Goal: Task Accomplishment & Management: Use online tool/utility

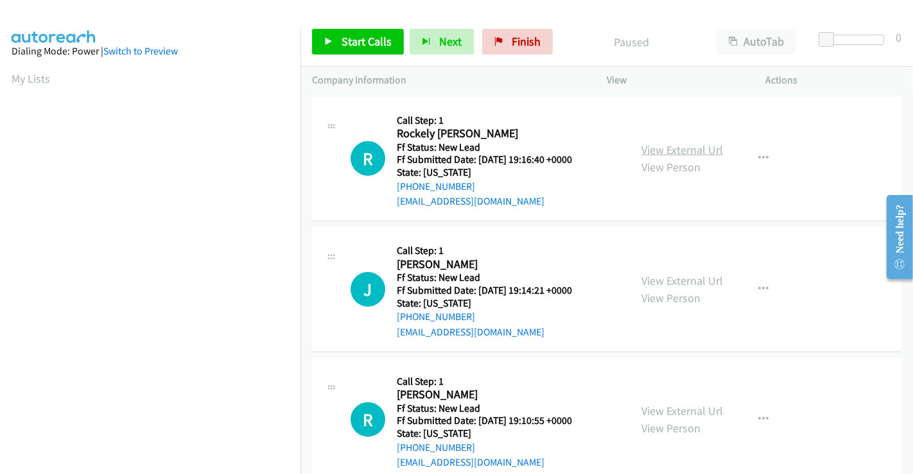
click at [673, 145] on link "View External Url" at bounding box center [682, 149] width 82 height 15
click at [668, 275] on link "View External Url" at bounding box center [682, 280] width 82 height 15
click at [680, 412] on link "View External Url" at bounding box center [682, 411] width 82 height 15
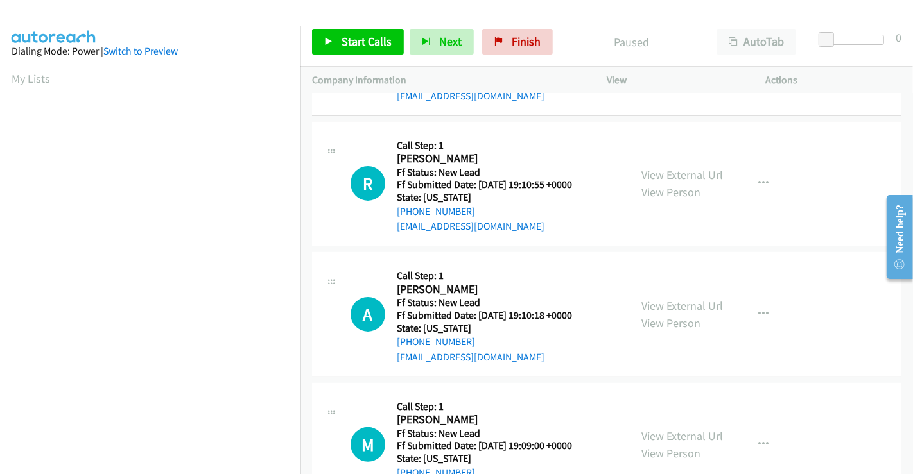
scroll to position [288, 0]
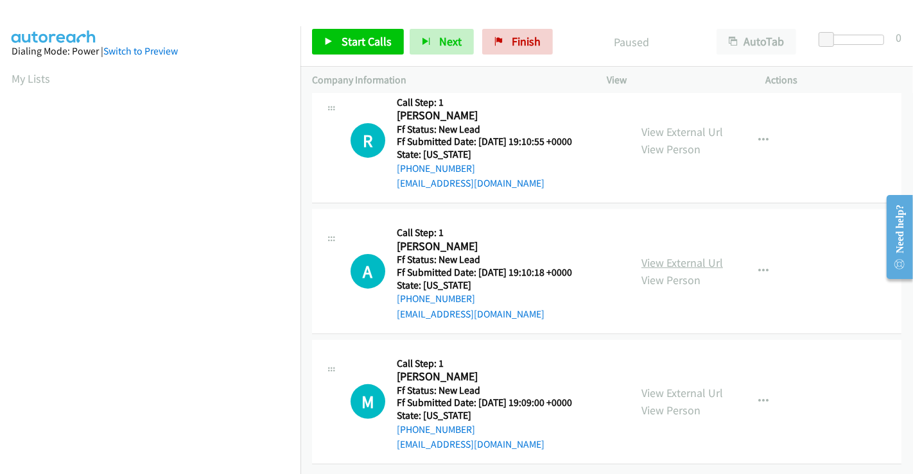
click at [685, 255] on link "View External Url" at bounding box center [682, 262] width 82 height 15
click at [673, 386] on link "View External Url" at bounding box center [682, 393] width 82 height 15
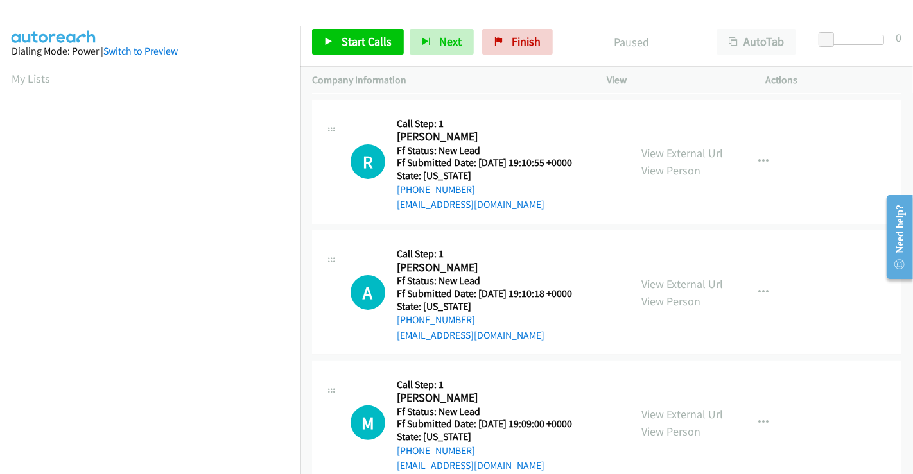
scroll to position [217, 0]
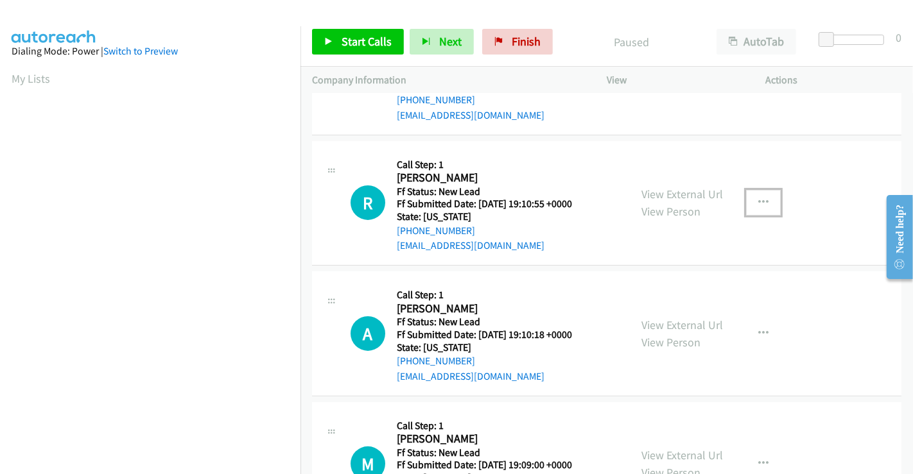
click at [752, 195] on button "button" at bounding box center [763, 203] width 35 height 26
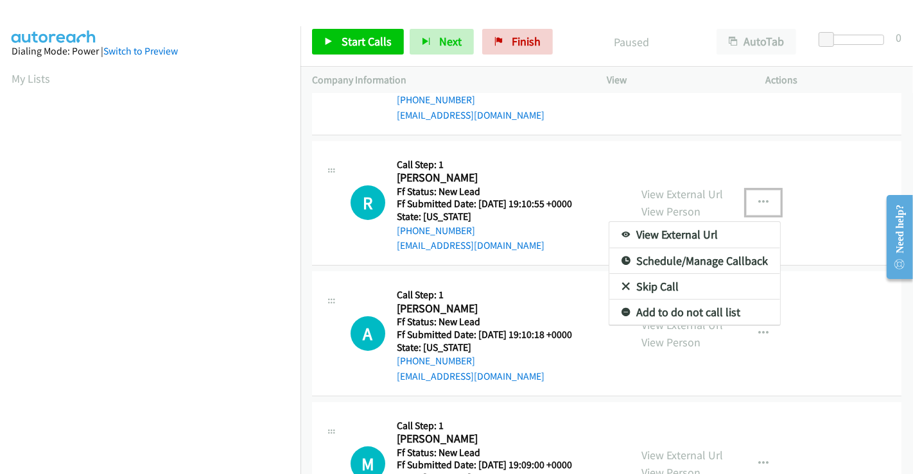
click at [655, 283] on link "Skip Call" at bounding box center [694, 287] width 171 height 26
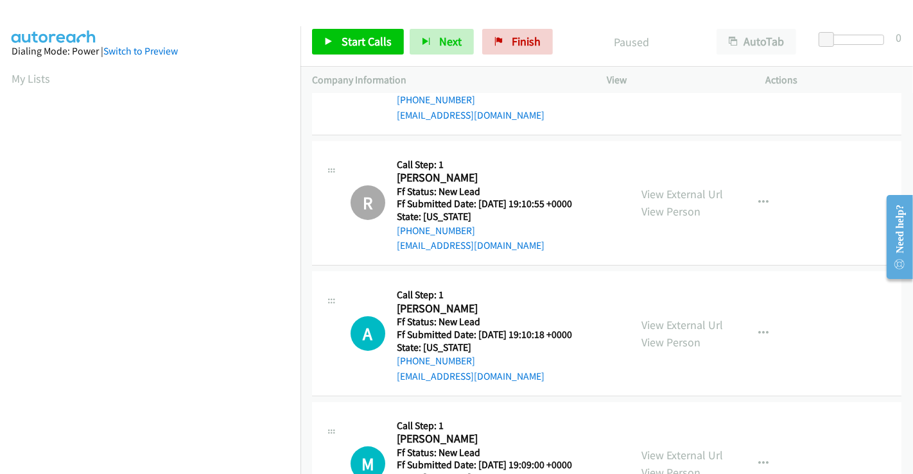
scroll to position [247, 0]
click at [363, 40] on span "Start Calls" at bounding box center [366, 41] width 50 height 15
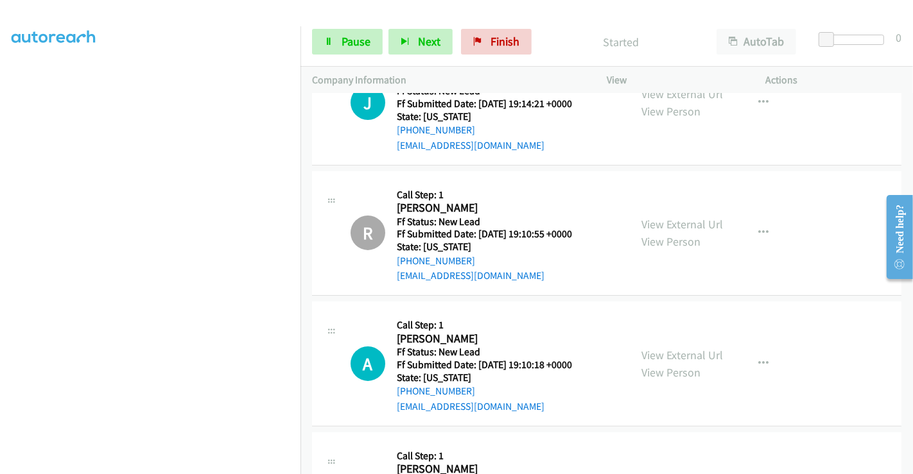
scroll to position [0, 0]
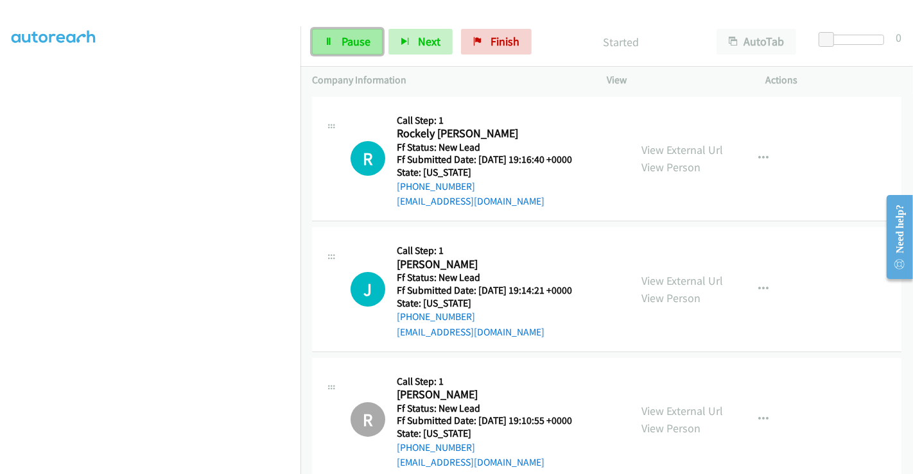
click at [352, 37] on span "Pause" at bounding box center [355, 41] width 29 height 15
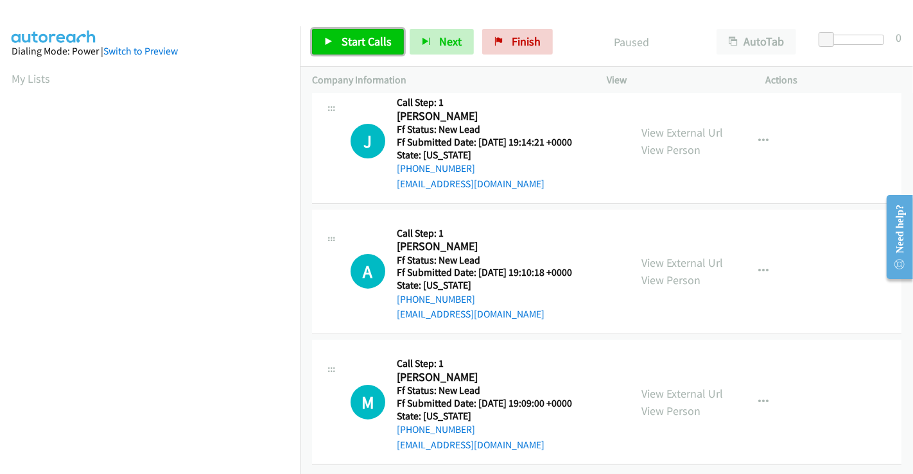
click at [358, 39] on span "Start Calls" at bounding box center [366, 41] width 50 height 15
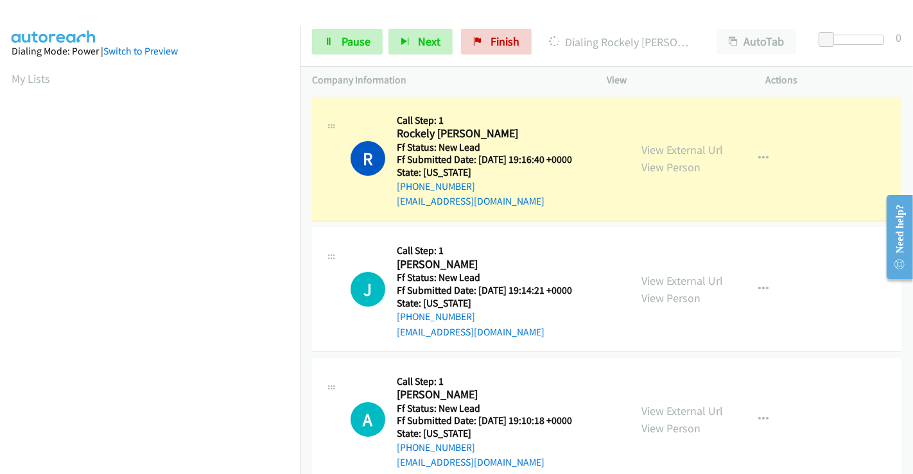
scroll to position [247, 0]
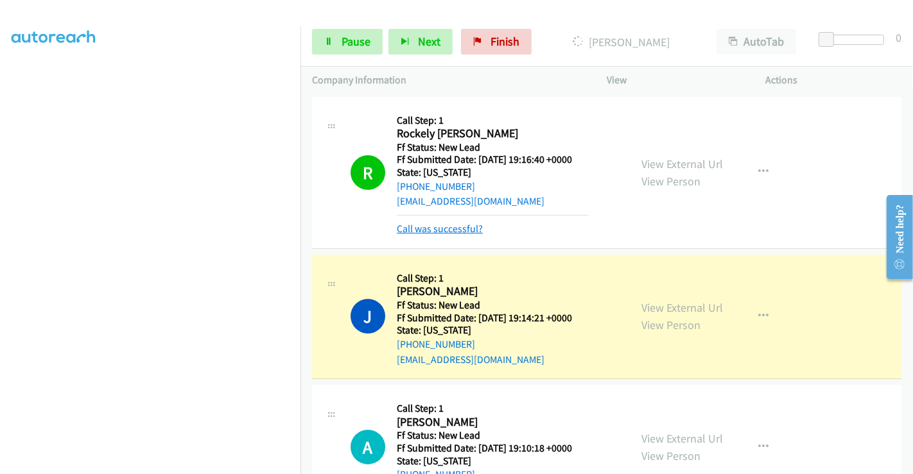
click at [440, 229] on link "Call was successful?" at bounding box center [440, 229] width 86 height 12
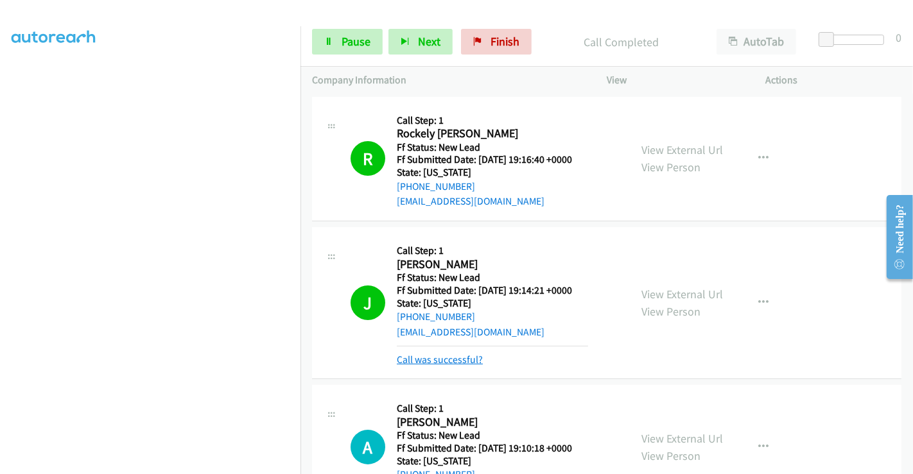
click at [455, 359] on link "Call was successful?" at bounding box center [440, 360] width 86 height 12
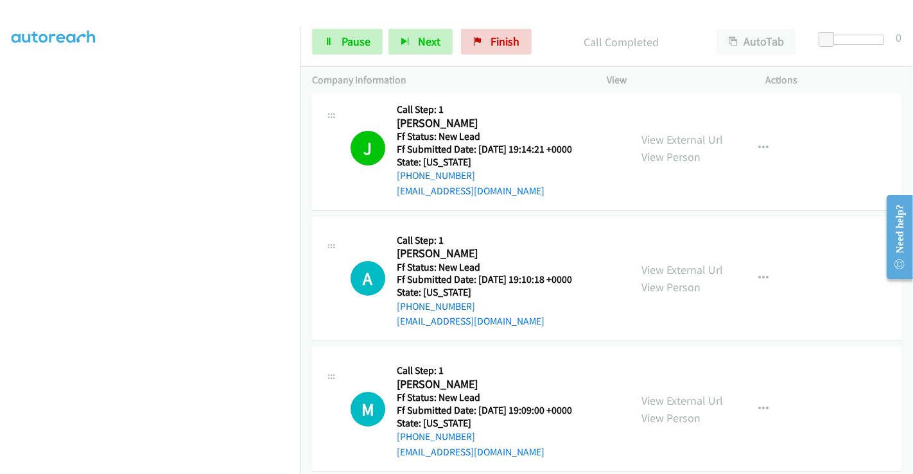
scroll to position [142, 0]
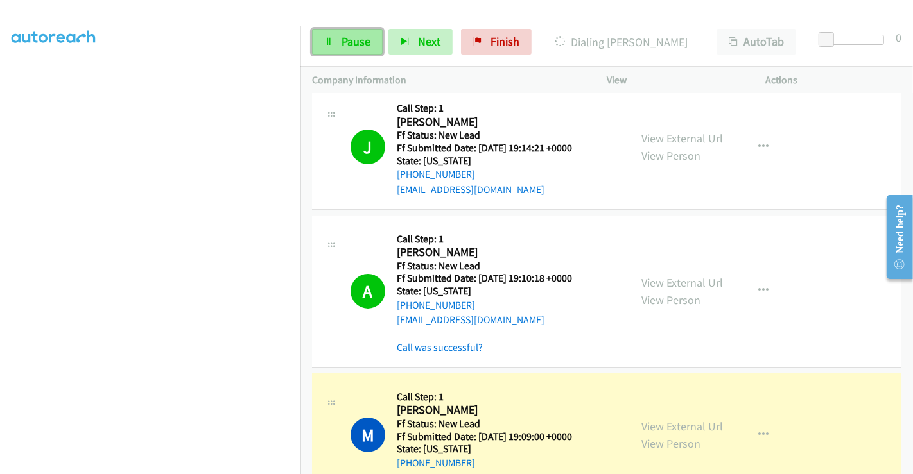
click at [341, 46] on span "Pause" at bounding box center [355, 41] width 29 height 15
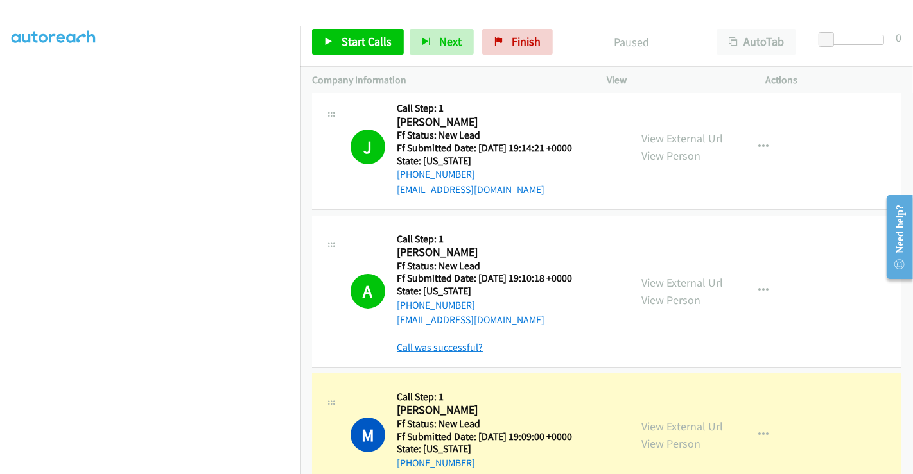
click at [451, 350] on link "Call was successful?" at bounding box center [440, 347] width 86 height 12
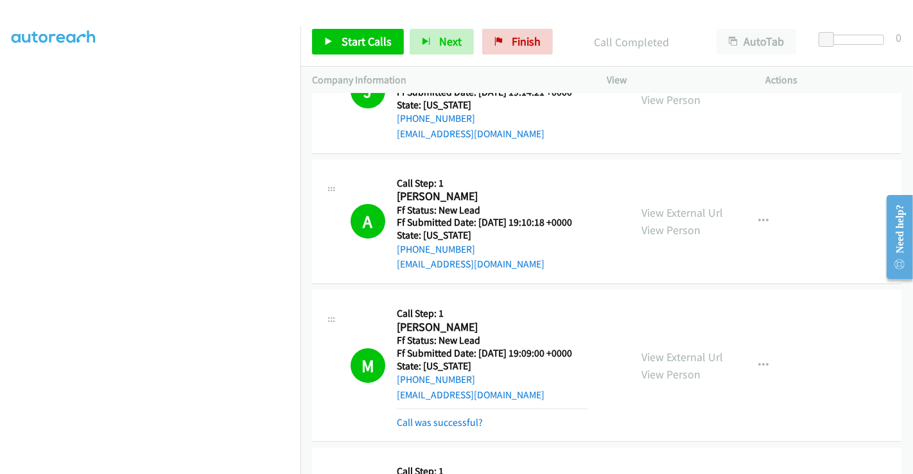
scroll to position [356, 0]
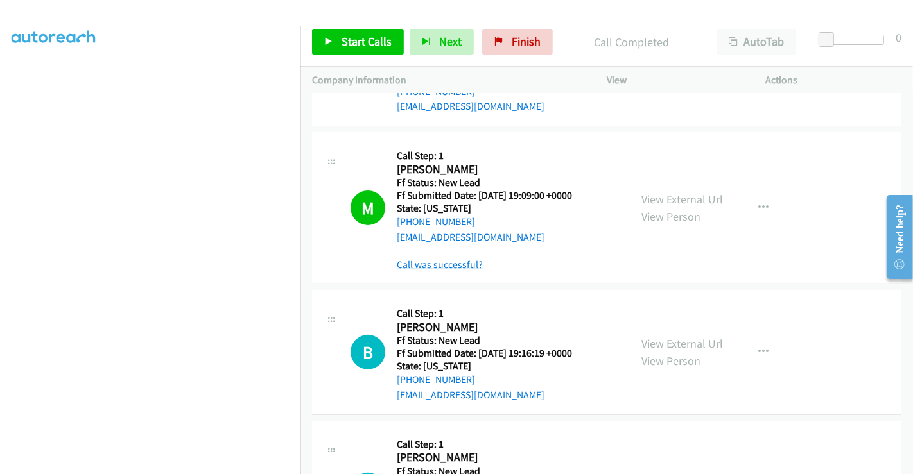
click at [453, 263] on link "Call was successful?" at bounding box center [440, 265] width 86 height 12
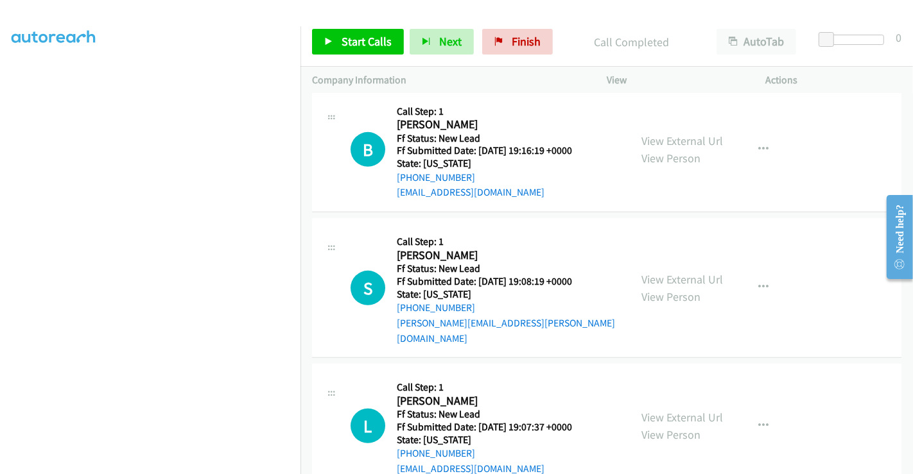
scroll to position [549, 0]
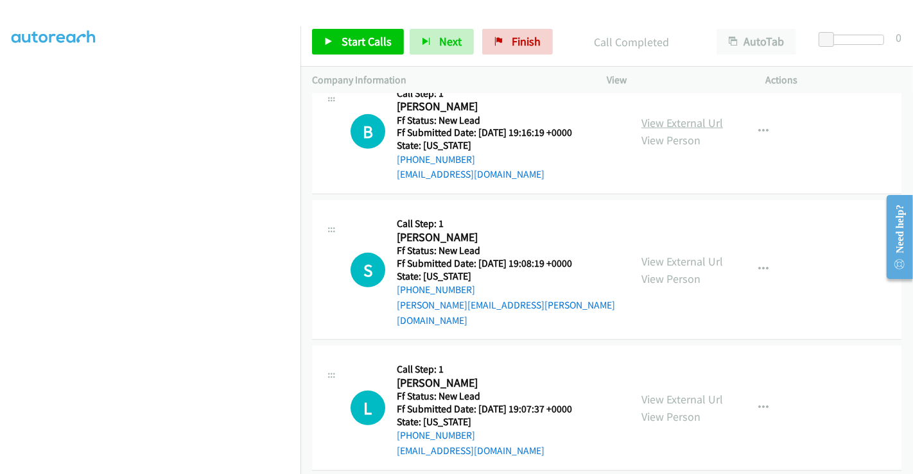
click at [674, 123] on link "View External Url" at bounding box center [682, 123] width 82 height 15
click at [671, 254] on link "View External Url" at bounding box center [682, 261] width 82 height 15
click at [666, 392] on link "View External Url" at bounding box center [682, 399] width 82 height 15
click at [336, 40] on link "Start Calls" at bounding box center [358, 42] width 92 height 26
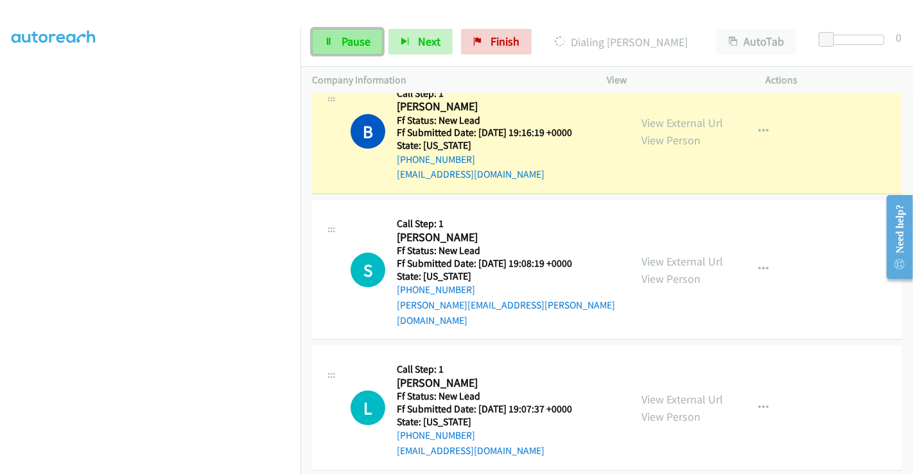
click at [370, 35] on link "Pause" at bounding box center [347, 42] width 71 height 26
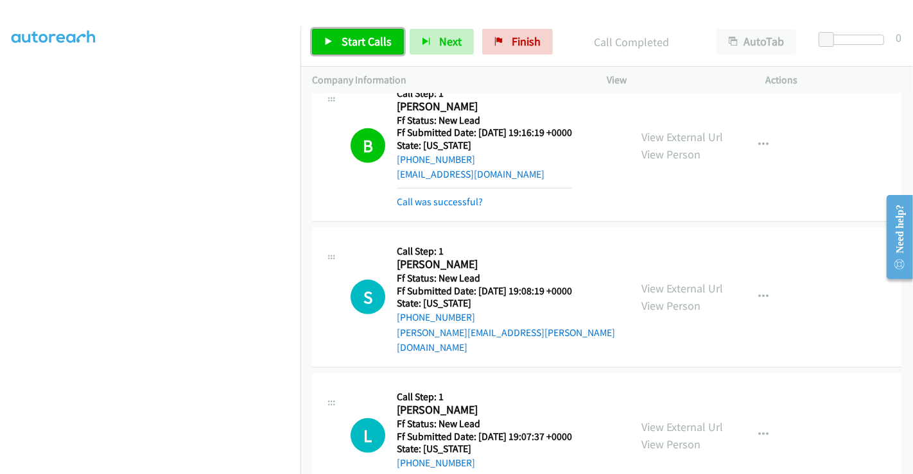
click at [374, 37] on span "Start Calls" at bounding box center [366, 41] width 50 height 15
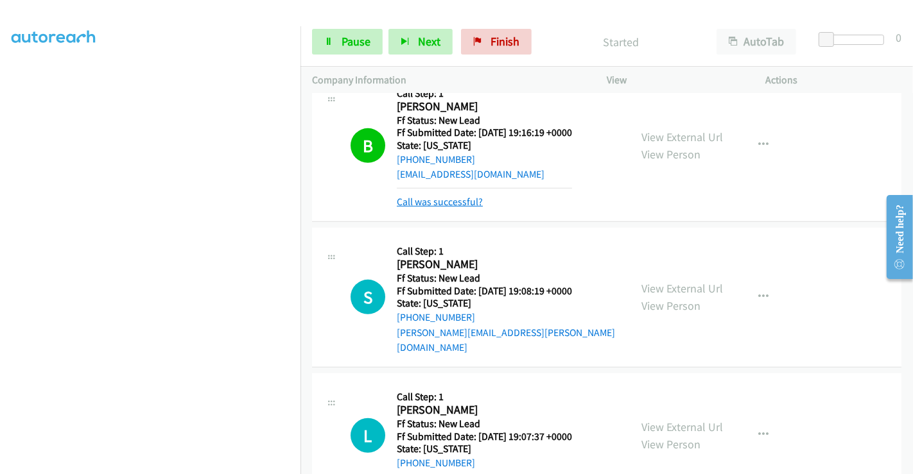
click at [458, 204] on link "Call was successful?" at bounding box center [440, 202] width 86 height 12
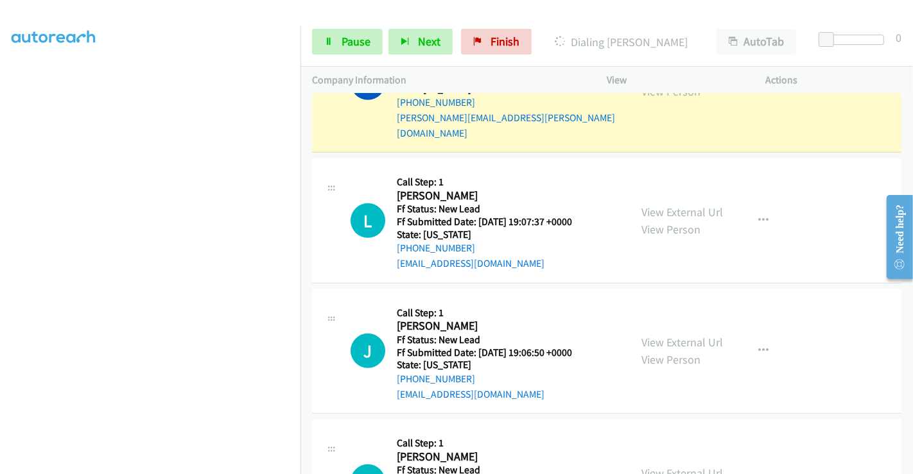
scroll to position [584, 0]
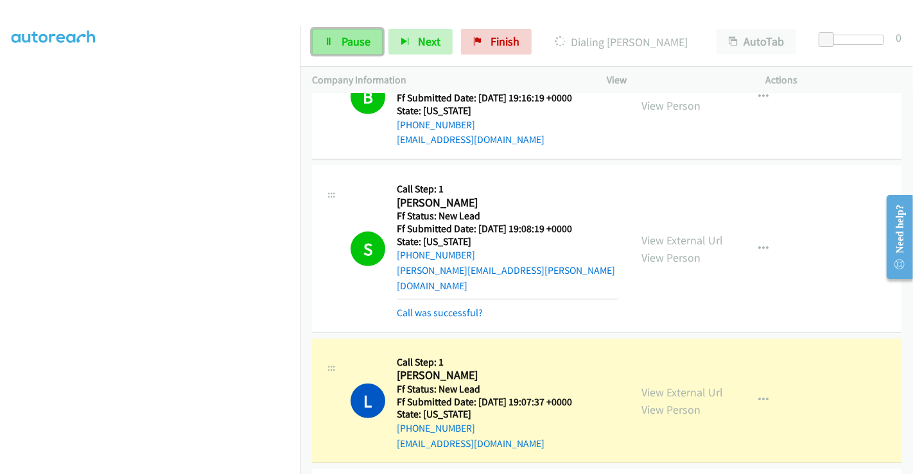
click at [347, 39] on span "Pause" at bounding box center [355, 41] width 29 height 15
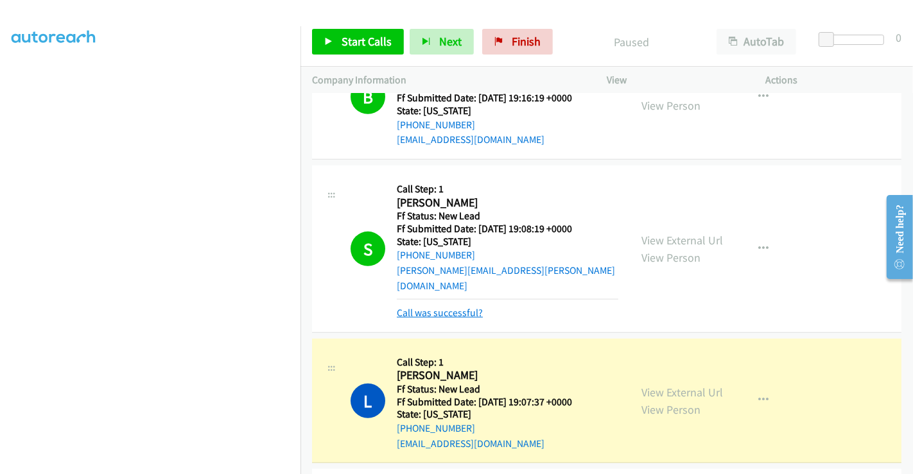
click at [453, 307] on link "Call was successful?" at bounding box center [440, 313] width 86 height 12
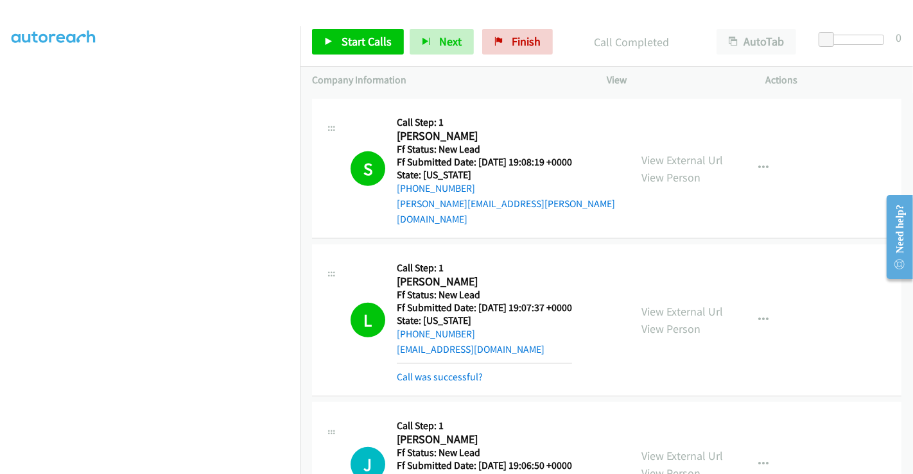
scroll to position [798, 0]
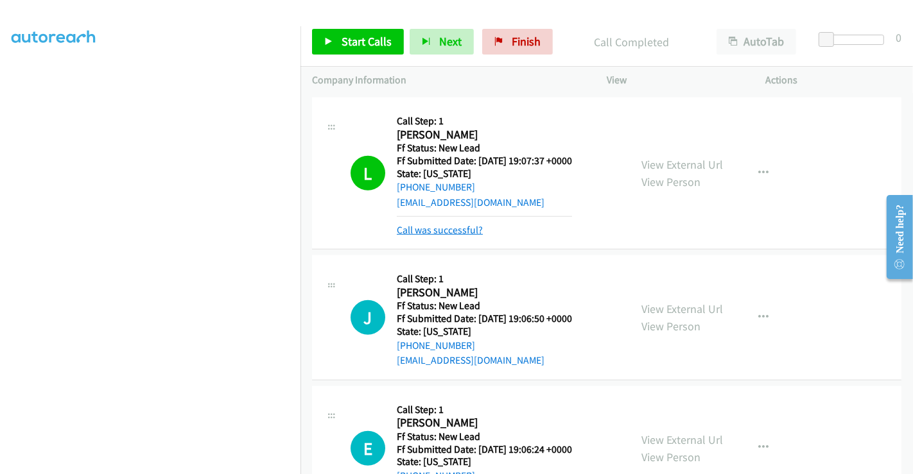
click at [438, 224] on link "Call was successful?" at bounding box center [440, 230] width 86 height 12
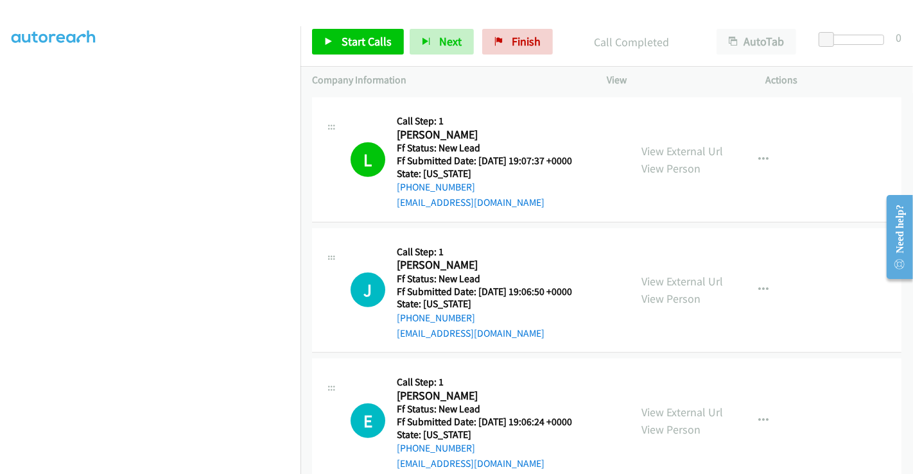
scroll to position [940, 0]
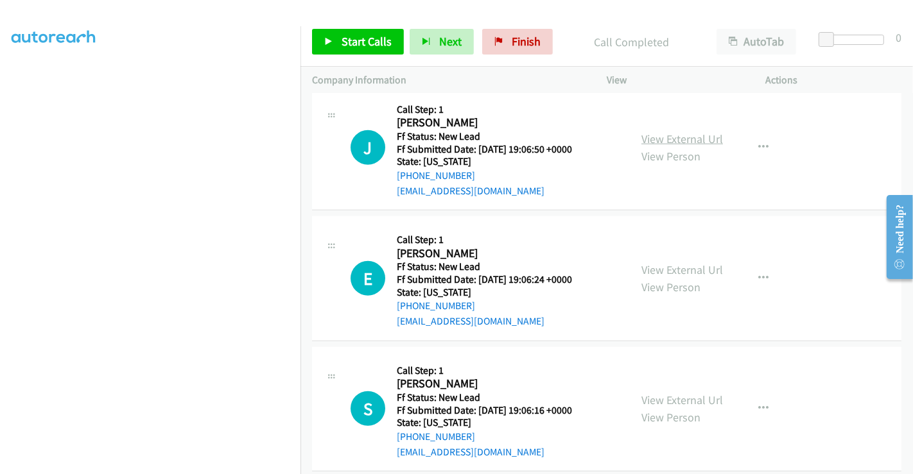
click at [664, 132] on link "View External Url" at bounding box center [682, 139] width 82 height 15
click at [671, 263] on link "View External Url" at bounding box center [682, 270] width 82 height 15
click at [659, 393] on link "View External Url" at bounding box center [682, 400] width 82 height 15
click at [350, 33] on link "Start Calls" at bounding box center [358, 42] width 92 height 26
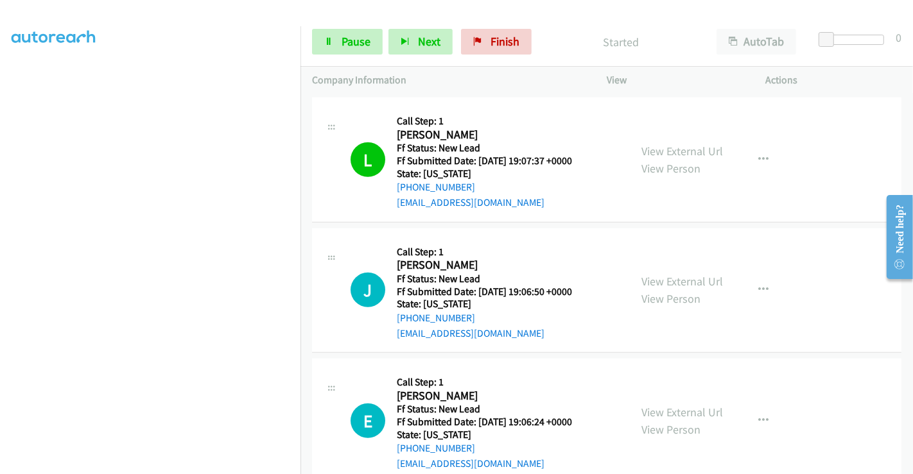
scroll to position [869, 0]
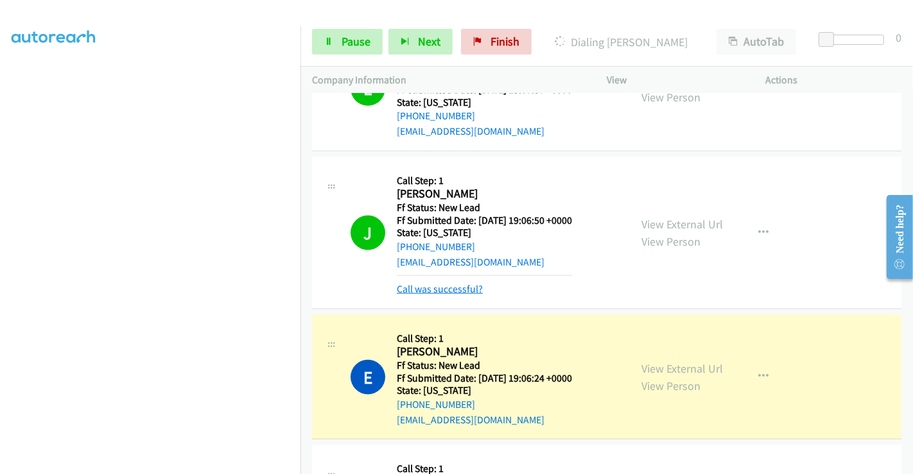
click at [447, 283] on link "Call was successful?" at bounding box center [440, 289] width 86 height 12
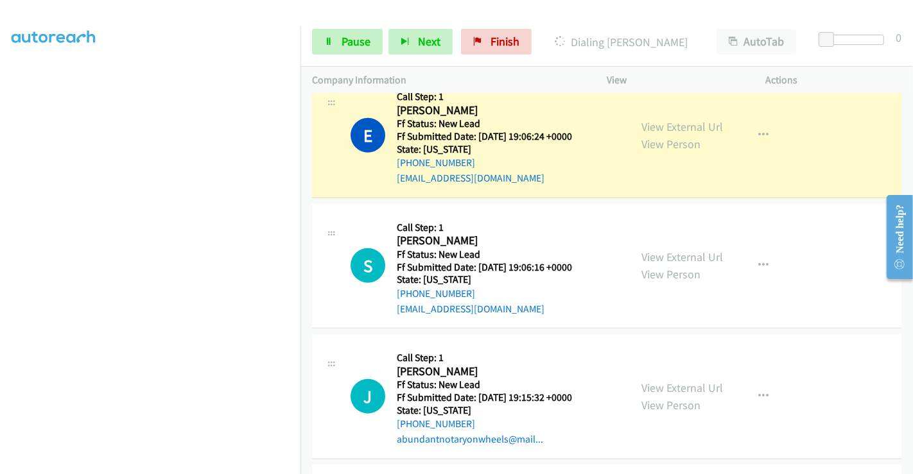
scroll to position [1012, 0]
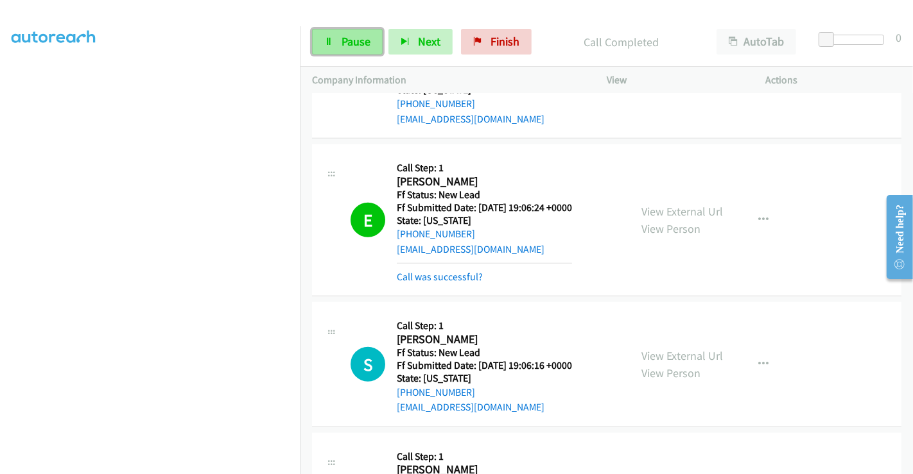
click at [347, 38] on span "Pause" at bounding box center [355, 41] width 29 height 15
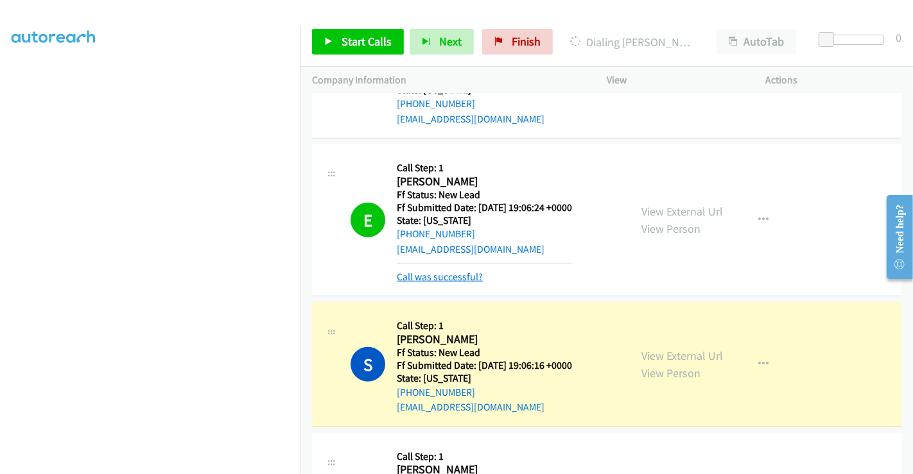
click at [442, 271] on link "Call was successful?" at bounding box center [440, 277] width 86 height 12
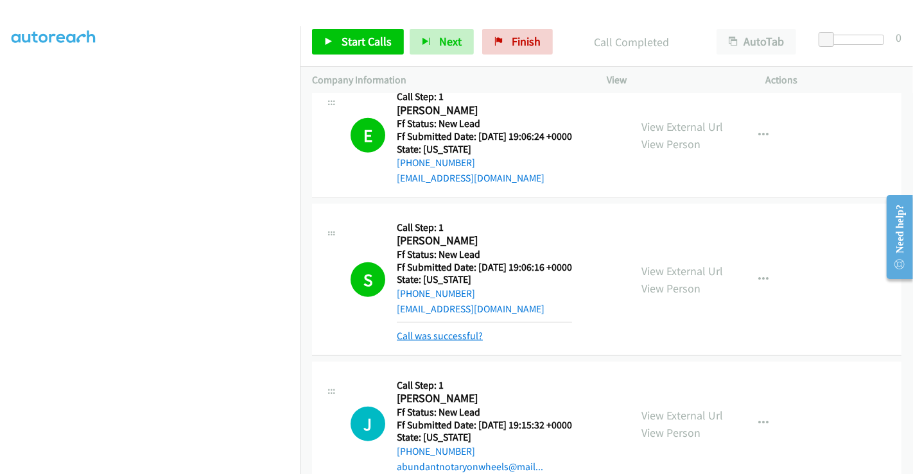
click at [463, 330] on link "Call was successful?" at bounding box center [440, 336] width 86 height 12
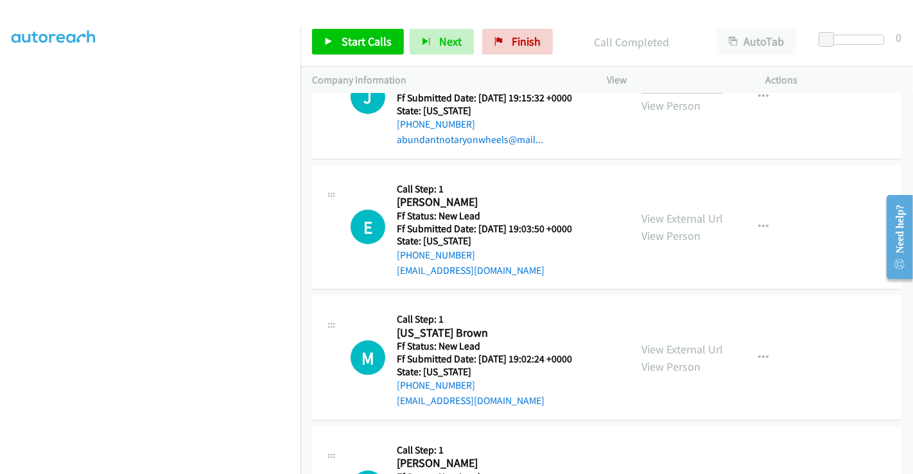
scroll to position [1297, 0]
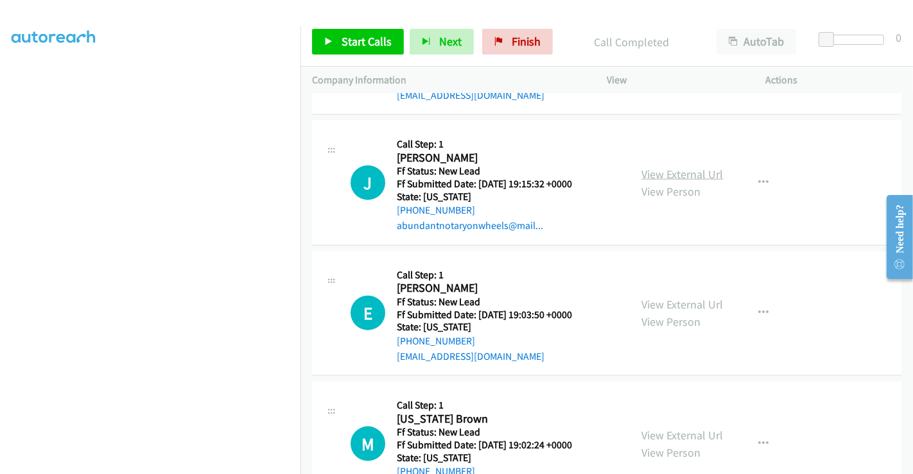
click at [654, 167] on link "View External Url" at bounding box center [682, 174] width 82 height 15
click at [672, 297] on link "View External Url" at bounding box center [682, 304] width 82 height 15
click at [671, 428] on link "View External Url" at bounding box center [682, 435] width 82 height 15
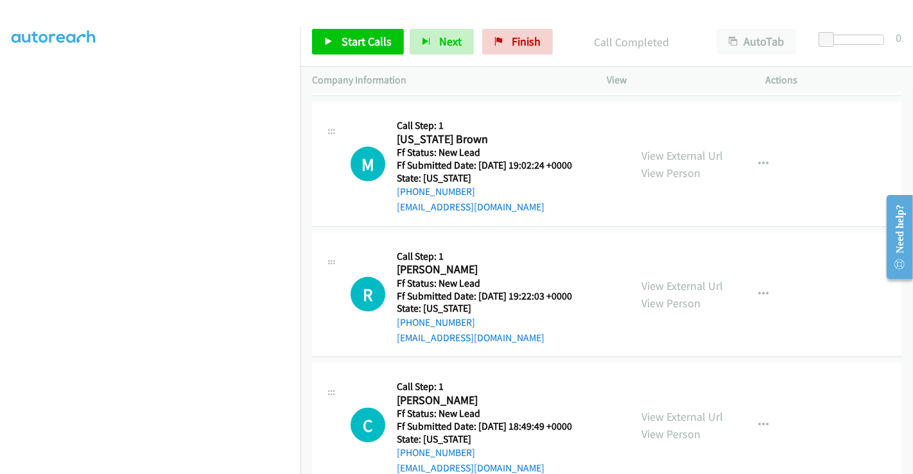
scroll to position [1582, 0]
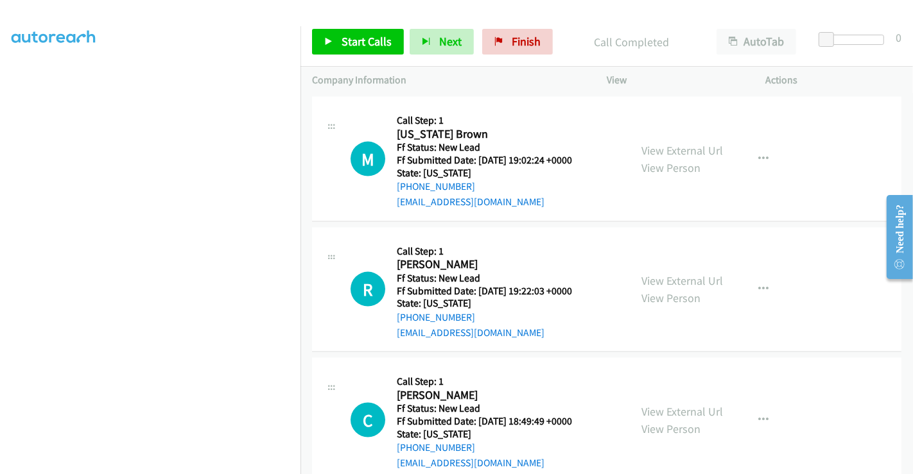
click at [661, 272] on div "View External Url View Person" at bounding box center [682, 289] width 82 height 35
click at [662, 273] on link "View External Url" at bounding box center [682, 280] width 82 height 15
click at [678, 404] on link "View External Url" at bounding box center [682, 411] width 82 height 15
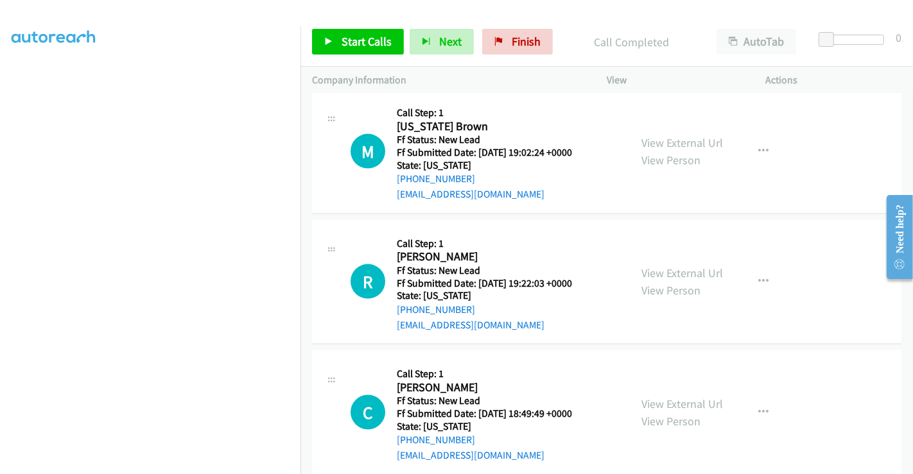
scroll to position [1592, 0]
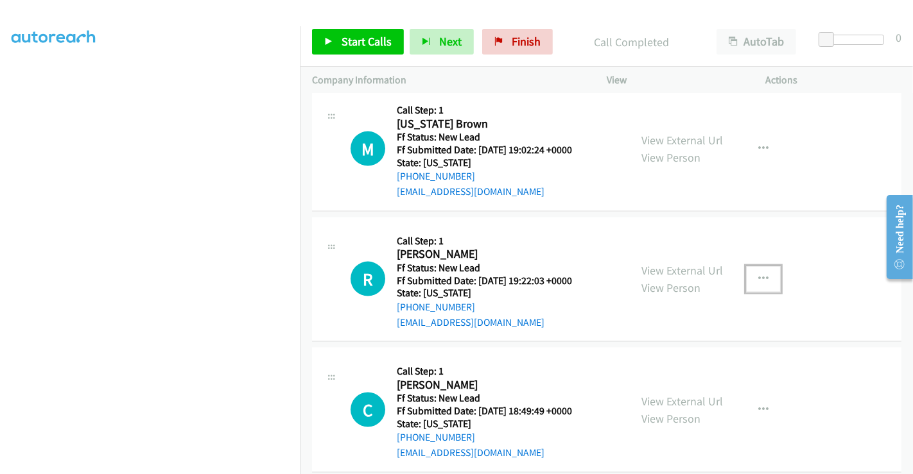
click at [758, 274] on icon "button" at bounding box center [763, 279] width 10 height 10
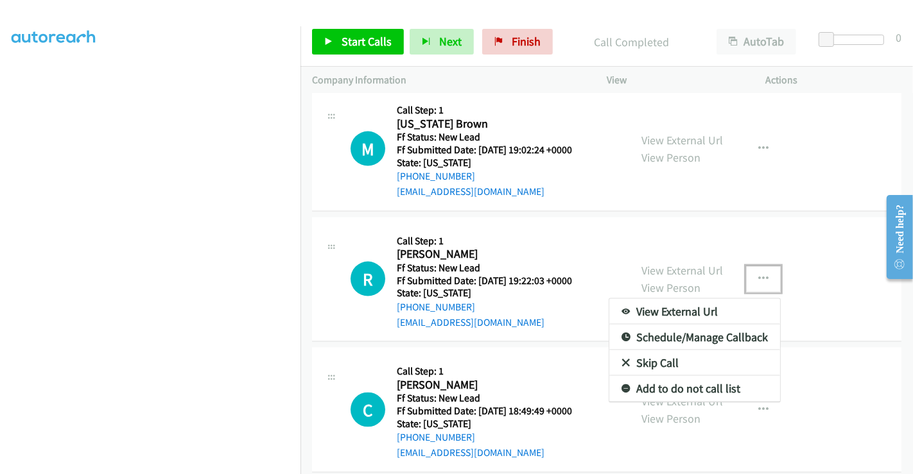
click at [651, 350] on link "Skip Call" at bounding box center [694, 363] width 171 height 26
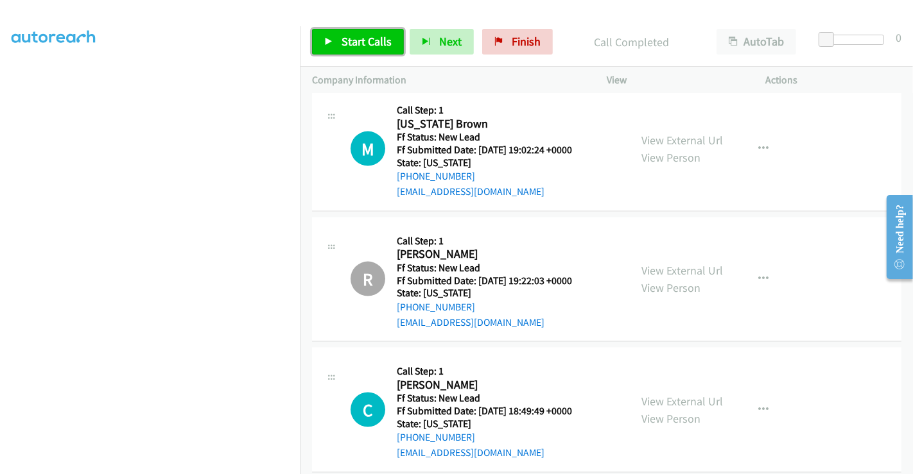
click at [370, 39] on span "Start Calls" at bounding box center [366, 41] width 50 height 15
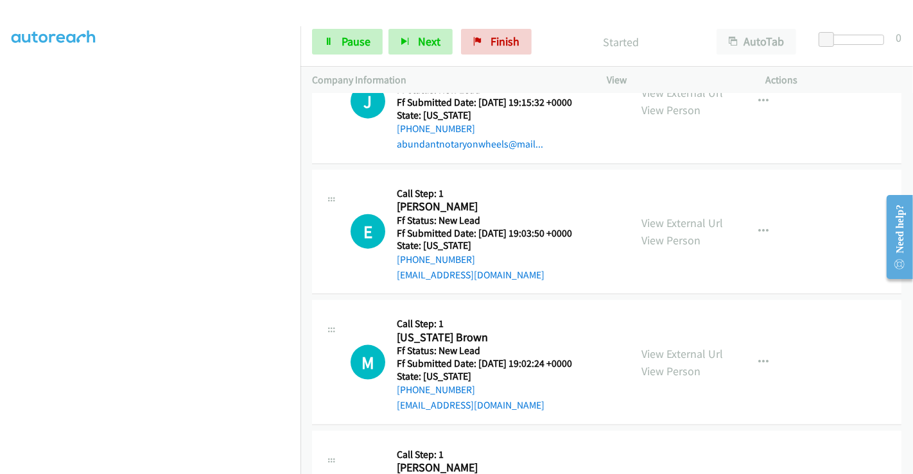
scroll to position [1307, 0]
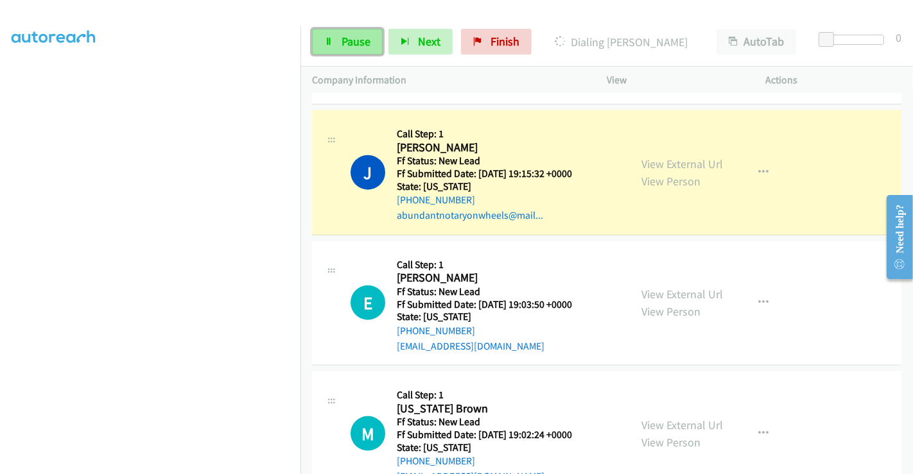
click at [361, 37] on span "Pause" at bounding box center [355, 41] width 29 height 15
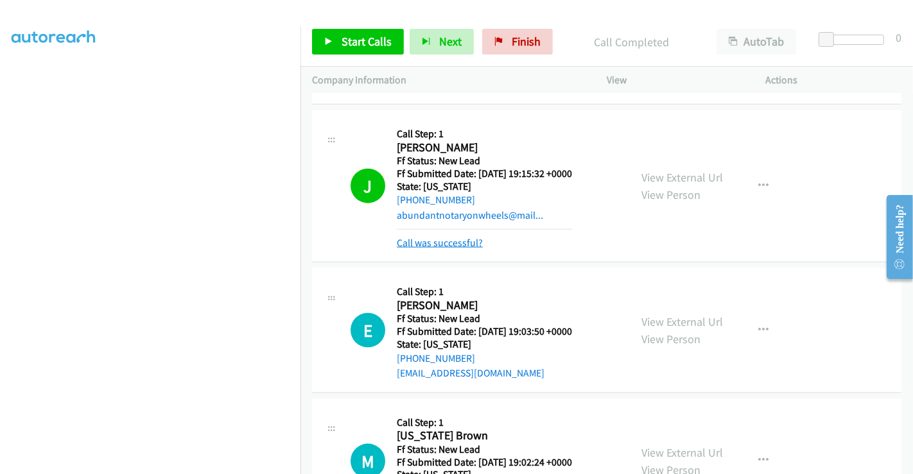
click at [420, 237] on link "Call was successful?" at bounding box center [440, 243] width 86 height 12
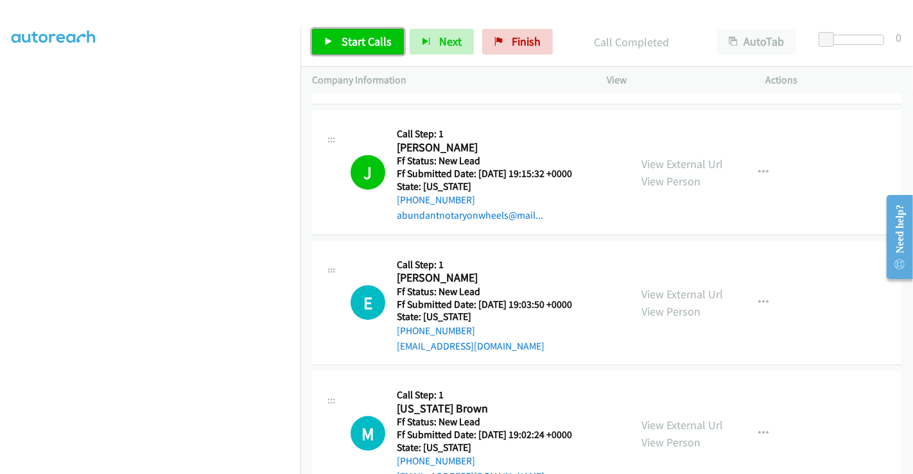
click at [351, 35] on span "Start Calls" at bounding box center [366, 41] width 50 height 15
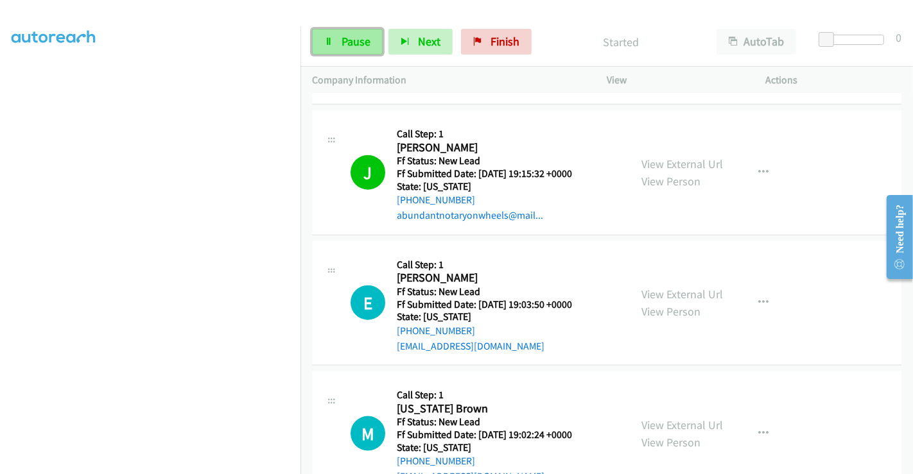
click at [350, 37] on span "Pause" at bounding box center [355, 41] width 29 height 15
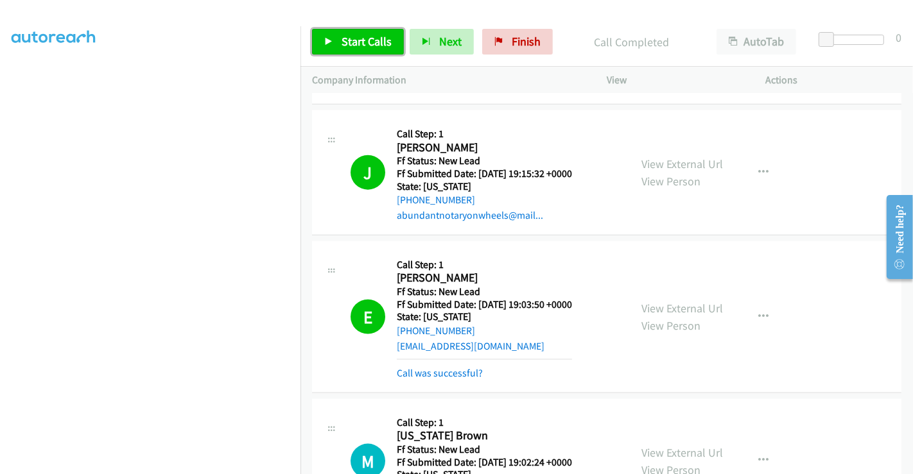
click at [350, 46] on span "Start Calls" at bounding box center [366, 41] width 50 height 15
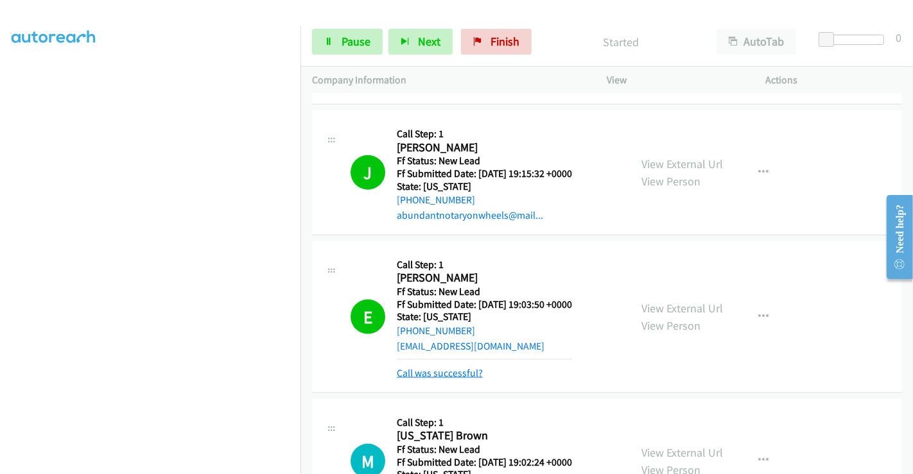
click at [459, 367] on link "Call was successful?" at bounding box center [440, 373] width 86 height 12
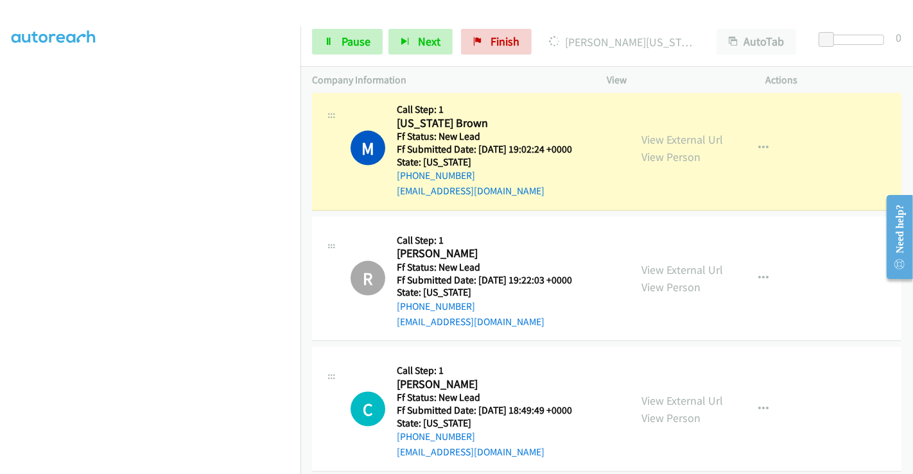
scroll to position [1592, 0]
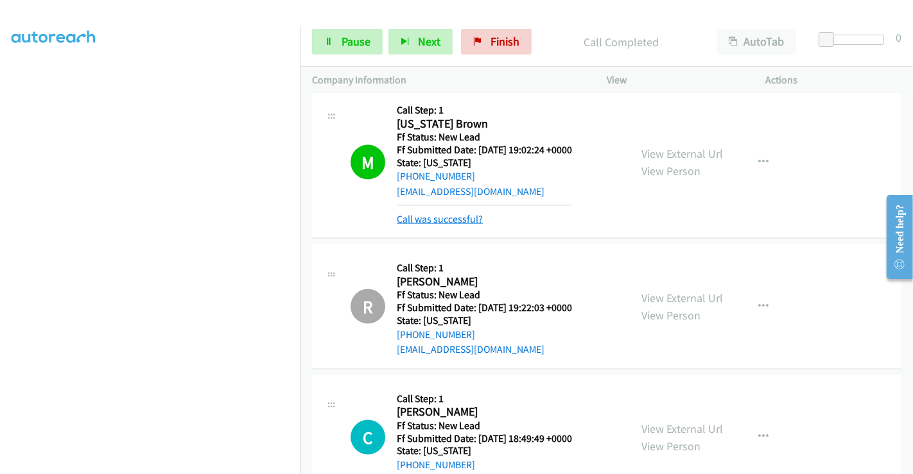
click at [460, 213] on link "Call was successful?" at bounding box center [440, 219] width 86 height 12
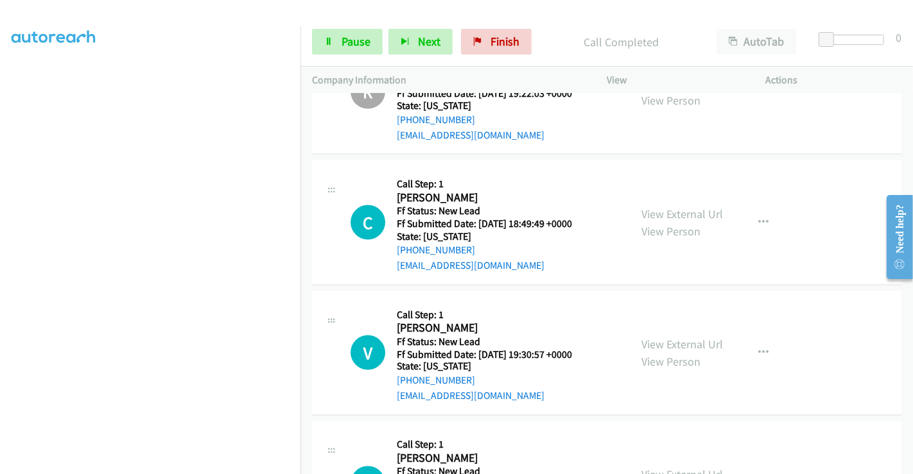
scroll to position [1806, 0]
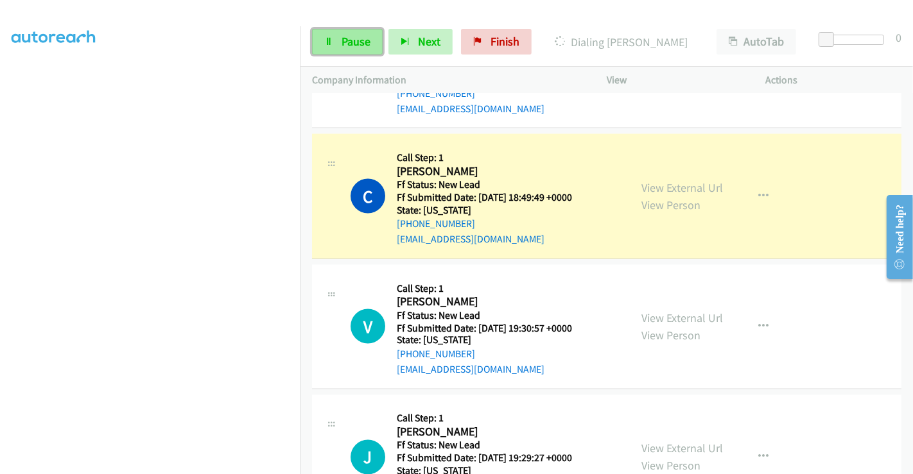
click at [349, 41] on span "Pause" at bounding box center [355, 41] width 29 height 15
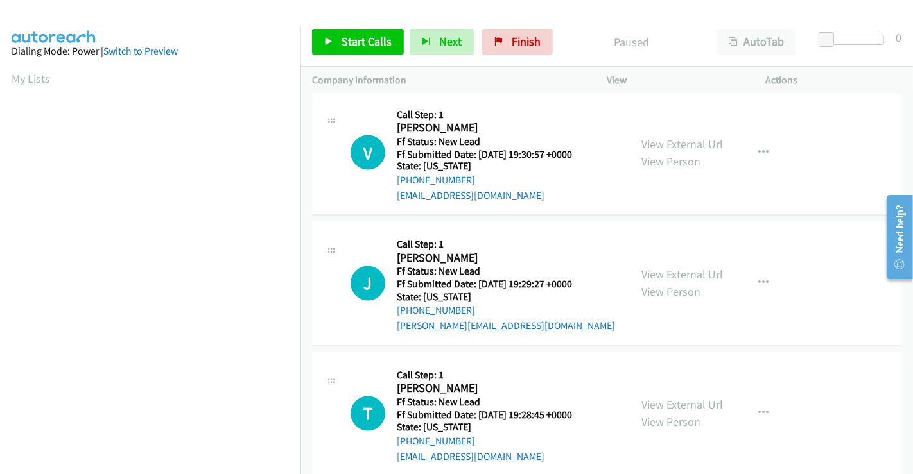
scroll to position [1984, 0]
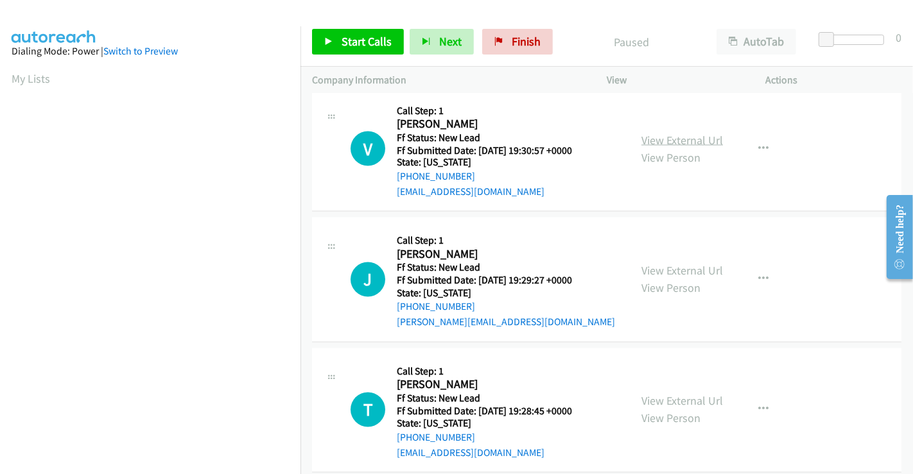
click at [659, 133] on link "View External Url" at bounding box center [682, 140] width 82 height 15
click at [675, 264] on link "View External Url" at bounding box center [682, 271] width 82 height 15
click at [668, 394] on link "View External Url" at bounding box center [682, 401] width 82 height 15
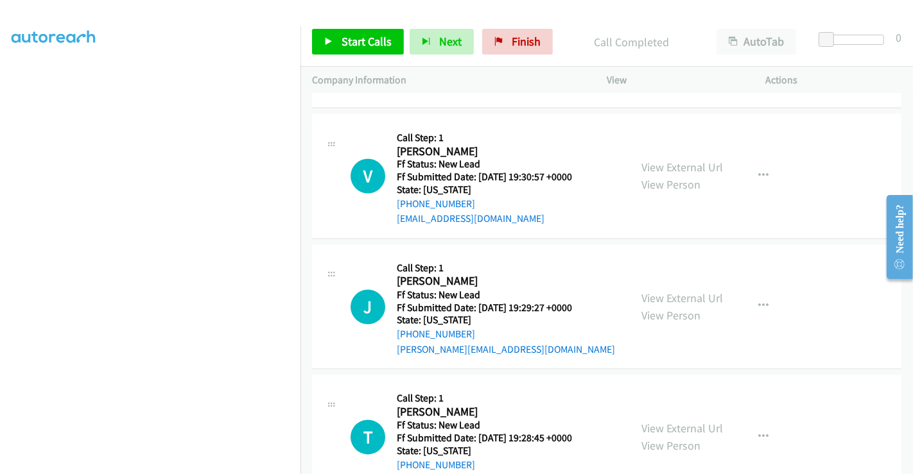
scroll to position [2011, 0]
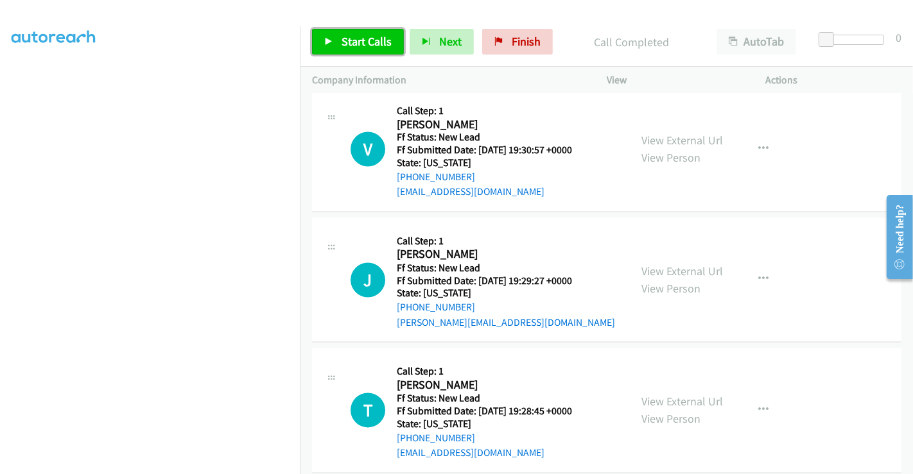
click at [359, 44] on span "Start Calls" at bounding box center [366, 41] width 50 height 15
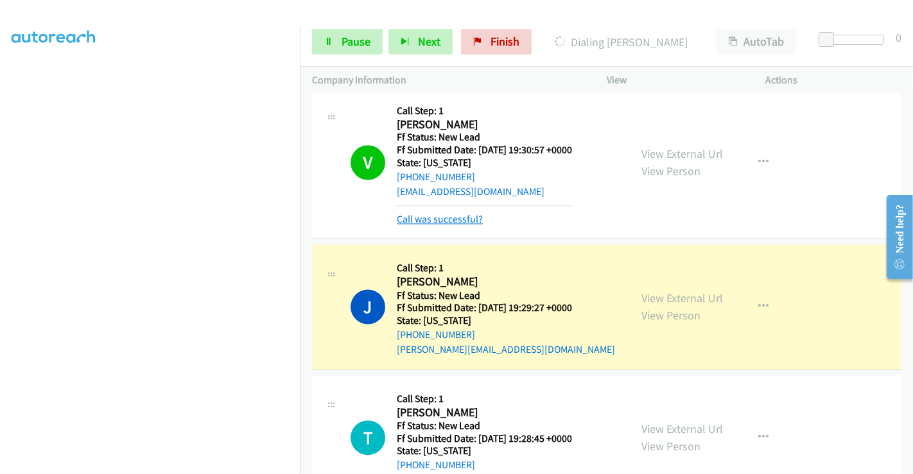
click at [451, 214] on link "Call was successful?" at bounding box center [440, 220] width 86 height 12
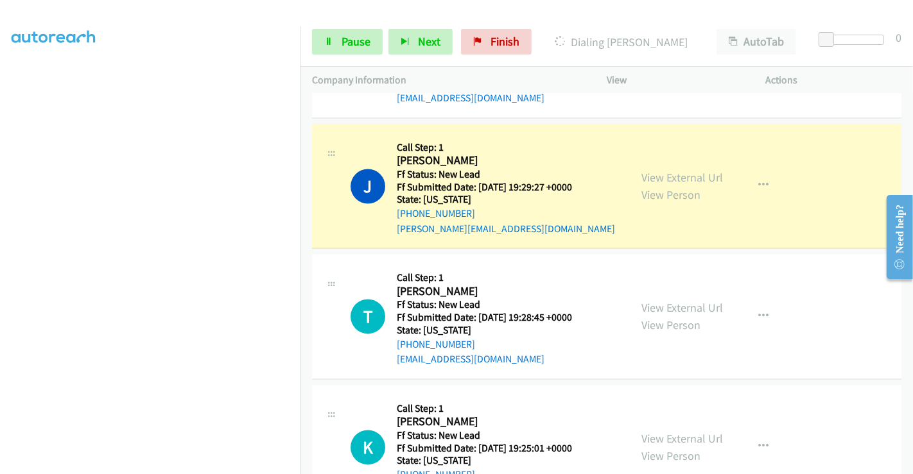
scroll to position [2082, 0]
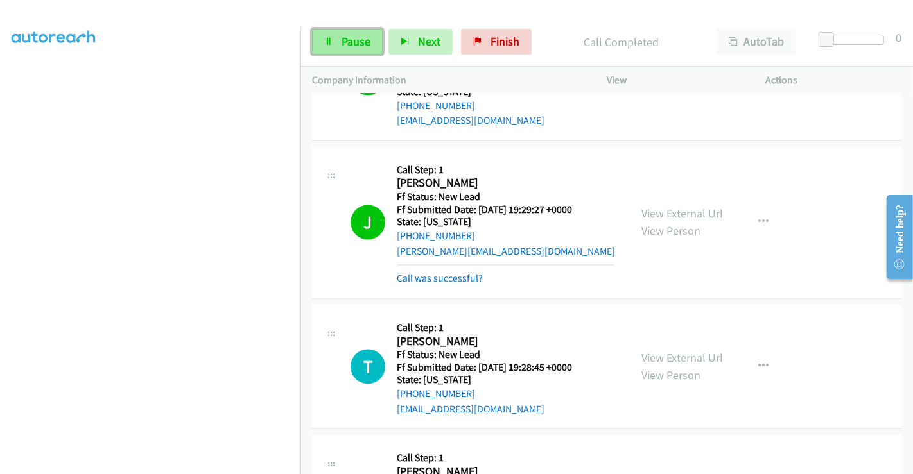
click at [351, 47] on span "Pause" at bounding box center [355, 41] width 29 height 15
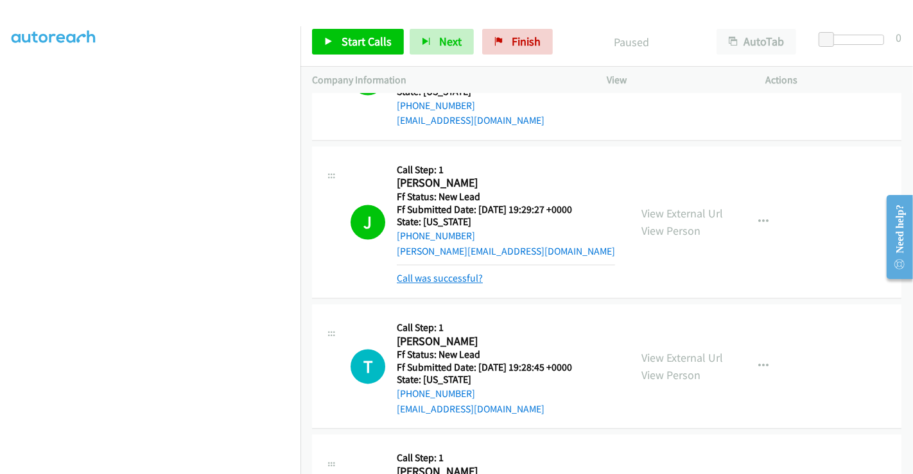
click at [435, 273] on link "Call was successful?" at bounding box center [440, 279] width 86 height 12
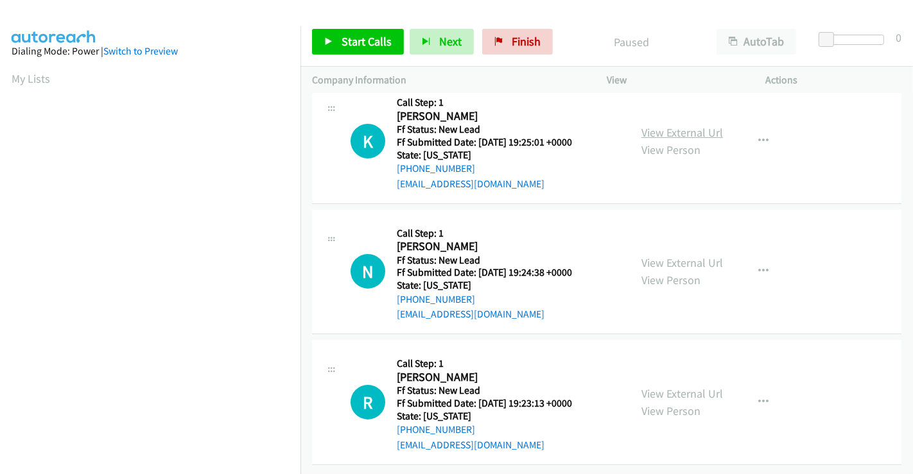
click at [670, 125] on link "View External Url" at bounding box center [682, 132] width 82 height 15
click at [666, 255] on link "View External Url" at bounding box center [682, 262] width 82 height 15
click at [664, 386] on link "View External Url" at bounding box center [682, 393] width 82 height 15
click at [357, 37] on span "Start Calls" at bounding box center [366, 41] width 50 height 15
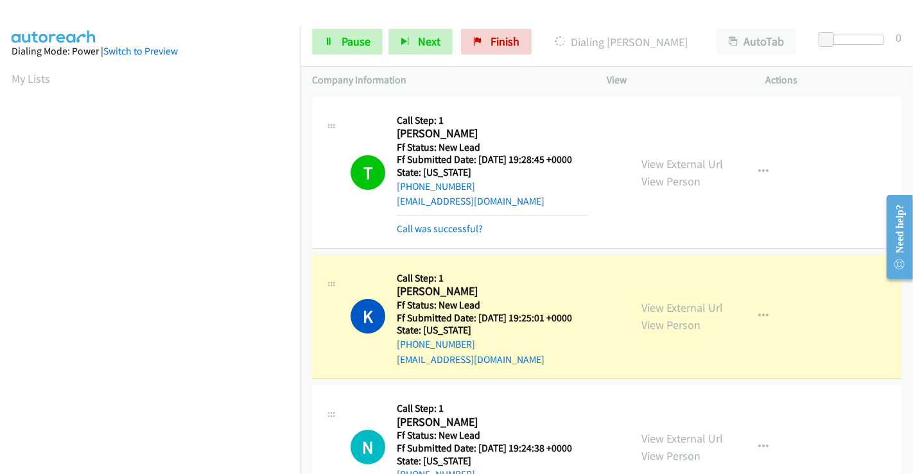
scroll to position [247, 0]
click at [332, 37] on link "Pause" at bounding box center [347, 42] width 71 height 26
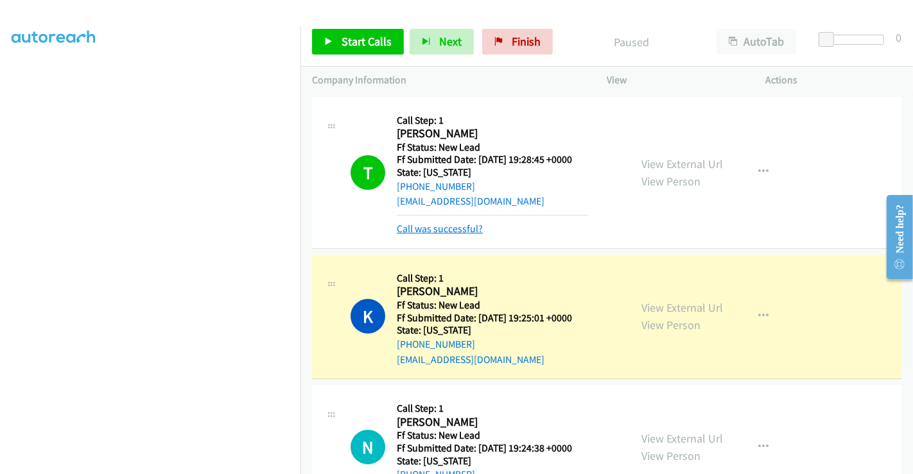
click at [435, 226] on link "Call was successful?" at bounding box center [440, 229] width 86 height 12
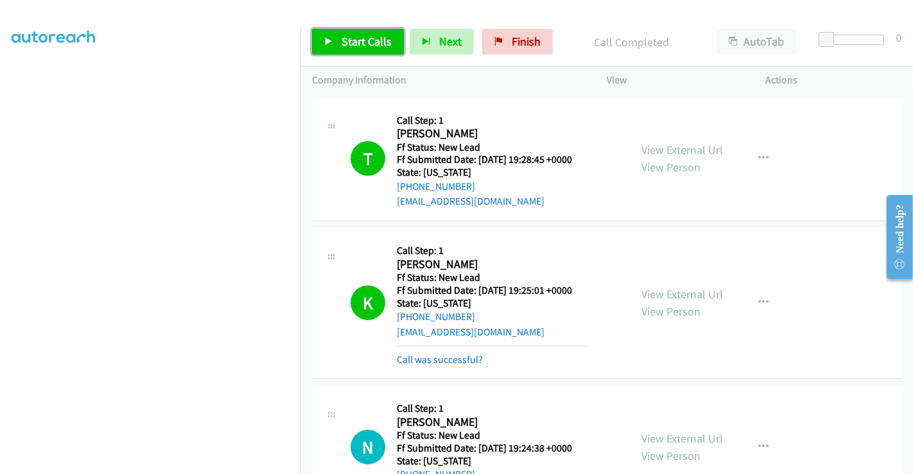
click at [343, 34] on span "Start Calls" at bounding box center [366, 41] width 50 height 15
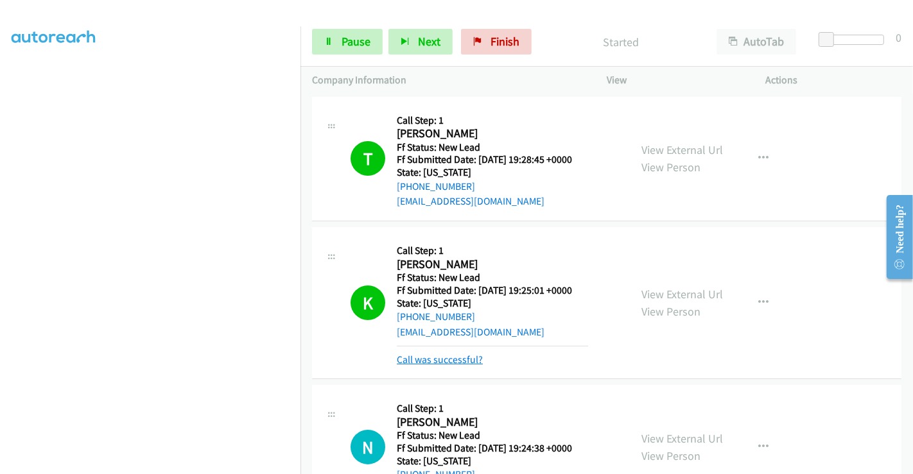
click at [444, 356] on link "Call was successful?" at bounding box center [440, 360] width 86 height 12
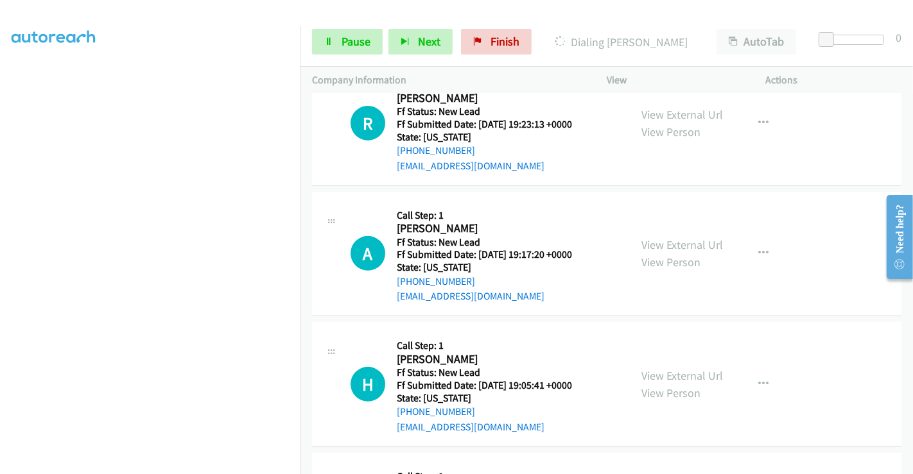
scroll to position [549, 0]
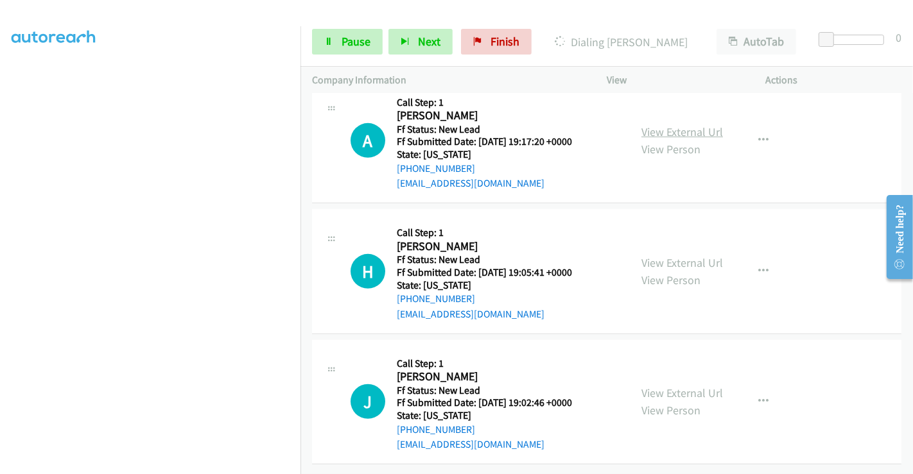
click at [659, 125] on link "View External Url" at bounding box center [682, 132] width 82 height 15
click at [675, 255] on link "View External Url" at bounding box center [682, 262] width 82 height 15
click at [672, 386] on link "View External Url" at bounding box center [682, 393] width 82 height 15
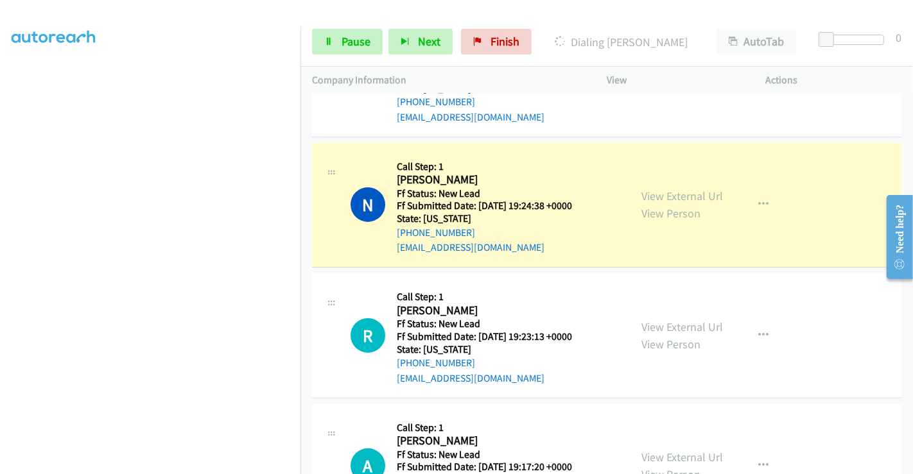
scroll to position [193, 0]
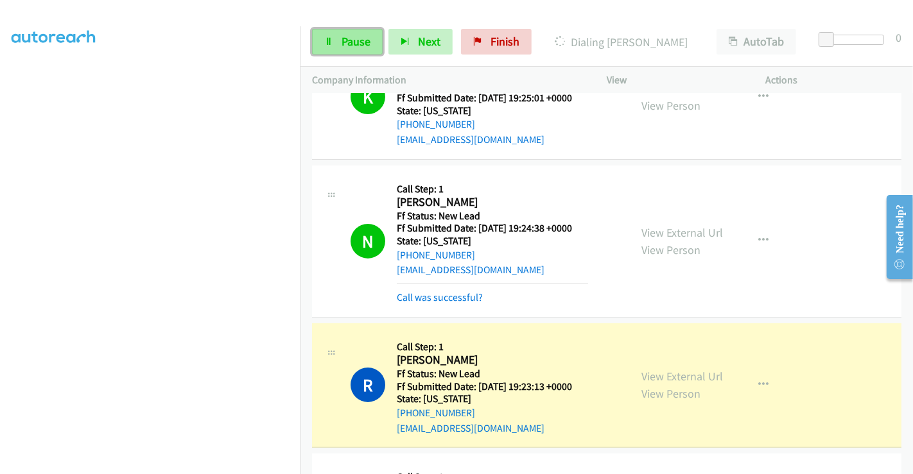
click at [334, 41] on link "Pause" at bounding box center [347, 42] width 71 height 26
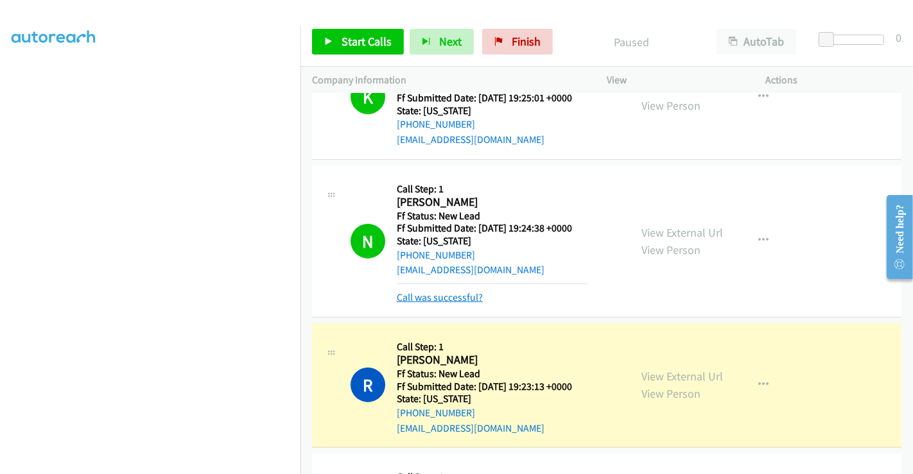
click at [449, 302] on link "Call was successful?" at bounding box center [440, 297] width 86 height 12
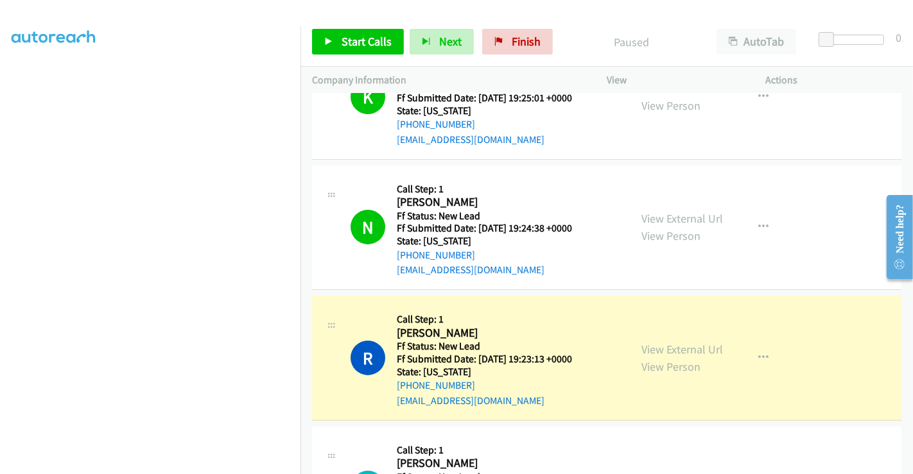
scroll to position [335, 0]
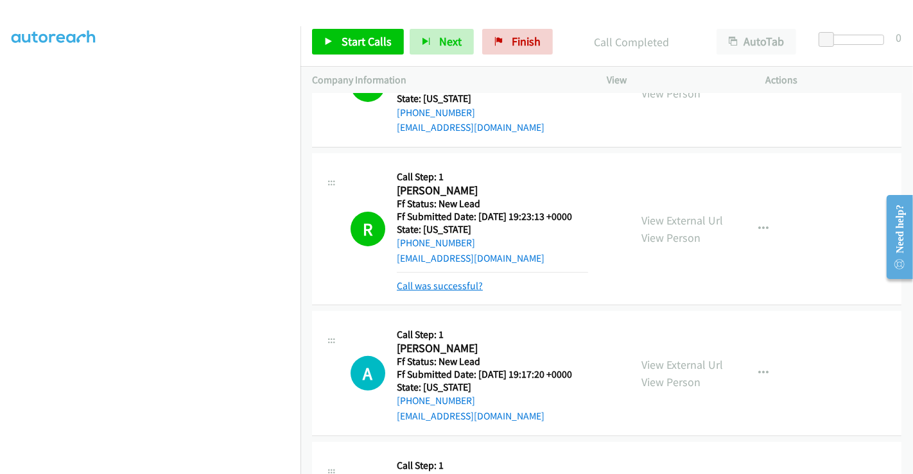
click at [465, 284] on link "Call was successful?" at bounding box center [440, 286] width 86 height 12
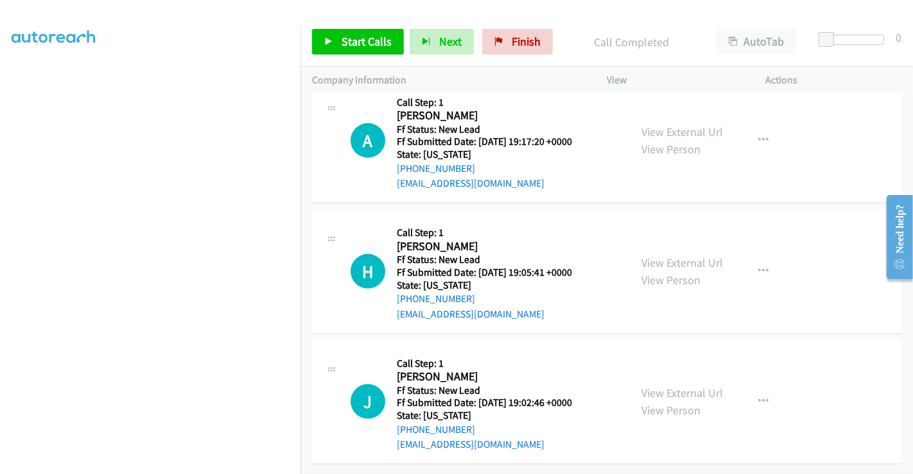
scroll to position [549, 0]
click at [349, 41] on span "Start Calls" at bounding box center [366, 41] width 50 height 15
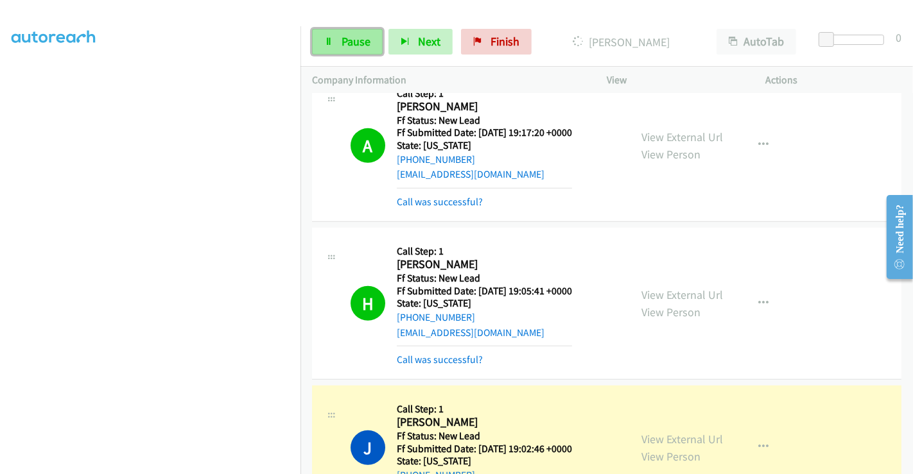
click at [329, 38] on icon at bounding box center [328, 42] width 9 height 9
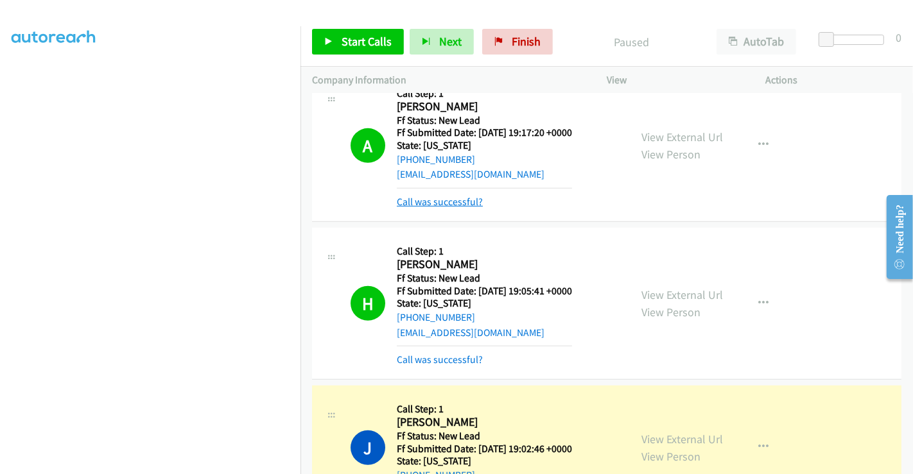
click at [454, 205] on link "Call was successful?" at bounding box center [440, 202] width 86 height 12
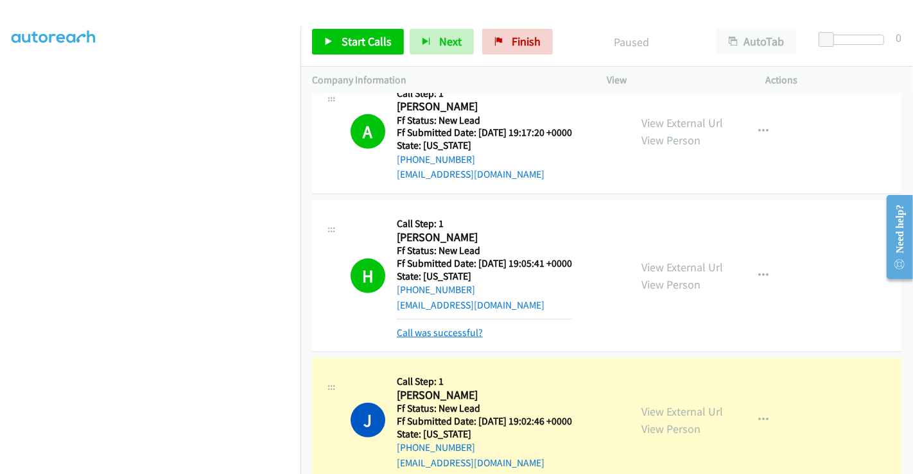
click at [454, 333] on link "Call was successful?" at bounding box center [440, 333] width 86 height 12
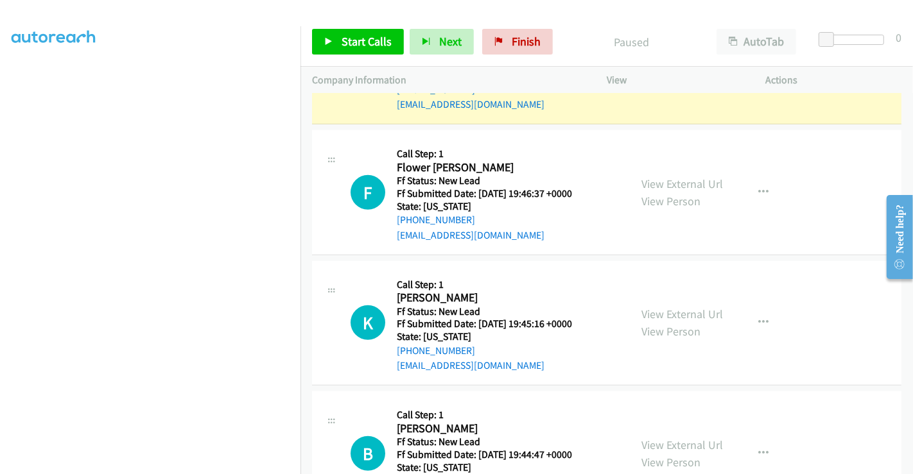
scroll to position [940, 0]
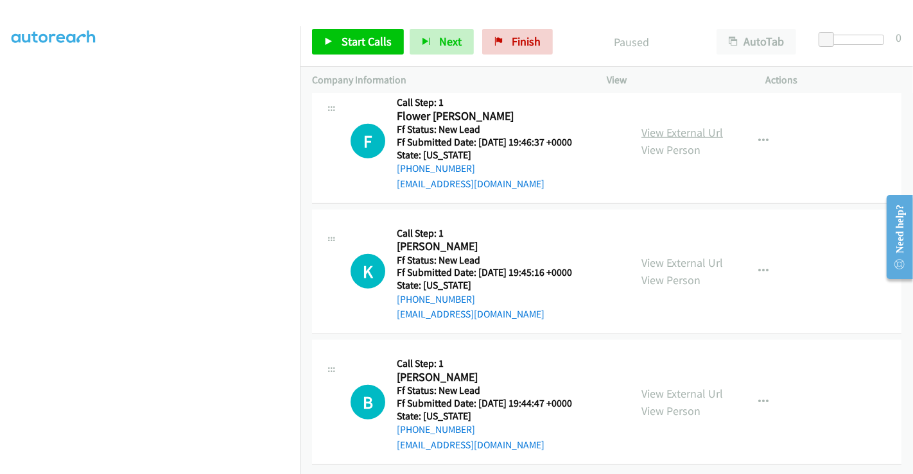
click at [671, 125] on link "View External Url" at bounding box center [682, 132] width 82 height 15
click at [667, 255] on link "View External Url" at bounding box center [682, 262] width 82 height 15
click at [675, 386] on link "View External Url" at bounding box center [682, 393] width 82 height 15
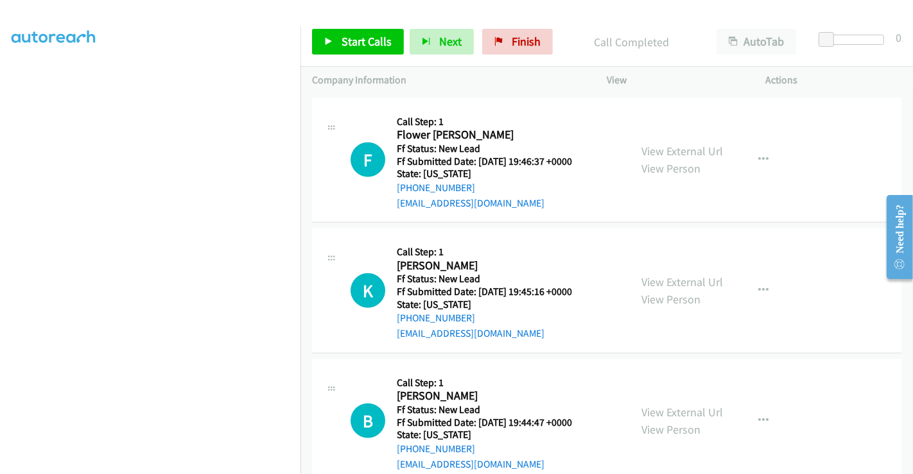
scroll to position [968, 0]
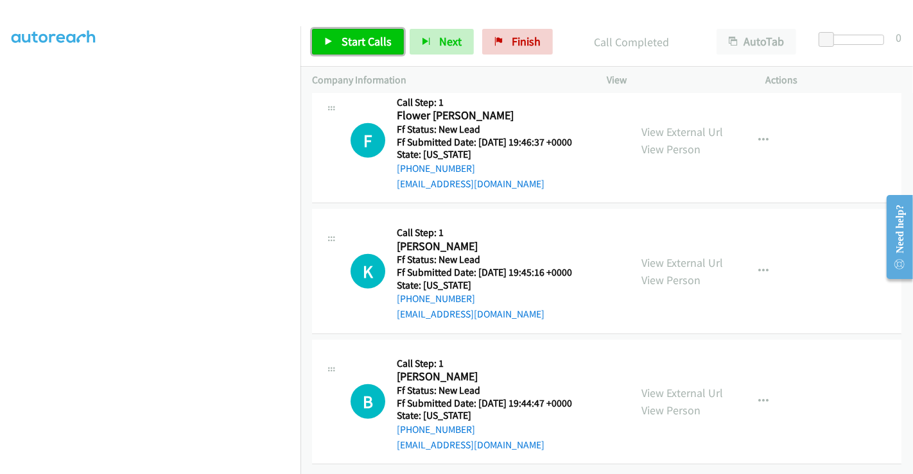
click at [369, 47] on span "Start Calls" at bounding box center [366, 41] width 50 height 15
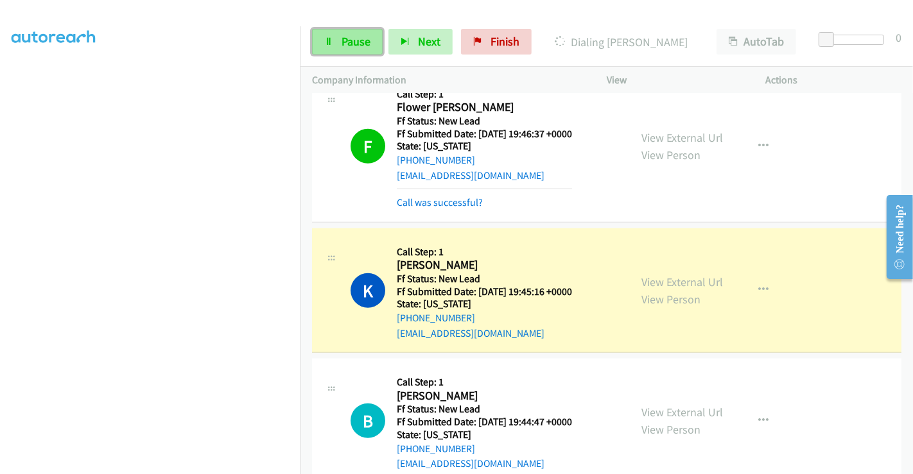
click at [349, 48] on span "Pause" at bounding box center [355, 41] width 29 height 15
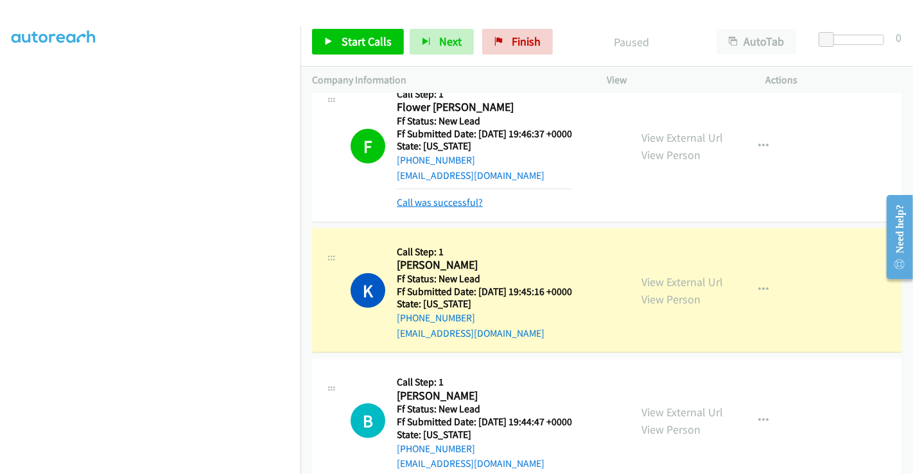
click at [458, 202] on link "Call was successful?" at bounding box center [440, 202] width 86 height 12
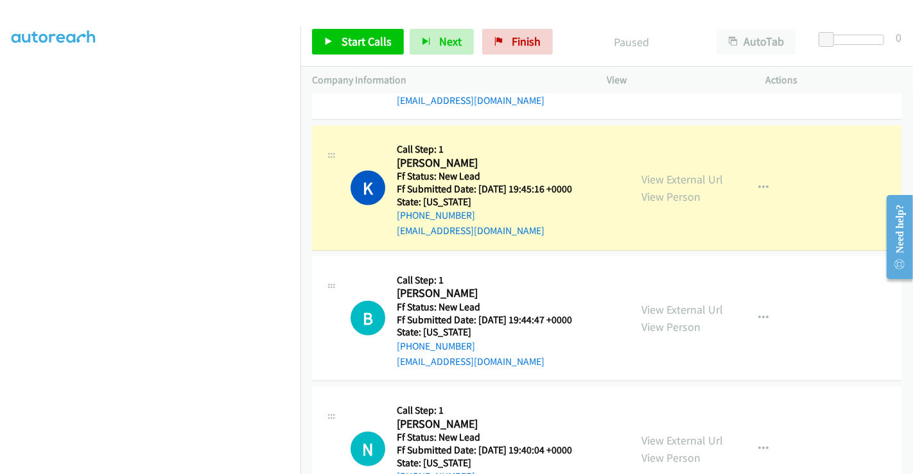
scroll to position [1039, 0]
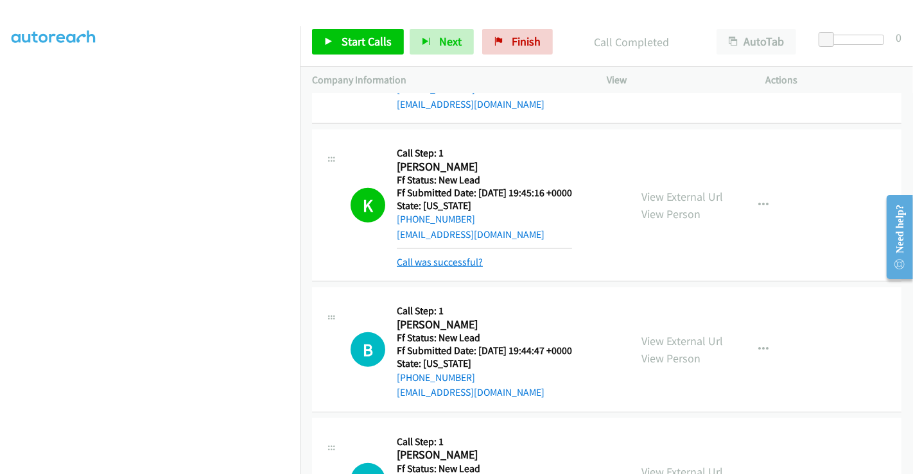
click at [463, 259] on link "Call was successful?" at bounding box center [440, 262] width 86 height 12
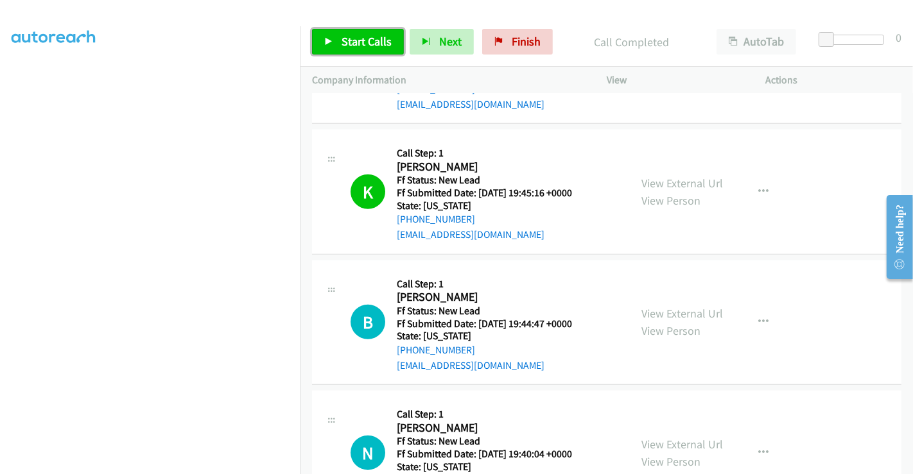
click at [365, 39] on span "Start Calls" at bounding box center [366, 41] width 50 height 15
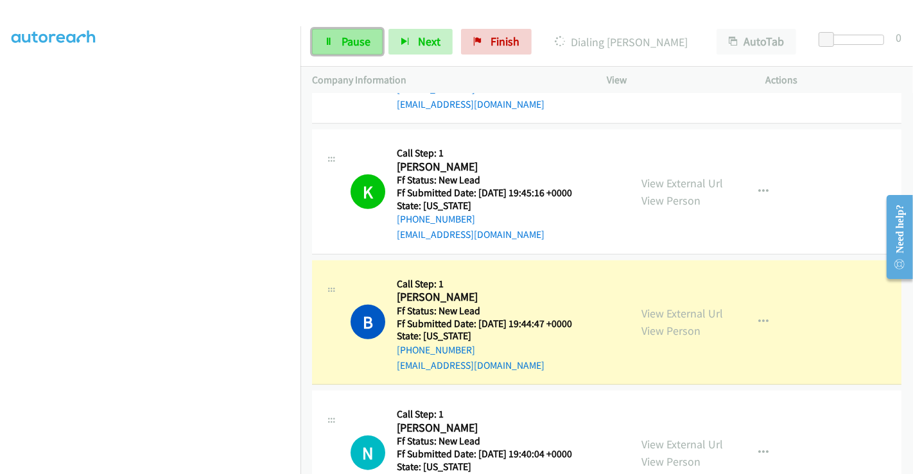
click at [345, 42] on span "Pause" at bounding box center [355, 41] width 29 height 15
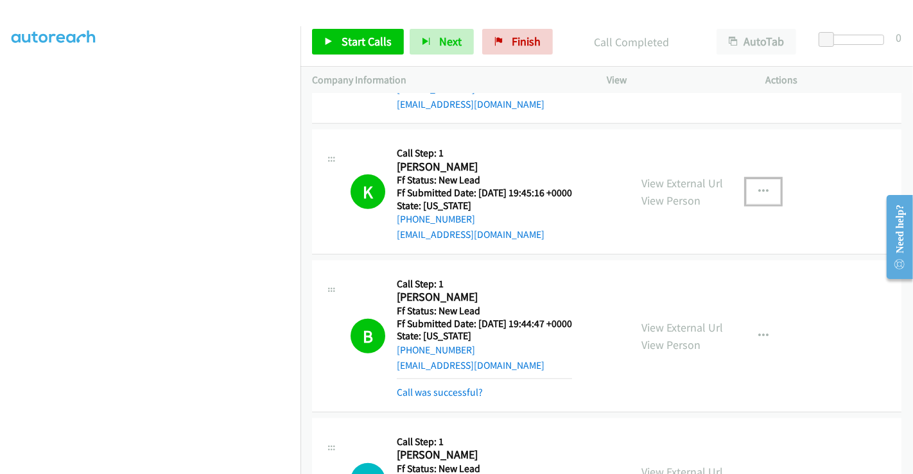
click at [759, 189] on icon "button" at bounding box center [763, 192] width 10 height 10
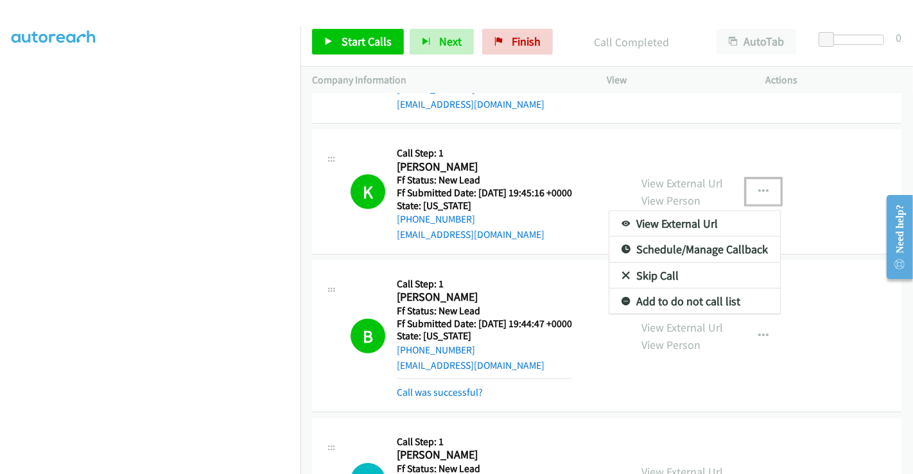
click at [659, 272] on link "Skip Call" at bounding box center [694, 276] width 171 height 26
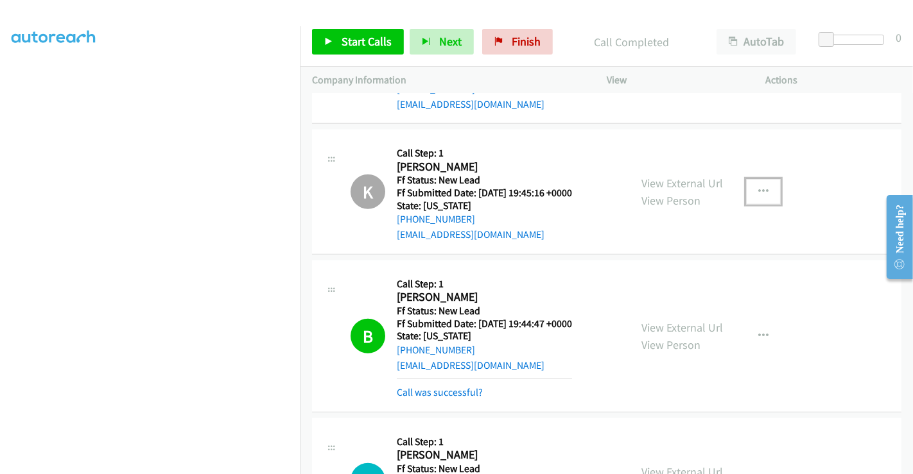
click at [759, 180] on button "button" at bounding box center [763, 192] width 35 height 26
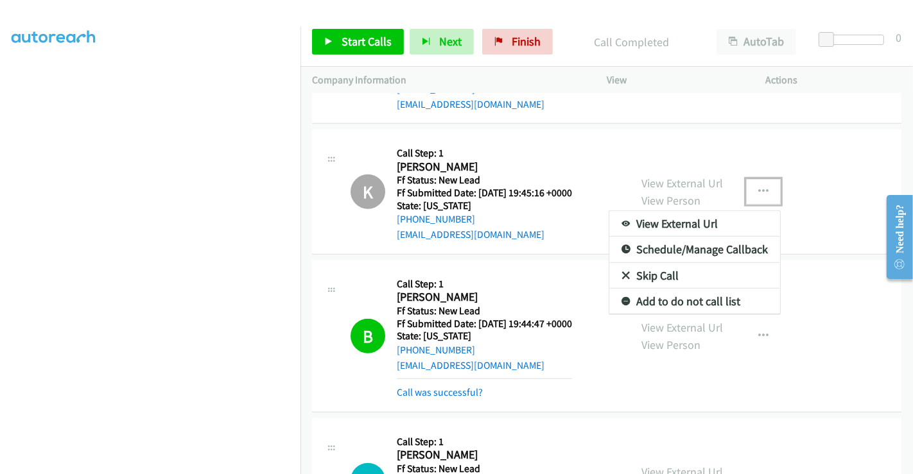
click at [674, 296] on link "Add to do not call list" at bounding box center [694, 302] width 171 height 26
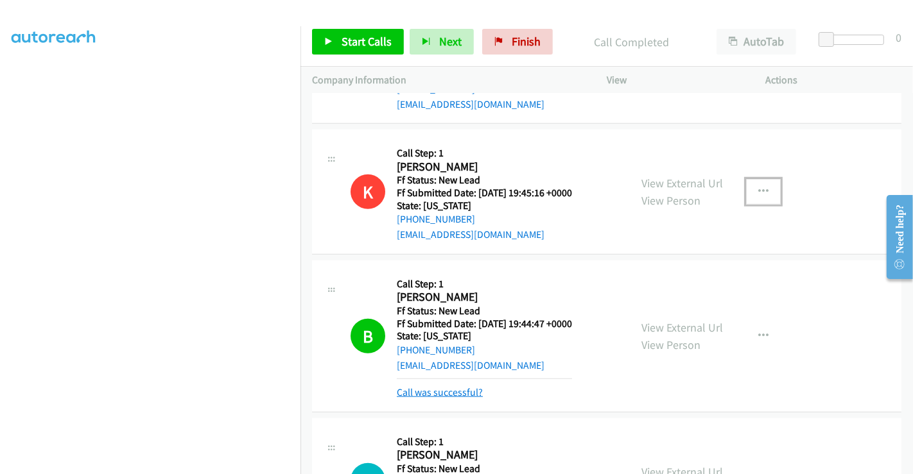
click at [453, 393] on link "Call was successful?" at bounding box center [440, 392] width 86 height 12
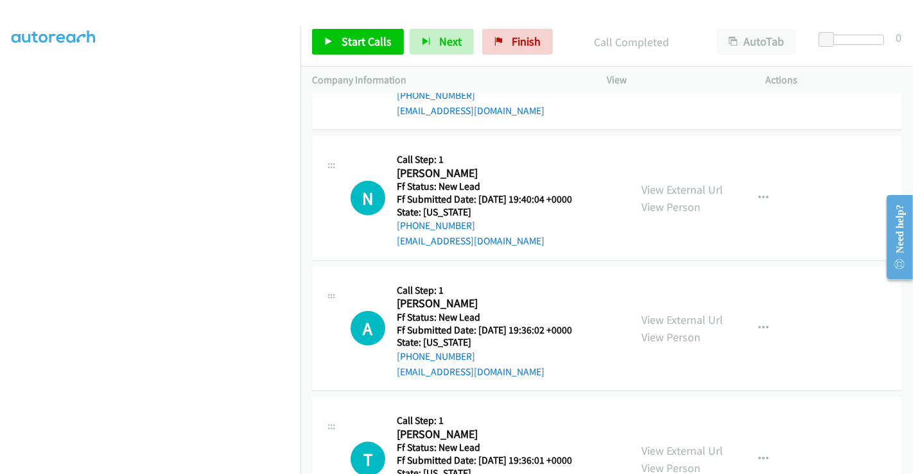
scroll to position [1359, 0]
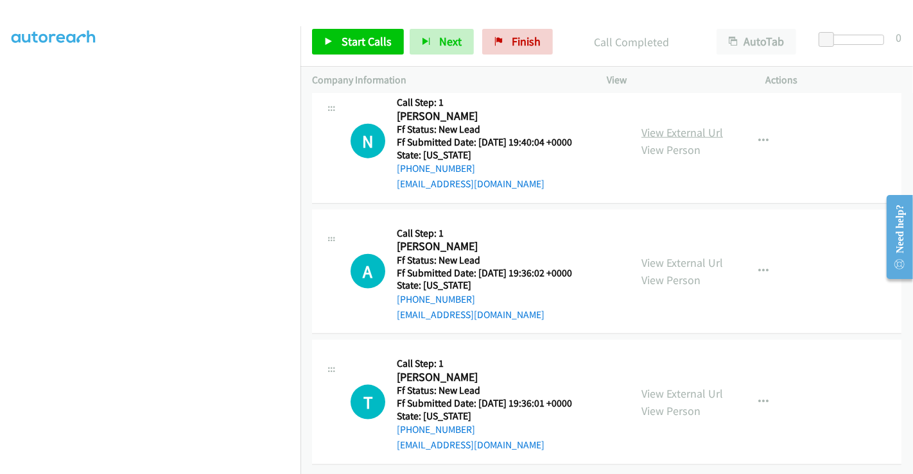
click at [688, 125] on link "View External Url" at bounding box center [682, 132] width 82 height 15
click at [676, 256] on link "View External Url" at bounding box center [682, 262] width 82 height 15
click at [675, 386] on link "View External Url" at bounding box center [682, 393] width 82 height 15
click at [360, 43] on span "Start Calls" at bounding box center [366, 41] width 50 height 15
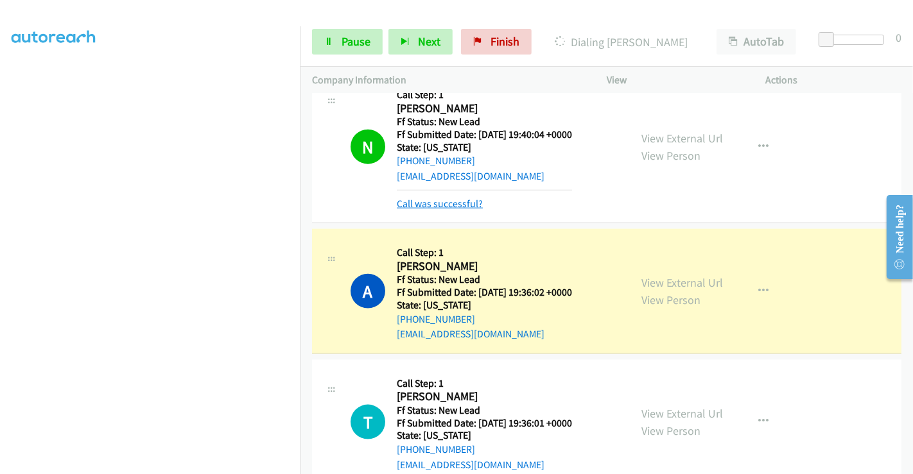
click at [452, 199] on link "Call was successful?" at bounding box center [440, 204] width 86 height 12
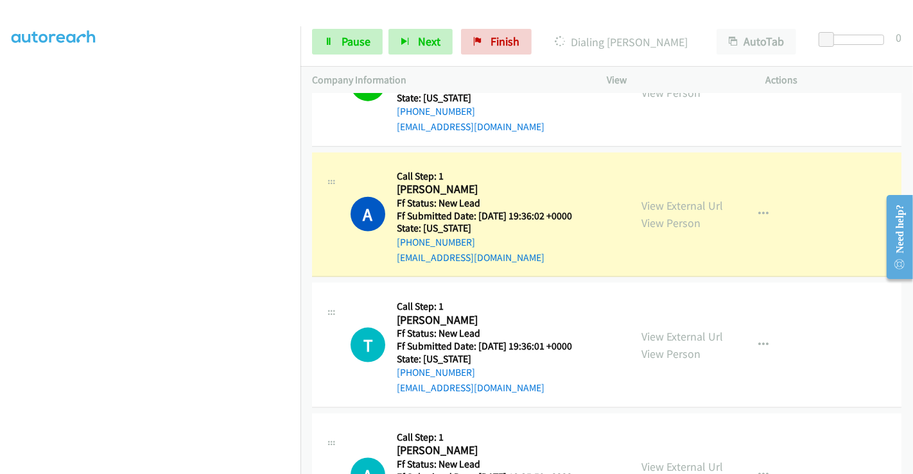
scroll to position [1430, 0]
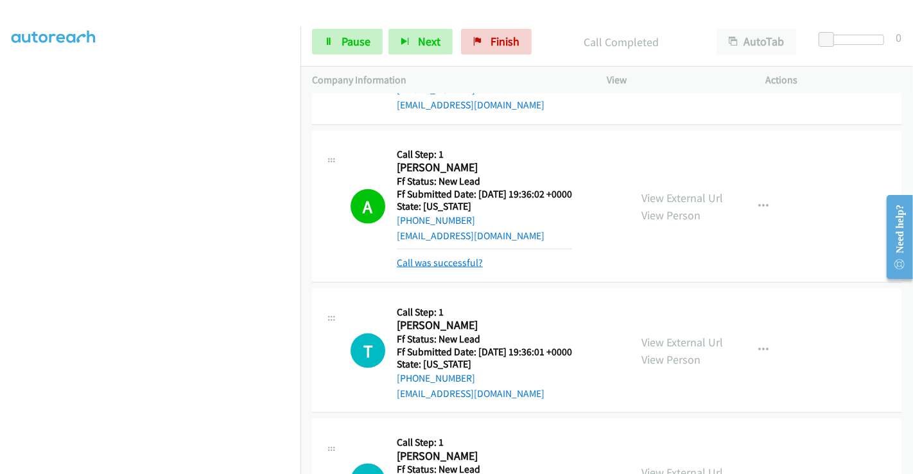
click at [451, 259] on link "Call was successful?" at bounding box center [440, 263] width 86 height 12
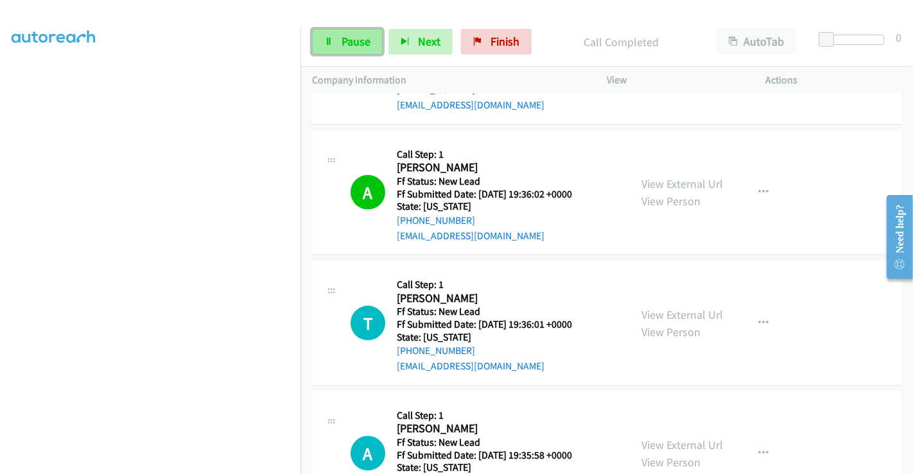
click at [352, 42] on span "Pause" at bounding box center [355, 41] width 29 height 15
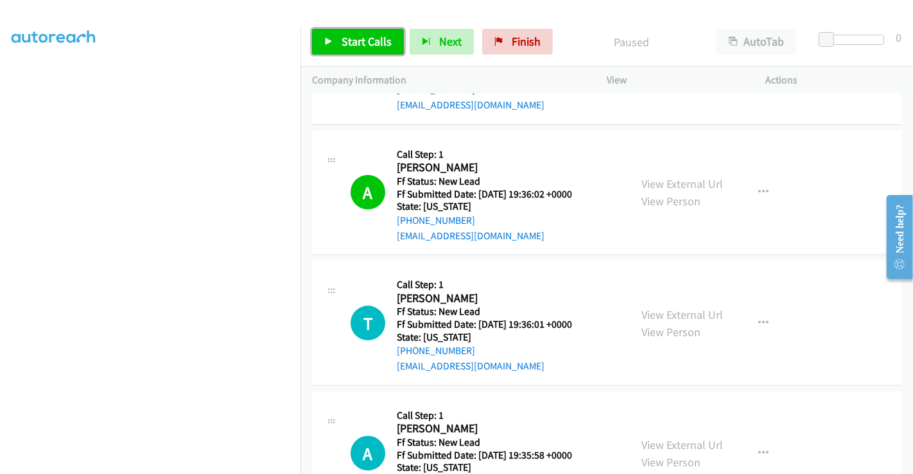
click at [358, 43] on span "Start Calls" at bounding box center [366, 41] width 50 height 15
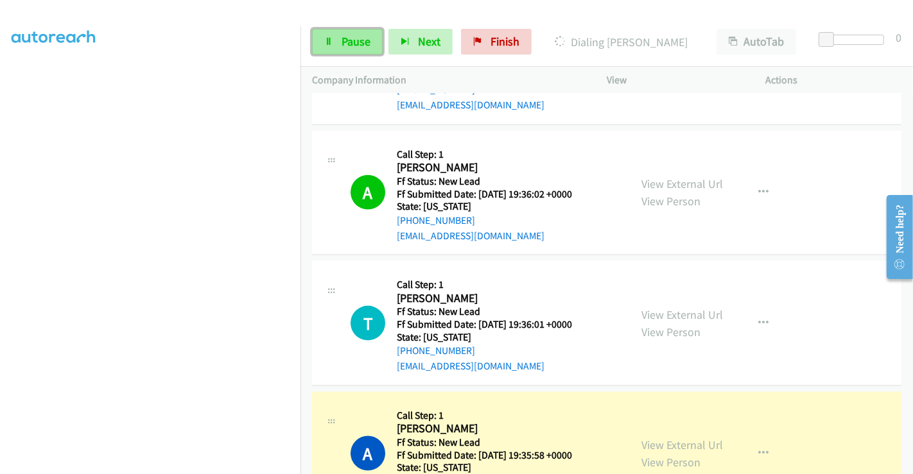
click at [348, 38] on span "Pause" at bounding box center [355, 41] width 29 height 15
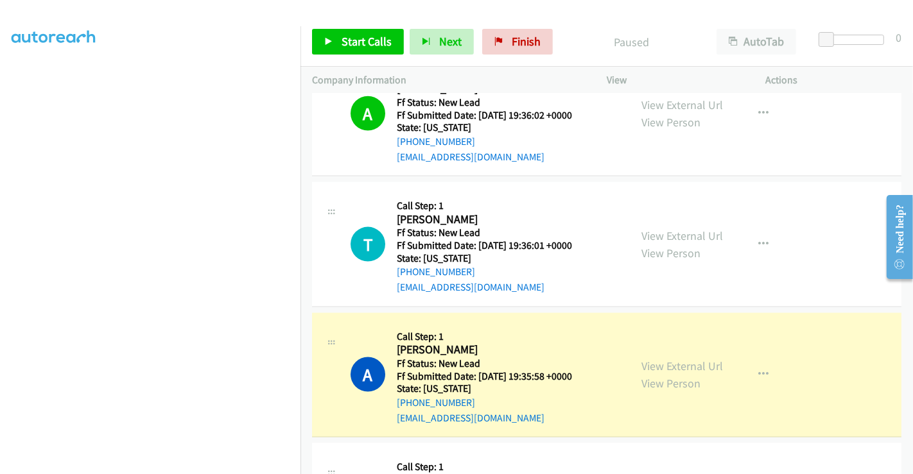
scroll to position [1644, 0]
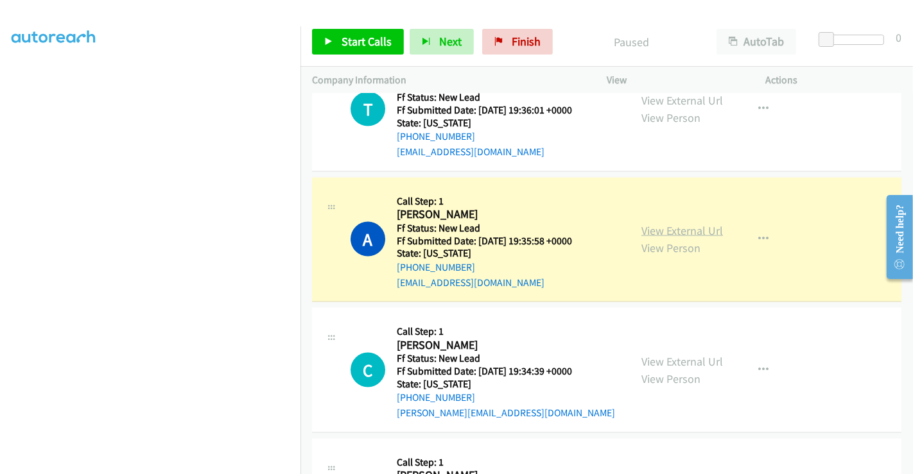
click at [691, 229] on link "View External Url" at bounding box center [682, 230] width 82 height 15
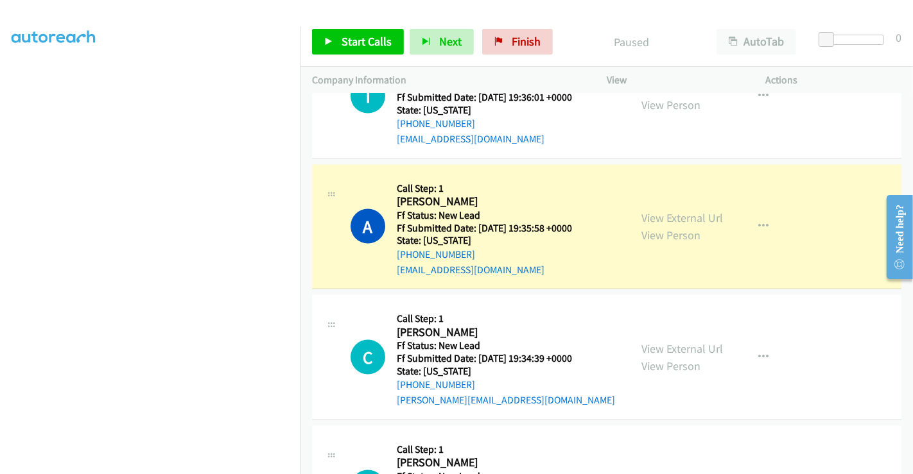
scroll to position [1750, 0]
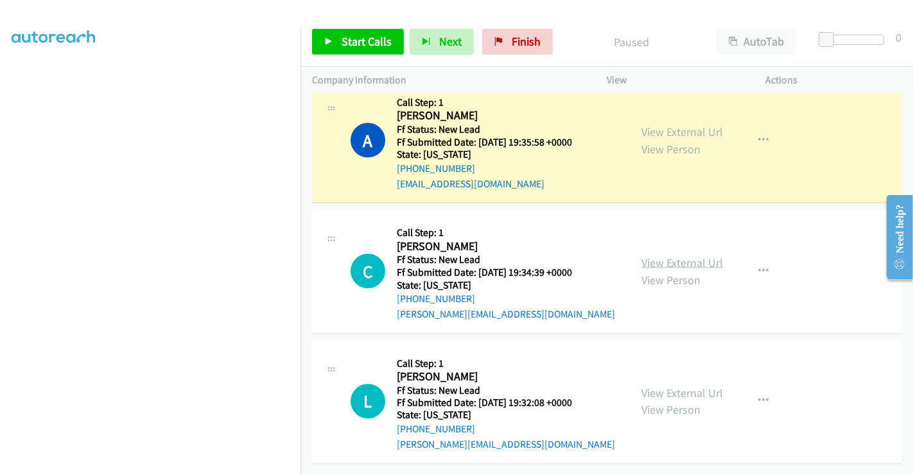
click at [648, 255] on link "View External Url" at bounding box center [682, 262] width 82 height 15
click at [657, 386] on link "View External Url" at bounding box center [682, 393] width 82 height 15
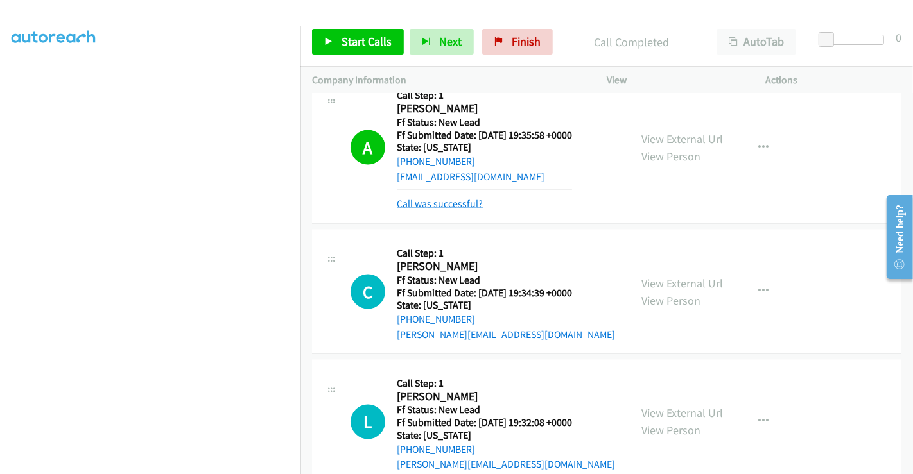
click at [441, 203] on link "Call was successful?" at bounding box center [440, 204] width 86 height 12
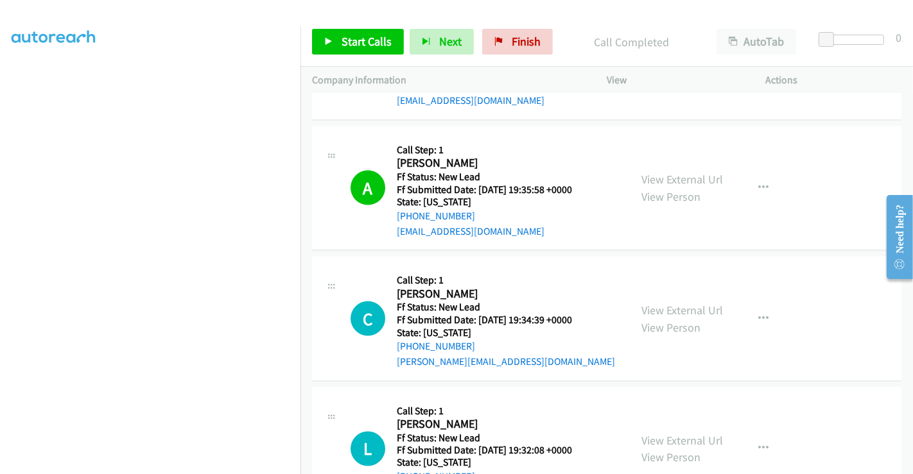
scroll to position [1608, 0]
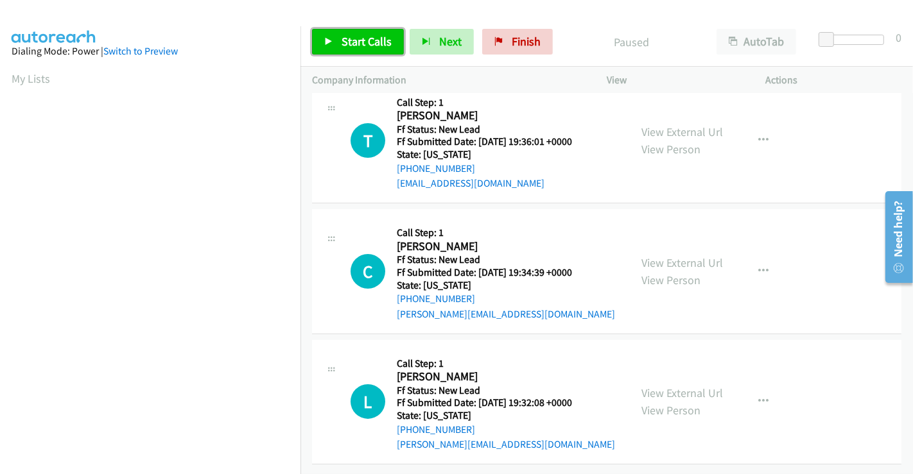
click at [348, 44] on span "Start Calls" at bounding box center [366, 41] width 50 height 15
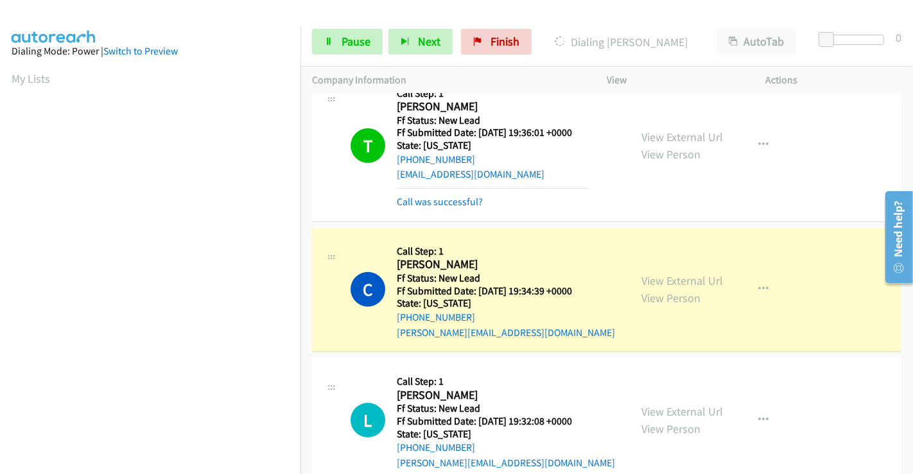
scroll to position [247, 0]
click at [338, 48] on link "Pause" at bounding box center [347, 42] width 71 height 26
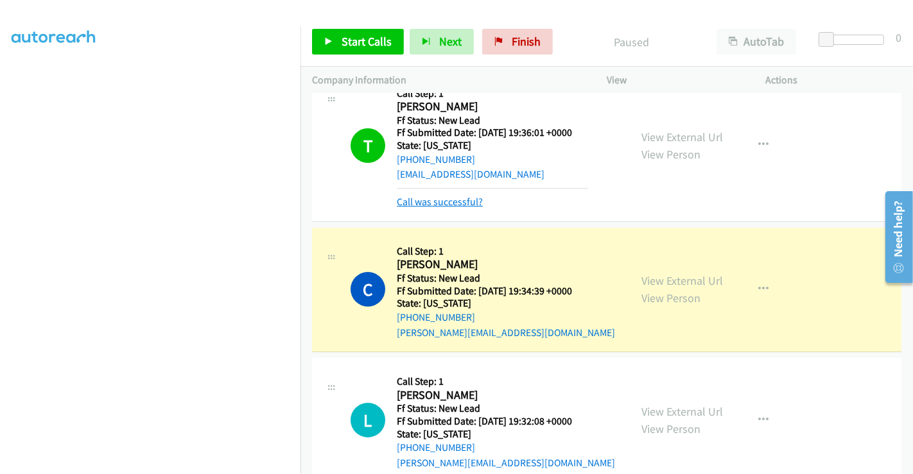
click at [445, 198] on link "Call was successful?" at bounding box center [440, 202] width 86 height 12
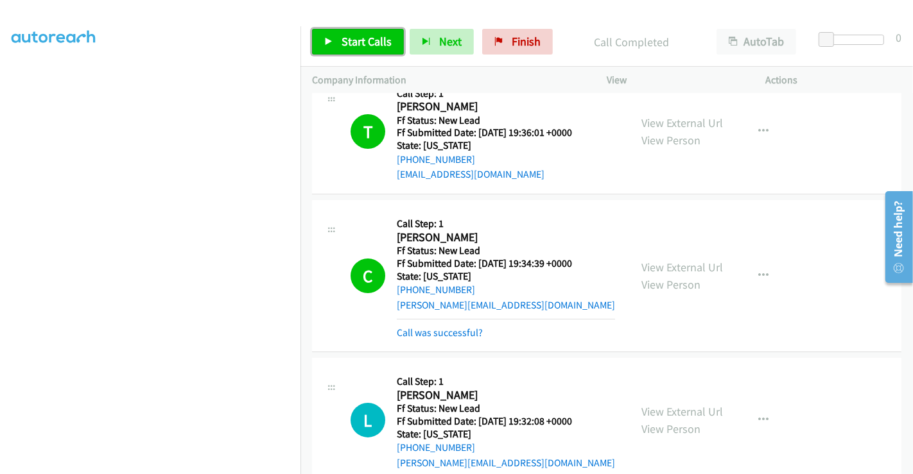
click at [369, 46] on span "Start Calls" at bounding box center [366, 41] width 50 height 15
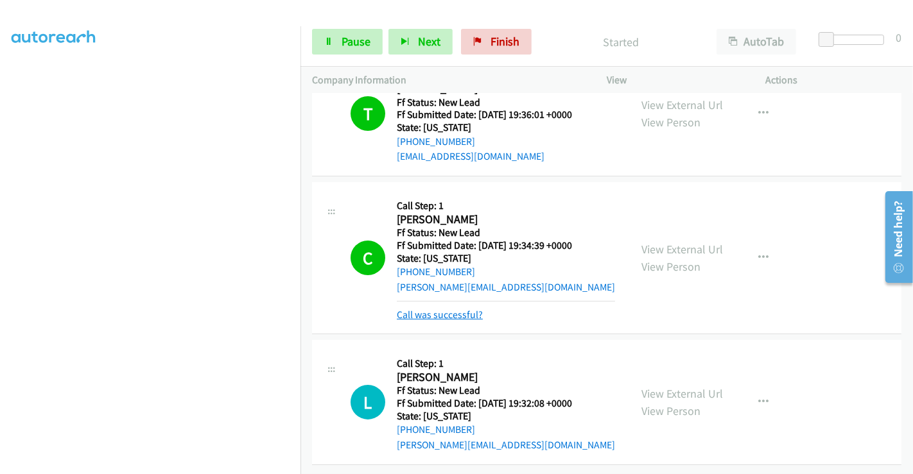
click at [451, 309] on link "Call was successful?" at bounding box center [440, 315] width 86 height 12
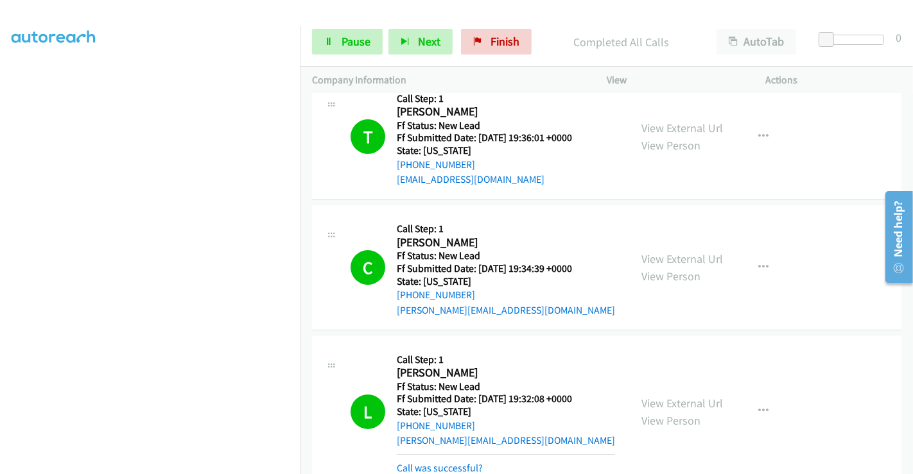
scroll to position [113, 0]
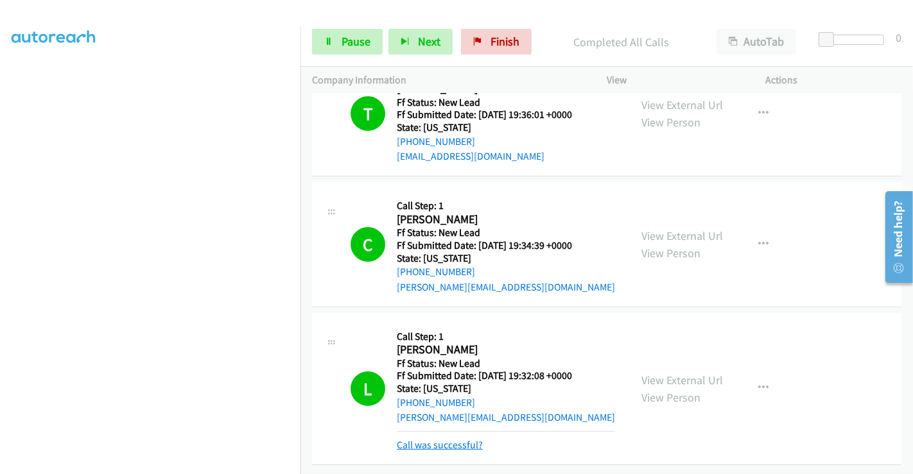
click at [447, 439] on link "Call was successful?" at bounding box center [440, 445] width 86 height 12
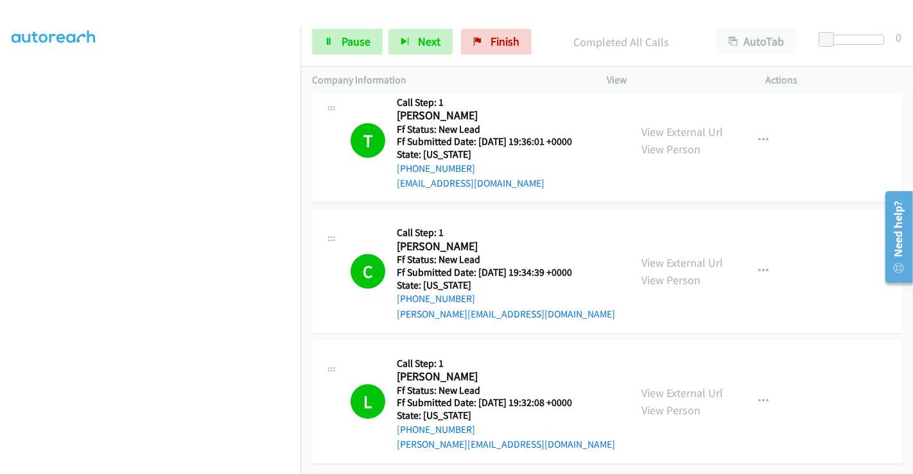
scroll to position [86, 0]
click at [490, 42] on span "Finish" at bounding box center [504, 41] width 29 height 15
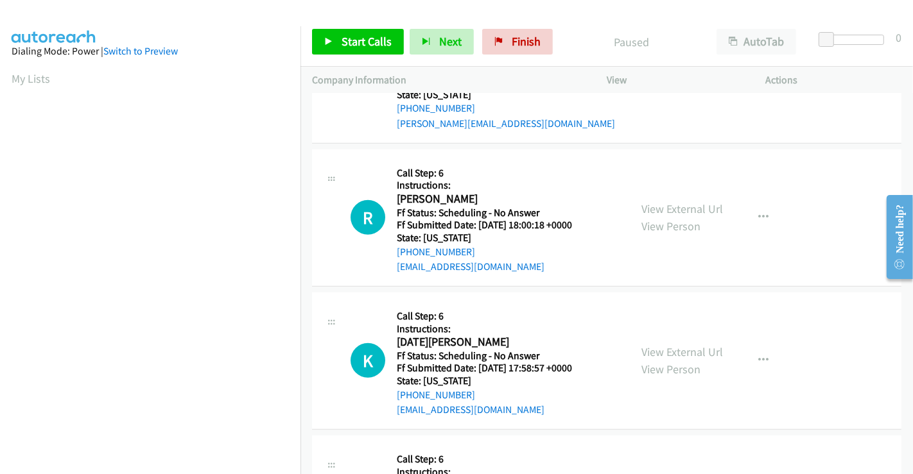
scroll to position [712, 0]
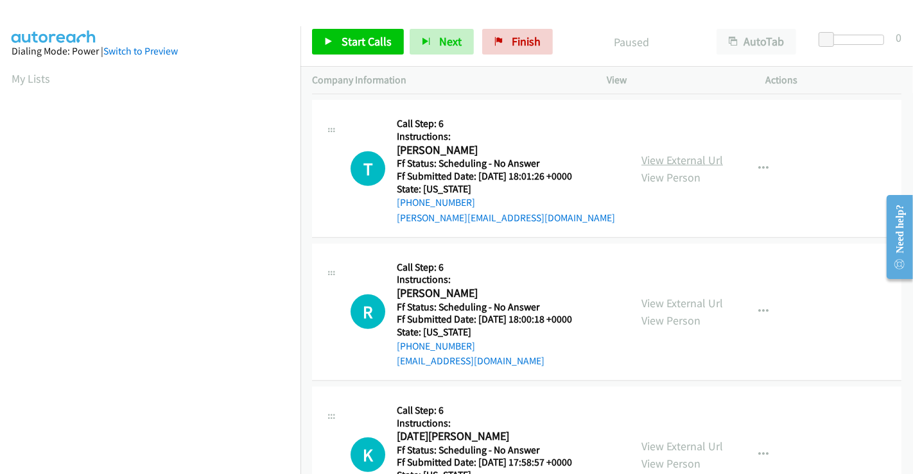
click at [673, 159] on link "View External Url" at bounding box center [682, 160] width 82 height 15
click at [668, 300] on link "View External Url" at bounding box center [682, 303] width 82 height 15
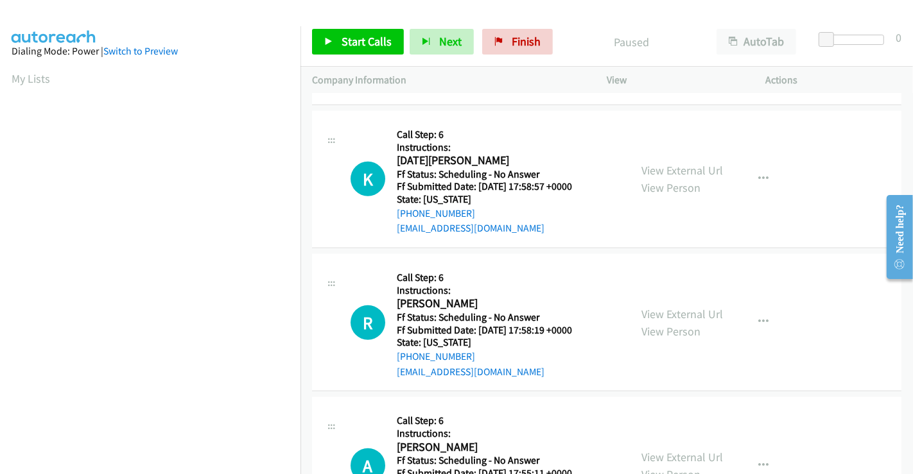
scroll to position [997, 0]
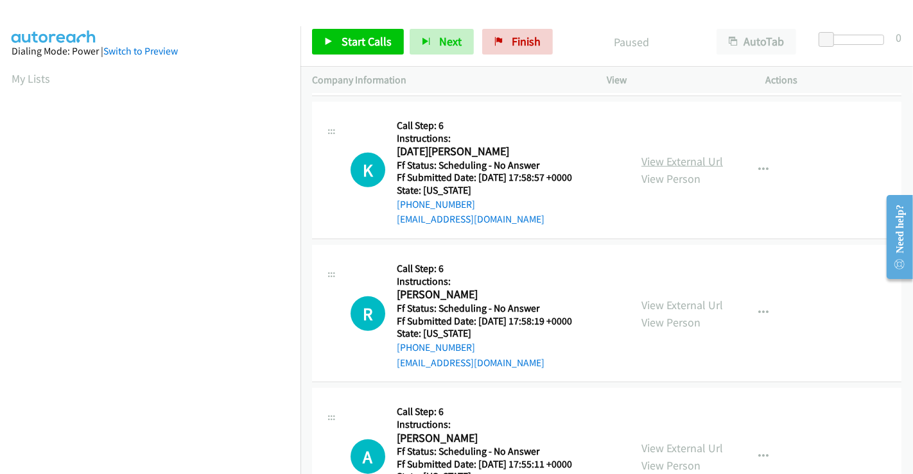
click at [687, 160] on link "View External Url" at bounding box center [682, 161] width 82 height 15
click at [670, 306] on link "View External Url" at bounding box center [682, 305] width 82 height 15
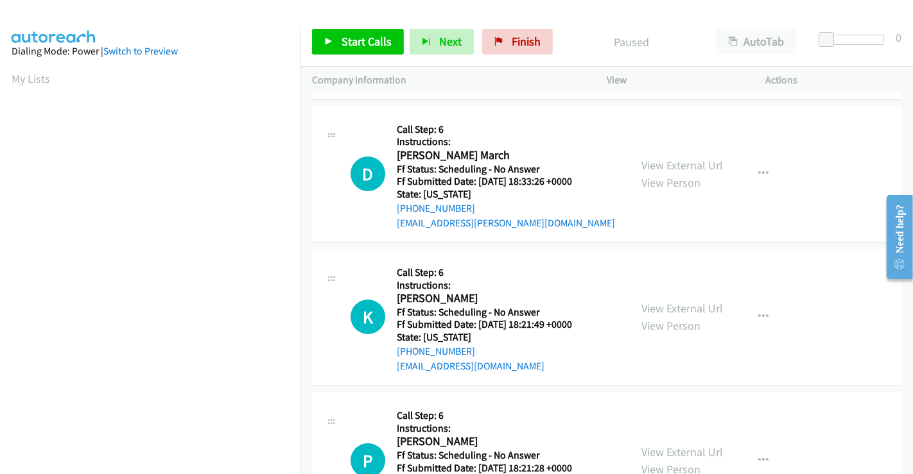
scroll to position [0, 0]
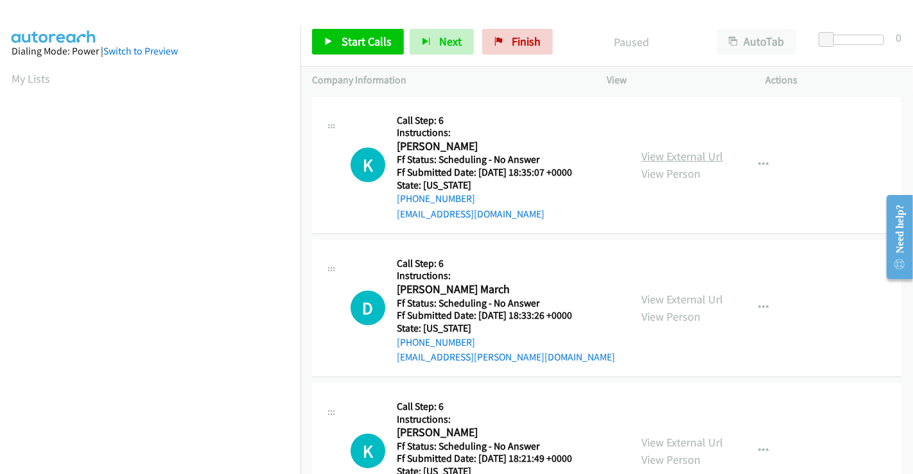
click at [660, 153] on link "View External Url" at bounding box center [682, 156] width 82 height 15
click at [668, 294] on link "View External Url" at bounding box center [682, 299] width 82 height 15
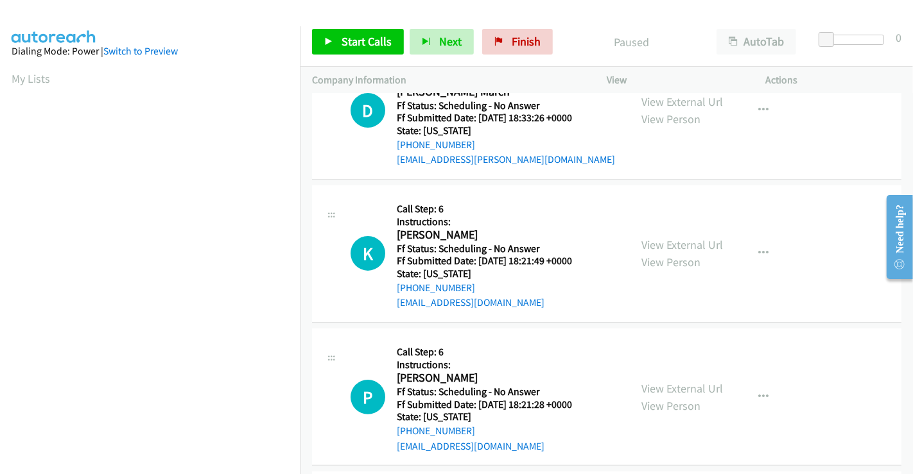
scroll to position [214, 0]
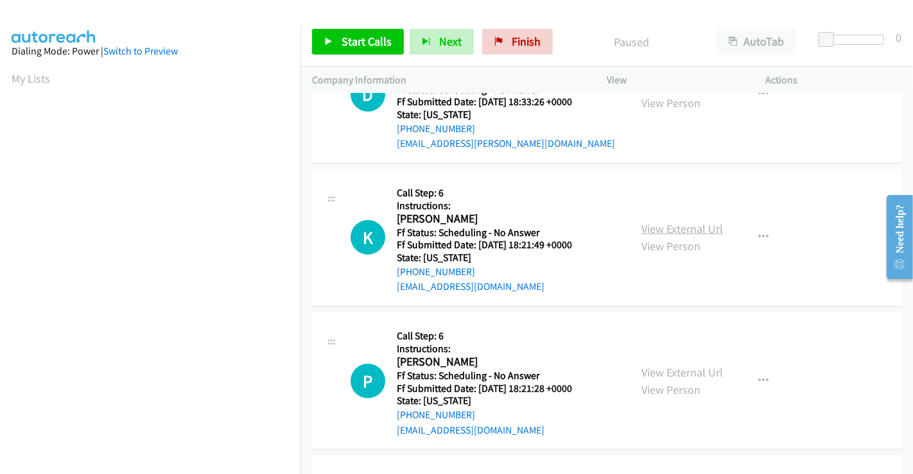
click at [666, 223] on link "View External Url" at bounding box center [682, 228] width 82 height 15
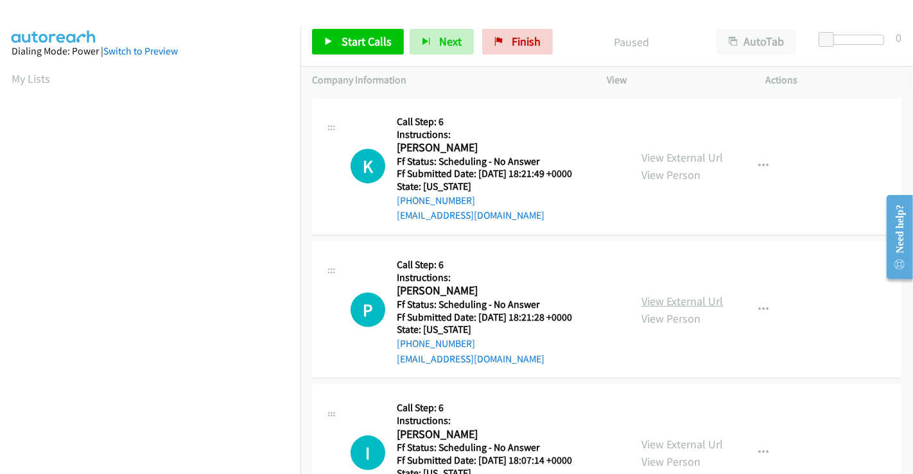
click at [684, 295] on link "View External Url" at bounding box center [682, 301] width 82 height 15
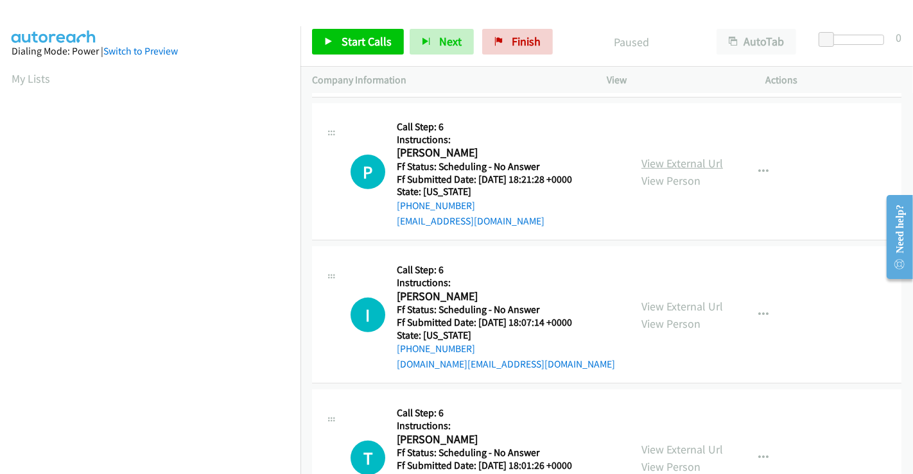
scroll to position [427, 0]
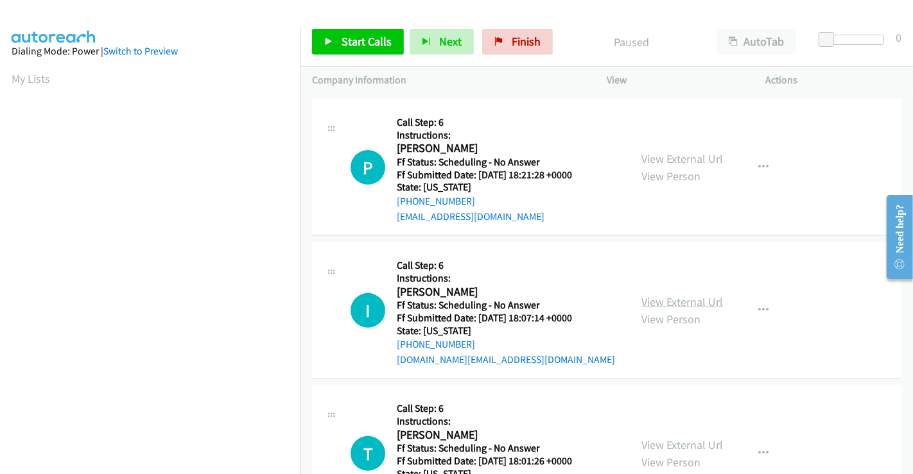
click at [680, 295] on link "View External Url" at bounding box center [682, 302] width 82 height 15
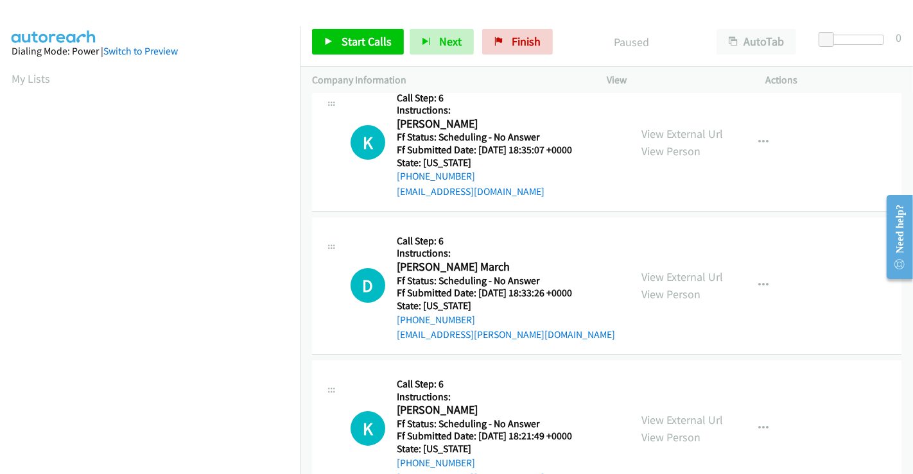
scroll to position [0, 0]
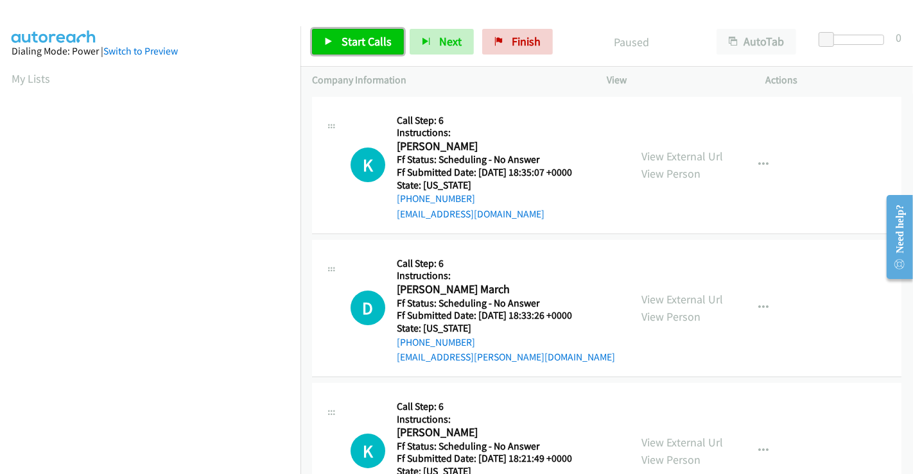
click at [370, 37] on span "Start Calls" at bounding box center [366, 41] width 50 height 15
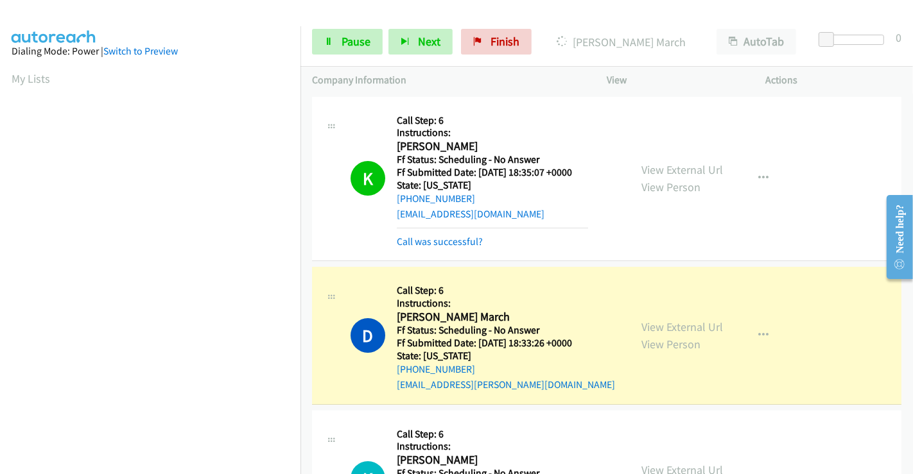
scroll to position [247, 0]
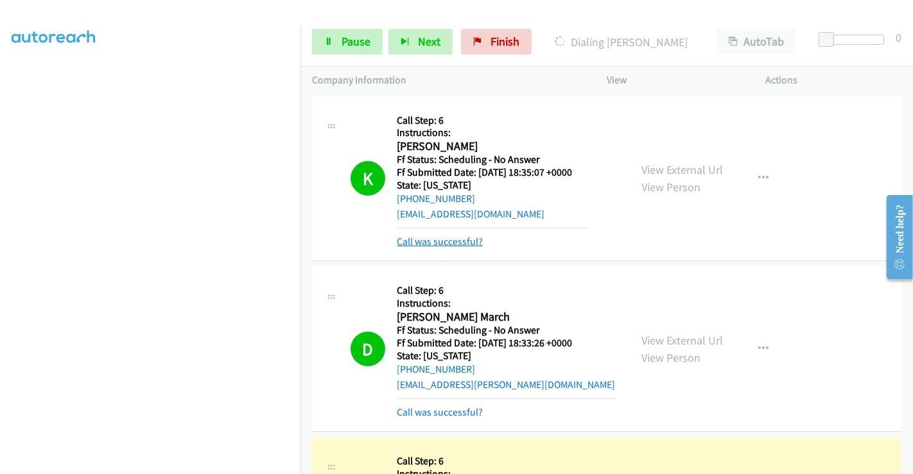
click at [426, 241] on link "Call was successful?" at bounding box center [440, 242] width 86 height 12
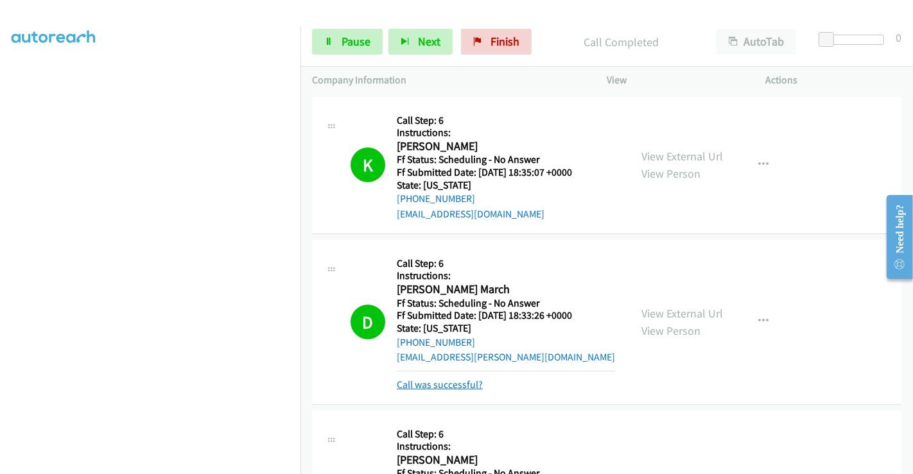
click at [440, 380] on link "Call was successful?" at bounding box center [440, 385] width 86 height 12
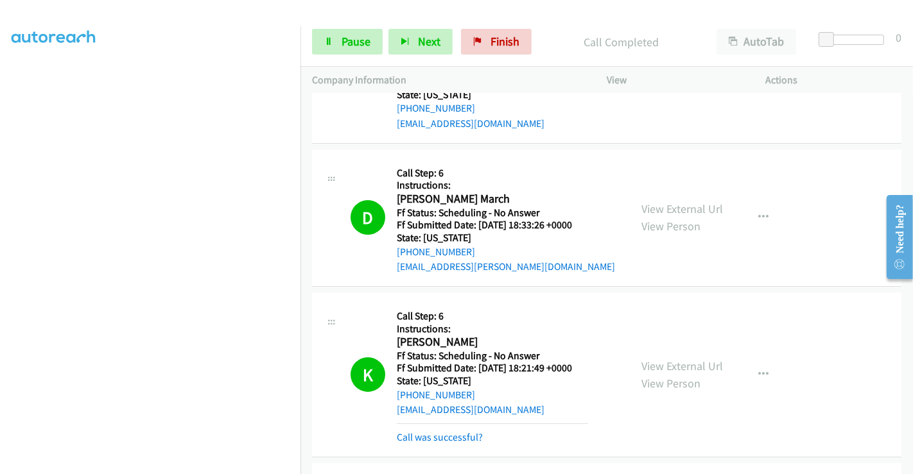
scroll to position [142, 0]
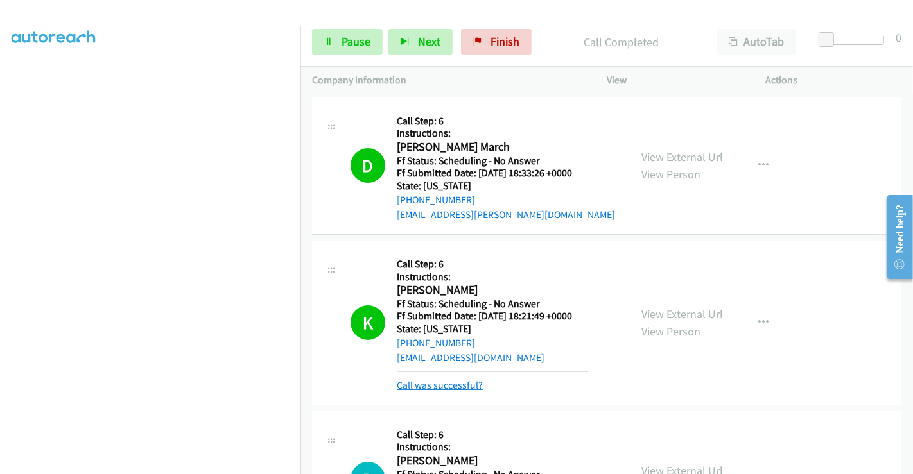
click at [447, 388] on link "Call was successful?" at bounding box center [440, 385] width 86 height 12
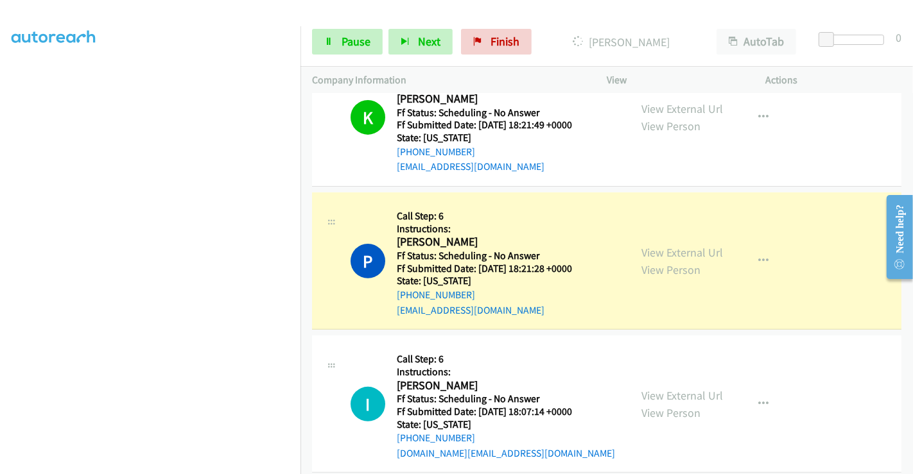
scroll to position [356, 0]
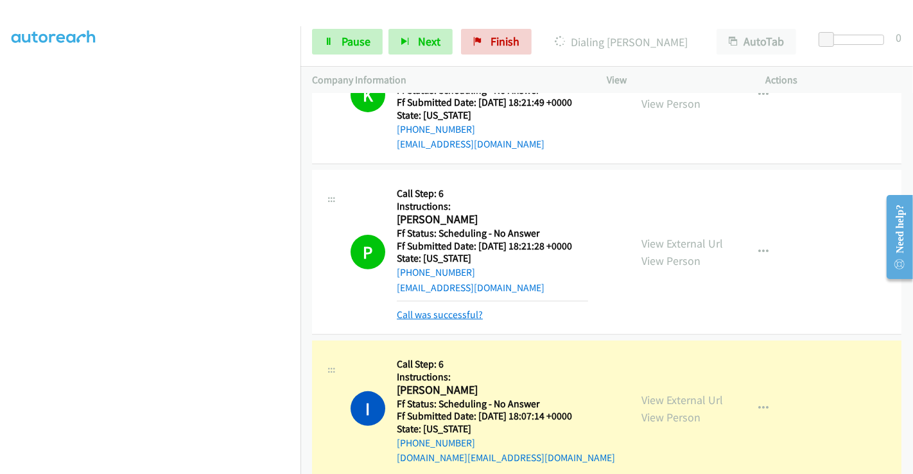
click at [450, 312] on link "Call was successful?" at bounding box center [440, 315] width 86 height 12
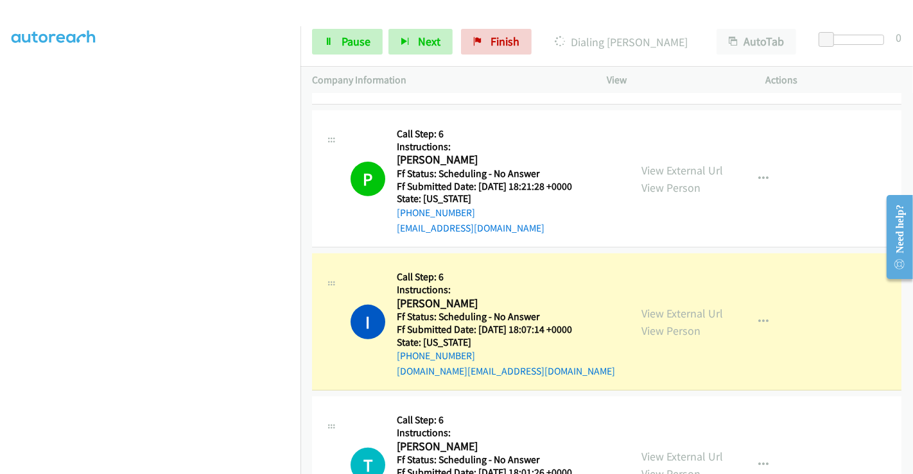
scroll to position [499, 0]
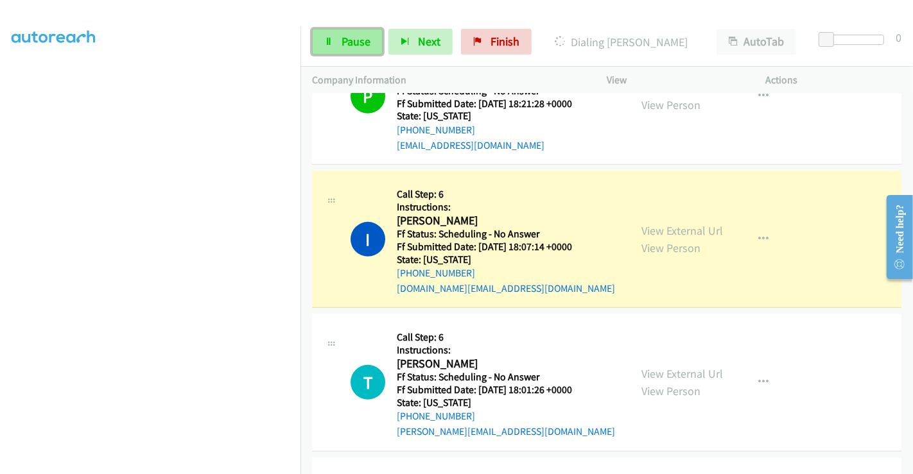
click at [331, 35] on link "Pause" at bounding box center [347, 42] width 71 height 26
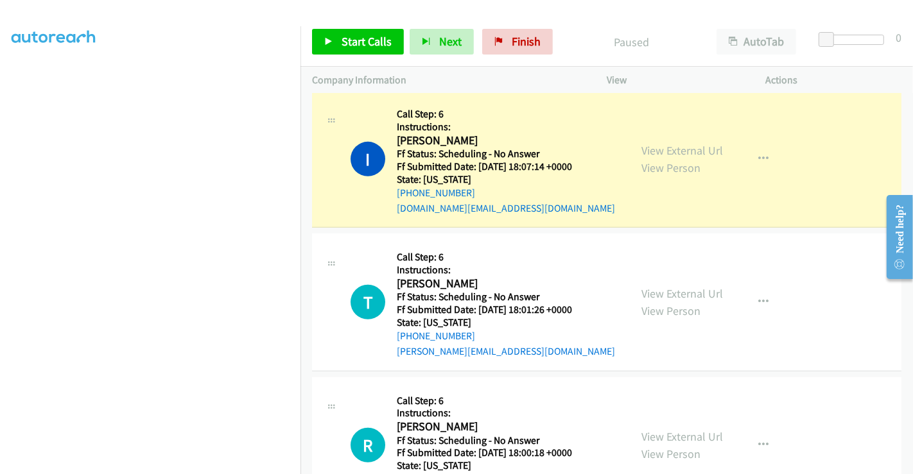
scroll to position [642, 0]
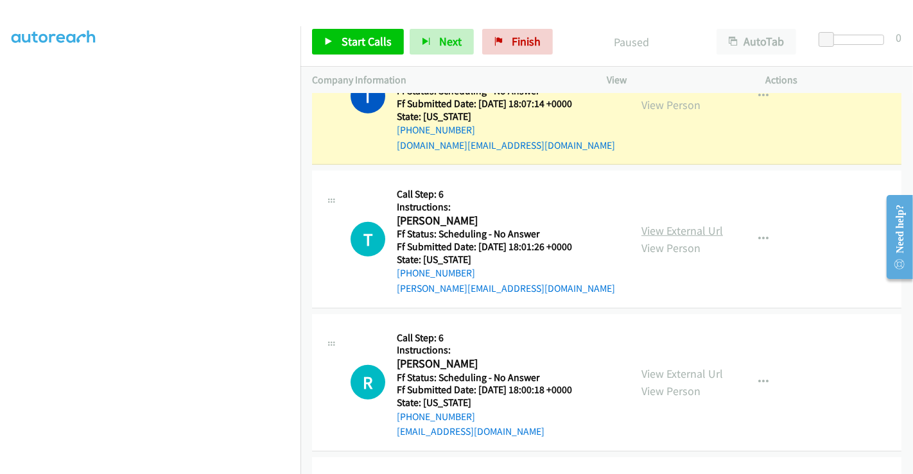
click at [670, 231] on link "View External Url" at bounding box center [682, 230] width 82 height 15
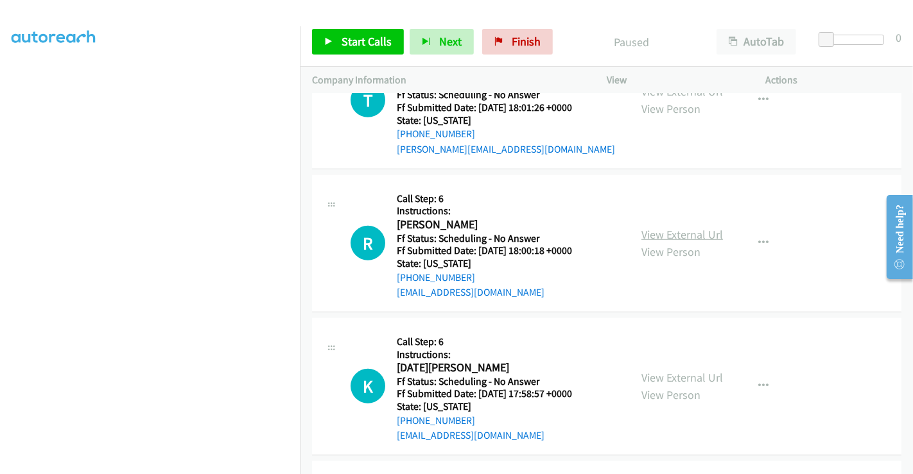
scroll to position [784, 0]
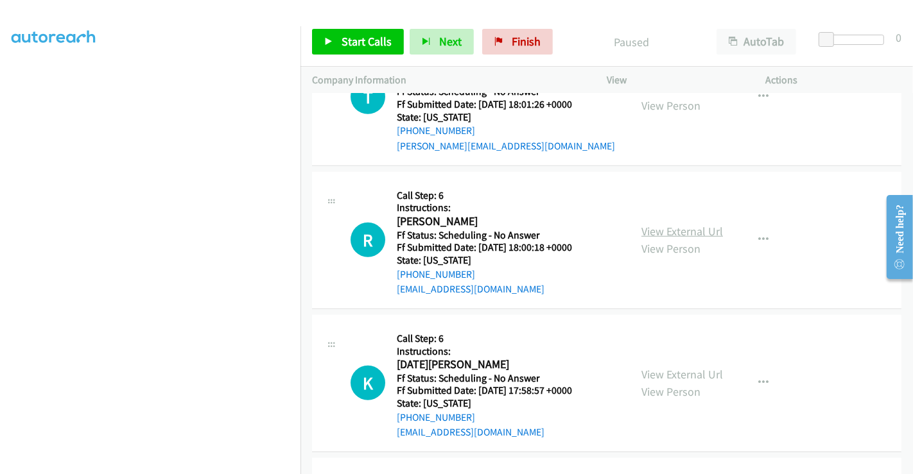
click at [673, 231] on link "View External Url" at bounding box center [682, 231] width 82 height 15
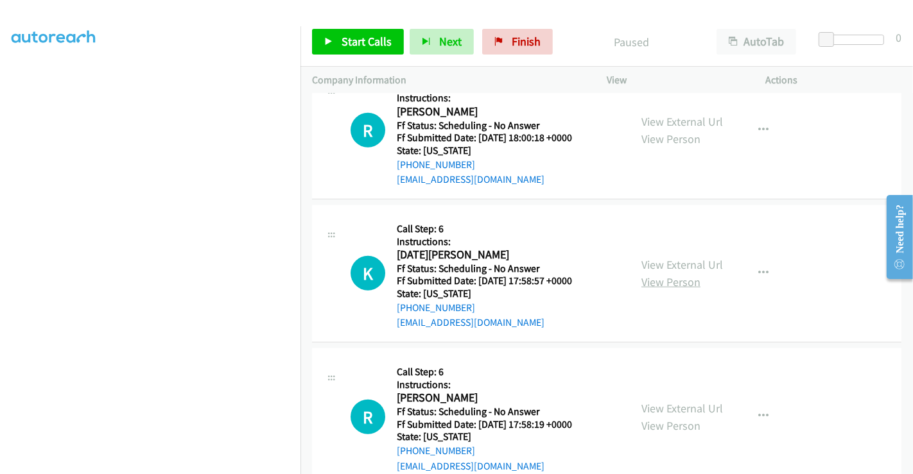
scroll to position [927, 0]
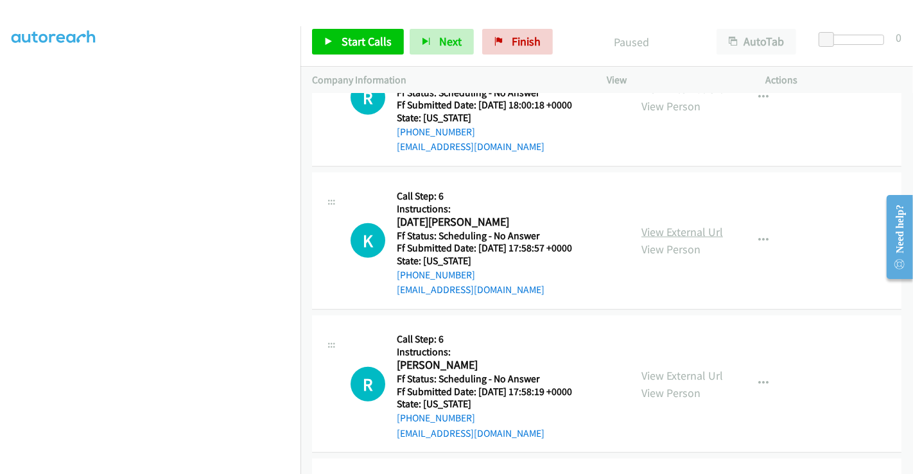
click at [663, 227] on link "View External Url" at bounding box center [682, 232] width 82 height 15
click at [662, 372] on link "View External Url" at bounding box center [682, 375] width 82 height 15
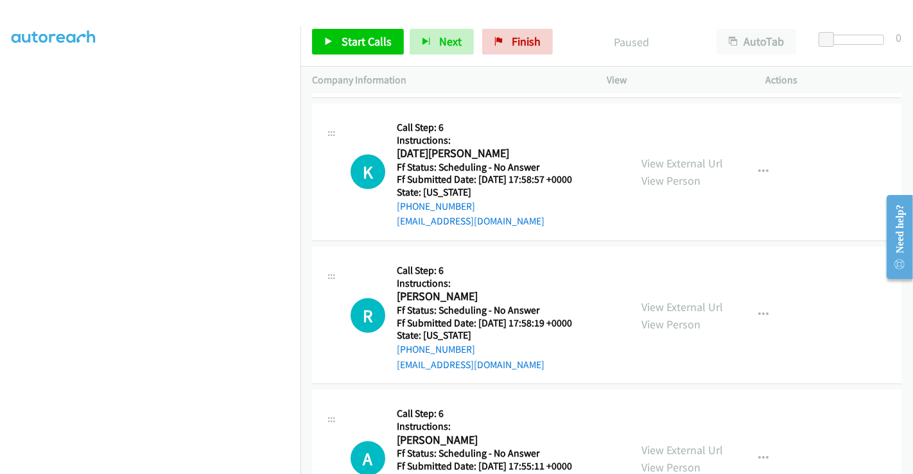
scroll to position [1069, 0]
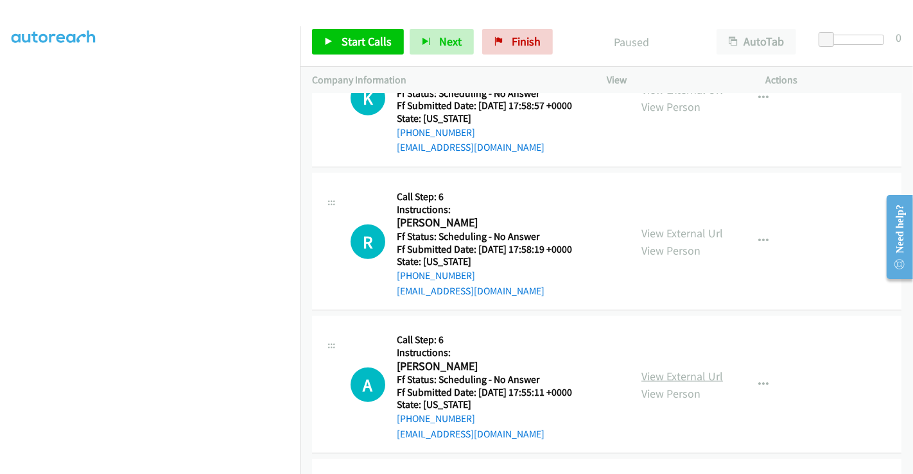
click at [660, 370] on link "View External Url" at bounding box center [682, 376] width 82 height 15
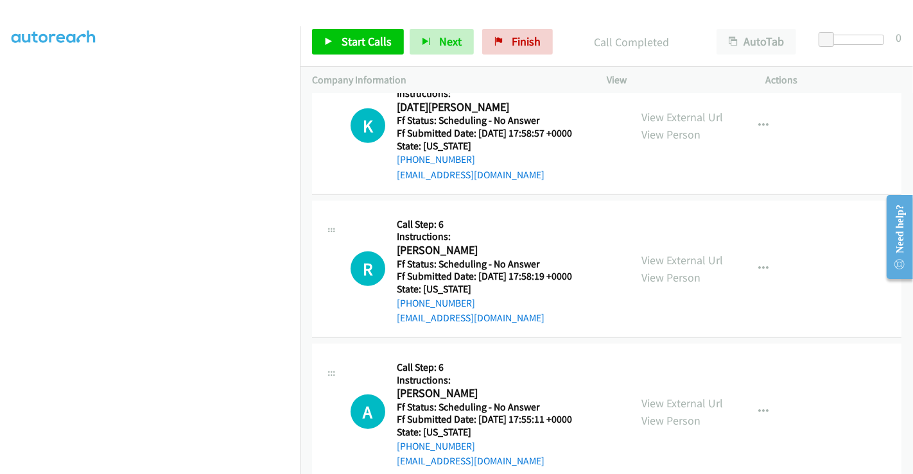
scroll to position [1096, 0]
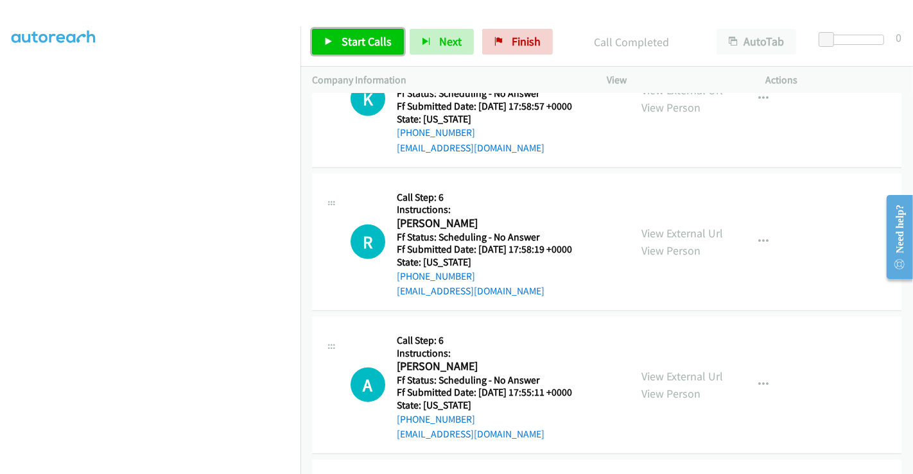
click at [370, 39] on span "Start Calls" at bounding box center [366, 41] width 50 height 15
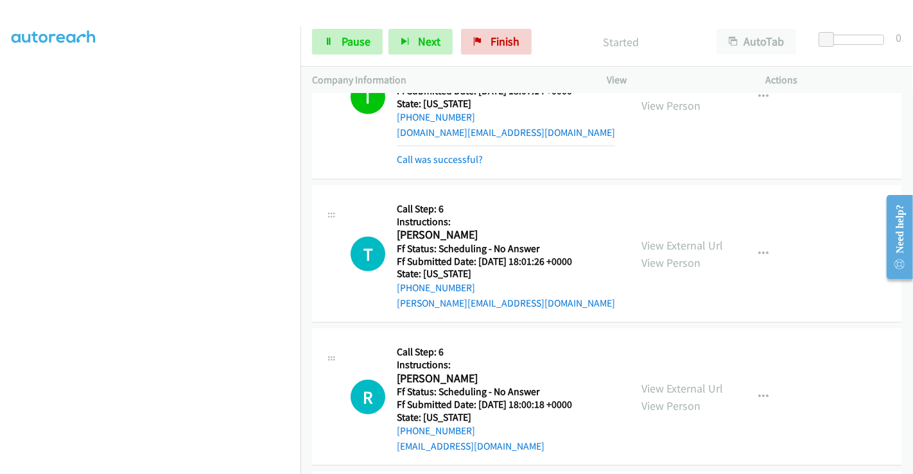
scroll to position [669, 0]
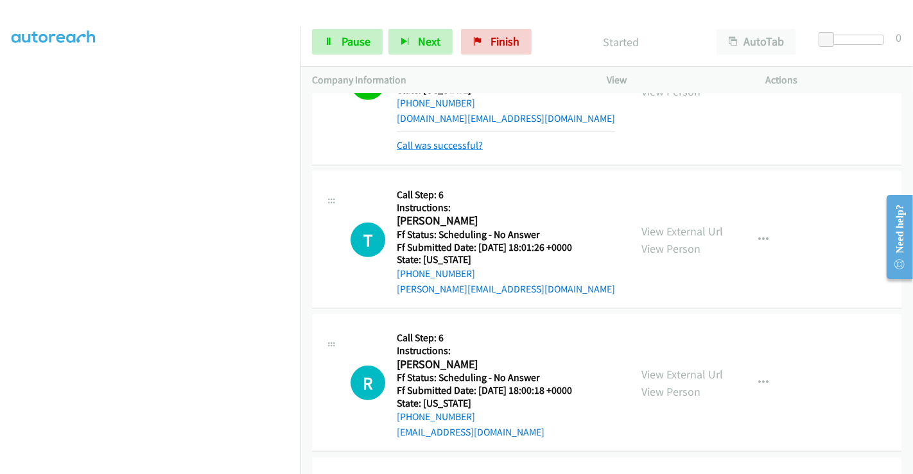
click at [460, 144] on link "Call was successful?" at bounding box center [440, 145] width 86 height 12
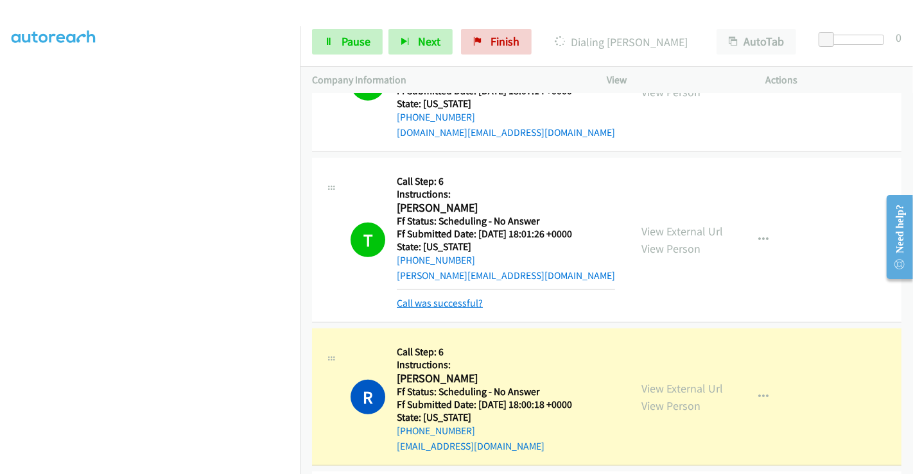
click at [438, 297] on link "Call was successful?" at bounding box center [440, 303] width 86 height 12
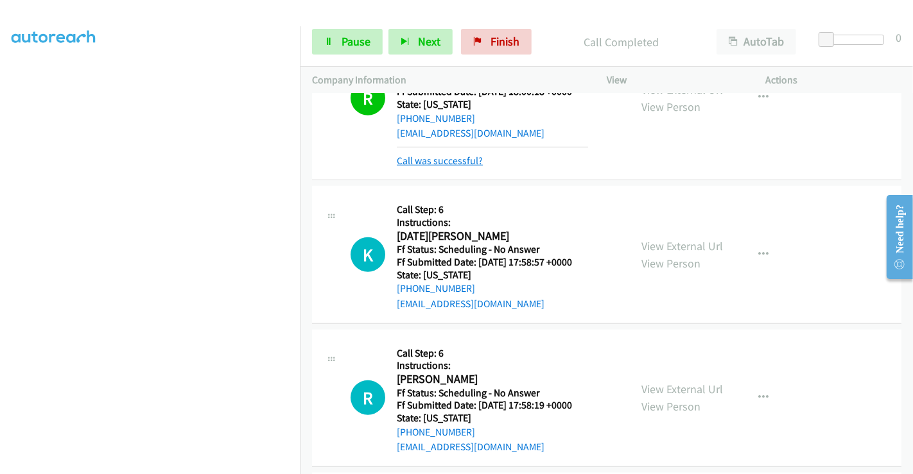
click at [440, 160] on link "Call was successful?" at bounding box center [440, 161] width 86 height 12
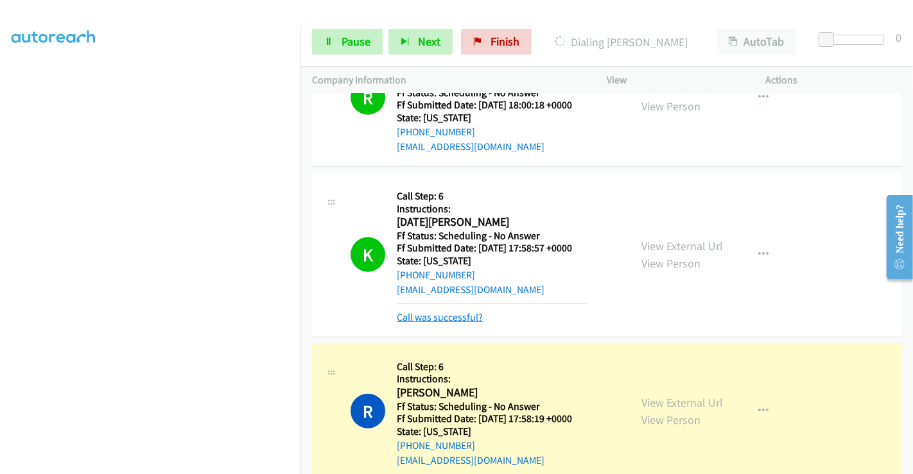
click at [434, 313] on link "Call was successful?" at bounding box center [440, 317] width 86 height 12
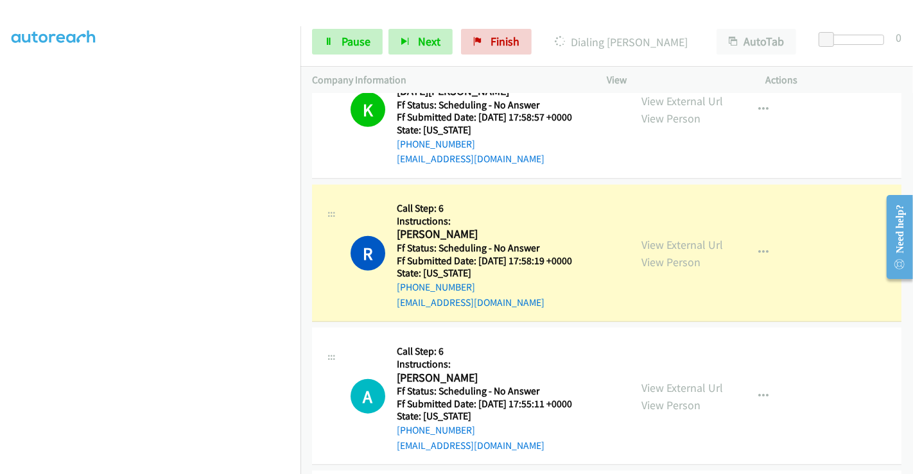
scroll to position [1141, 0]
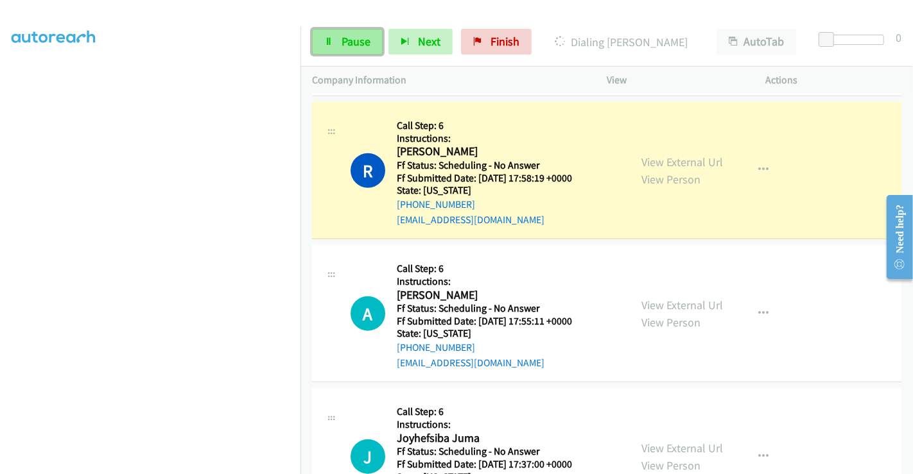
click at [351, 47] on span "Pause" at bounding box center [355, 41] width 29 height 15
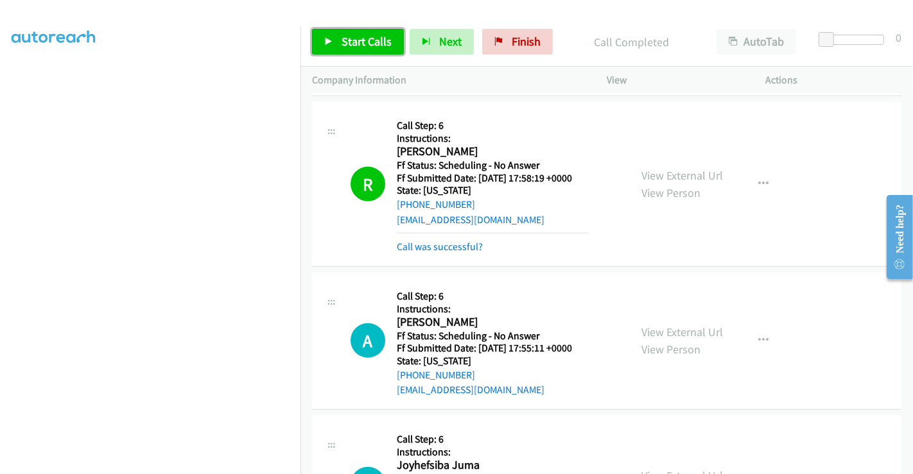
click at [368, 47] on span "Start Calls" at bounding box center [366, 41] width 50 height 15
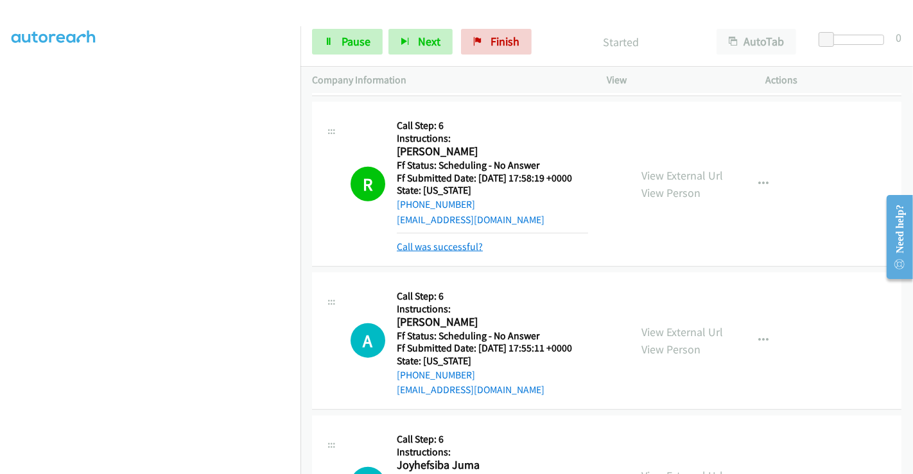
click at [463, 245] on link "Call was successful?" at bounding box center [440, 247] width 86 height 12
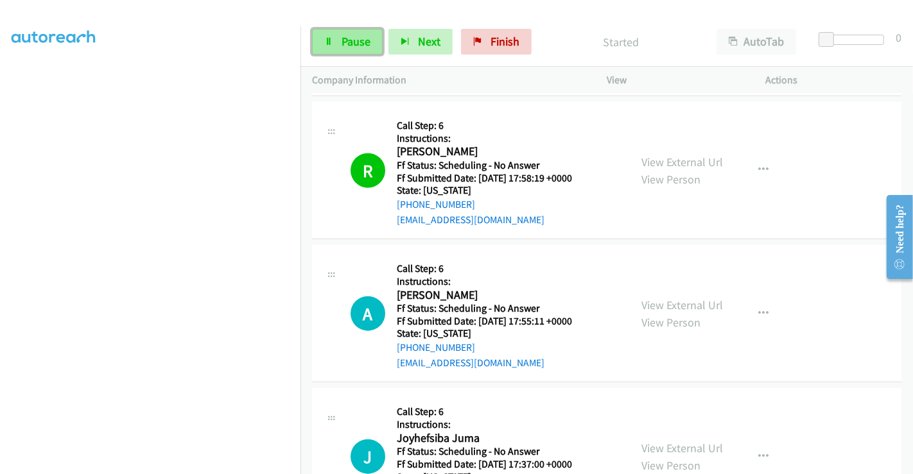
click at [352, 38] on span "Pause" at bounding box center [355, 41] width 29 height 15
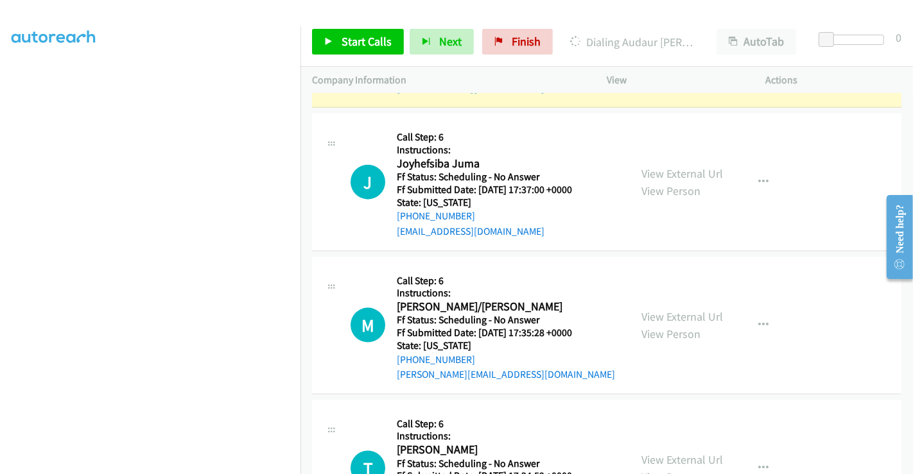
scroll to position [1426, 0]
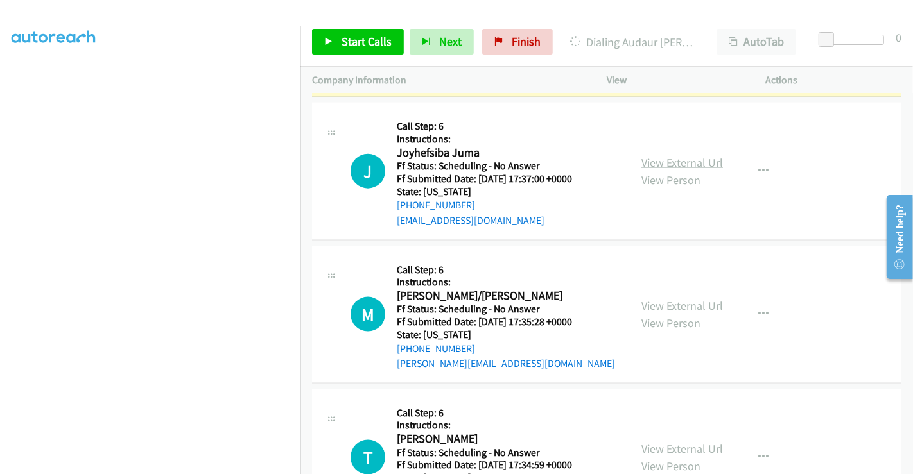
click at [684, 160] on link "View External Url" at bounding box center [682, 162] width 82 height 15
click at [682, 302] on link "View External Url" at bounding box center [682, 305] width 82 height 15
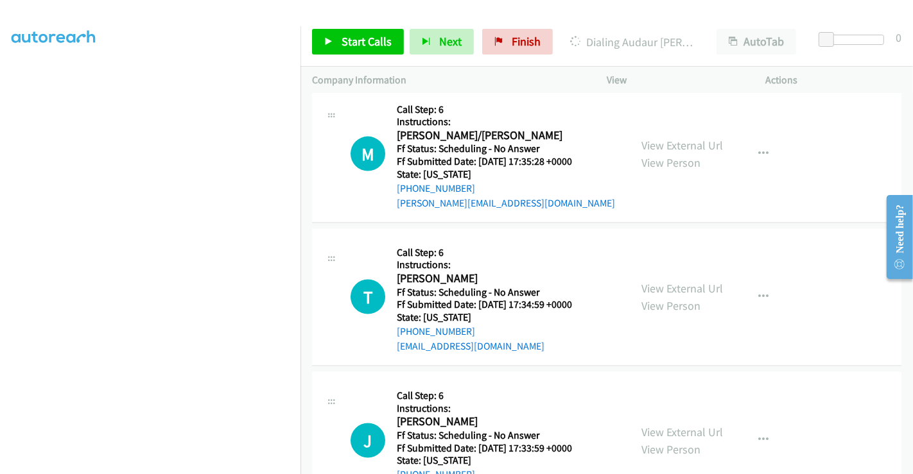
scroll to position [1640, 0]
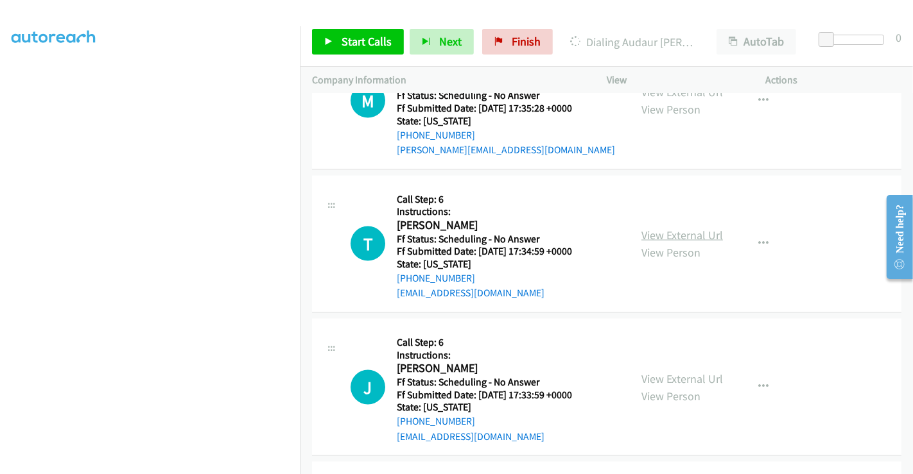
click at [666, 234] on link "View External Url" at bounding box center [682, 235] width 82 height 15
drag, startPoint x: 666, startPoint y: 234, endPoint x: 671, endPoint y: 250, distance: 17.3
click at [666, 234] on link "View External Url" at bounding box center [682, 235] width 82 height 15
click at [660, 378] on link "View External Url" at bounding box center [682, 379] width 82 height 15
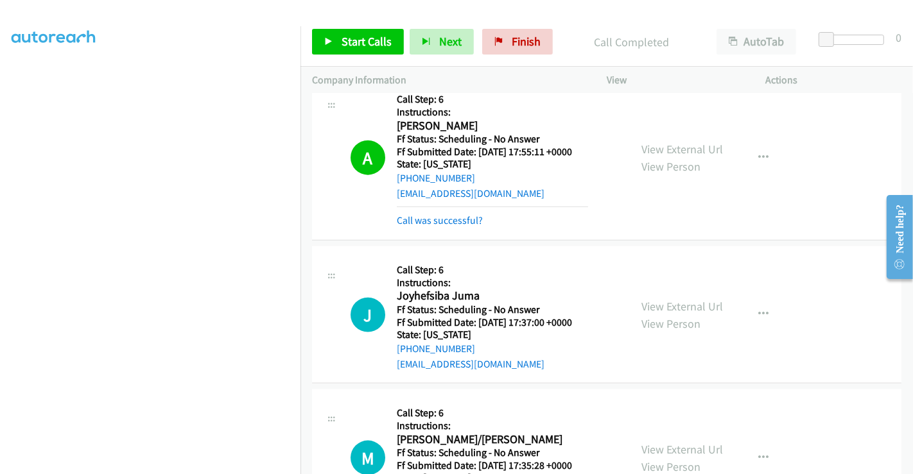
scroll to position [1212, 0]
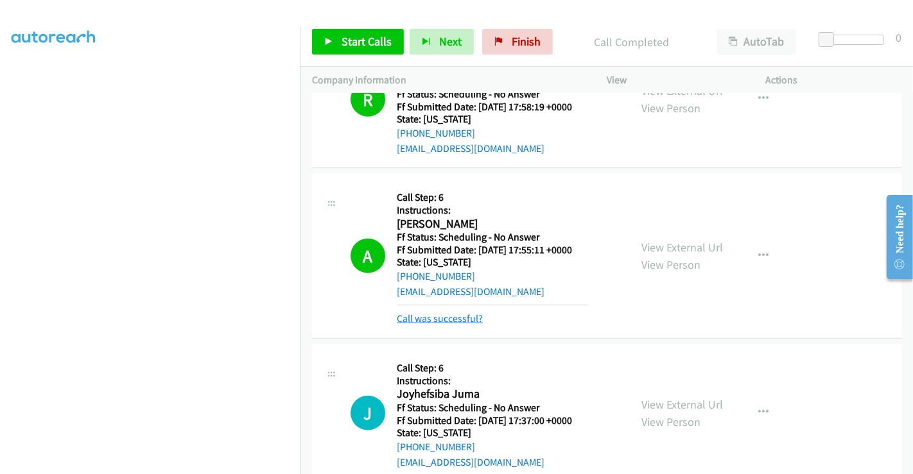
click at [454, 319] on link "Call was successful?" at bounding box center [440, 319] width 86 height 12
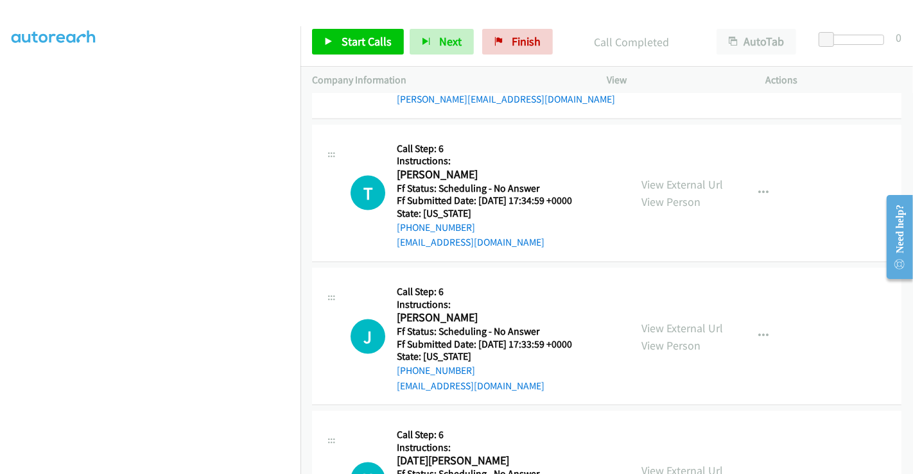
scroll to position [1711, 0]
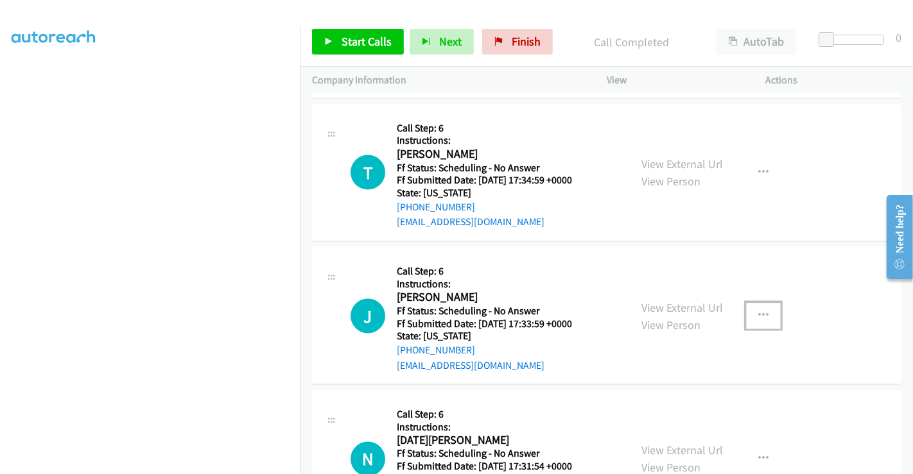
click at [755, 306] on button "button" at bounding box center [763, 316] width 35 height 26
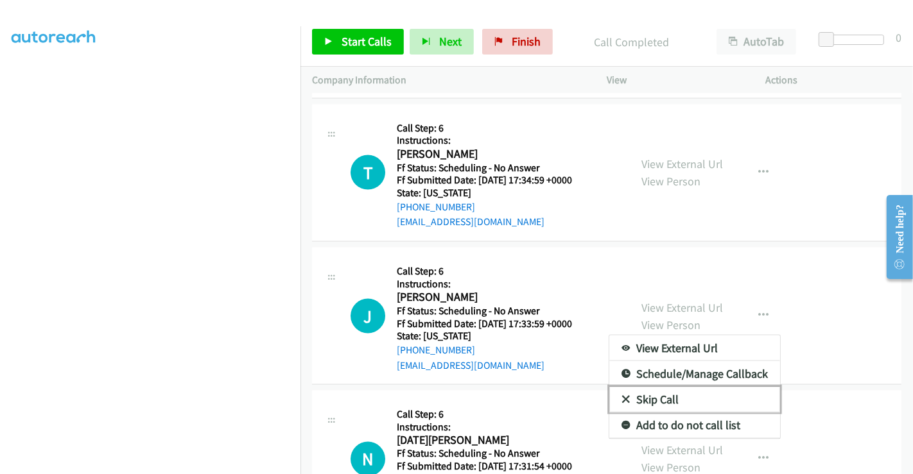
click at [635, 393] on link "Skip Call" at bounding box center [694, 400] width 171 height 26
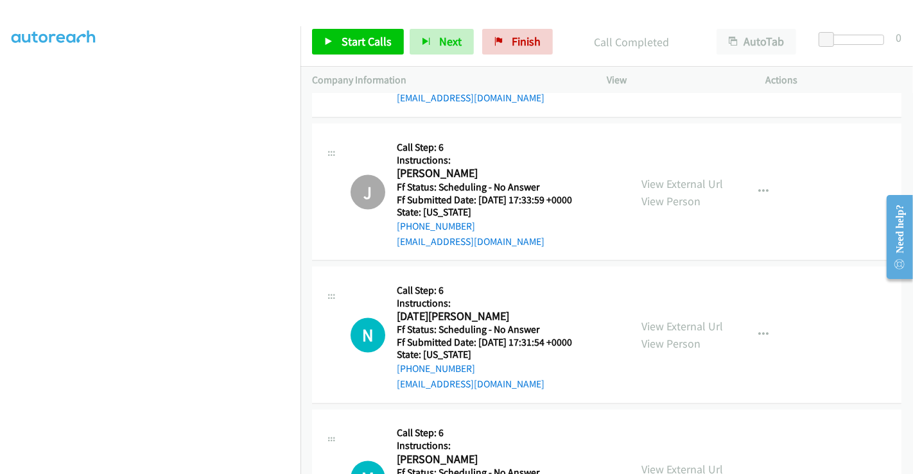
scroll to position [1926, 0]
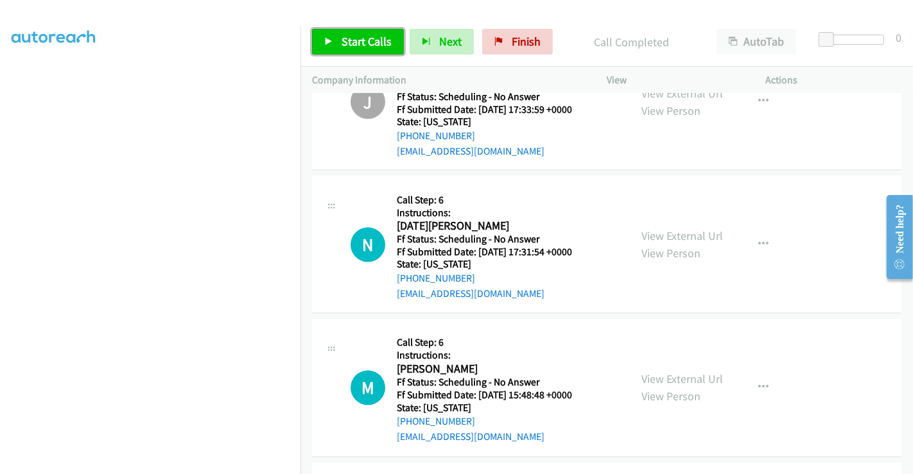
click at [356, 35] on span "Start Calls" at bounding box center [366, 41] width 50 height 15
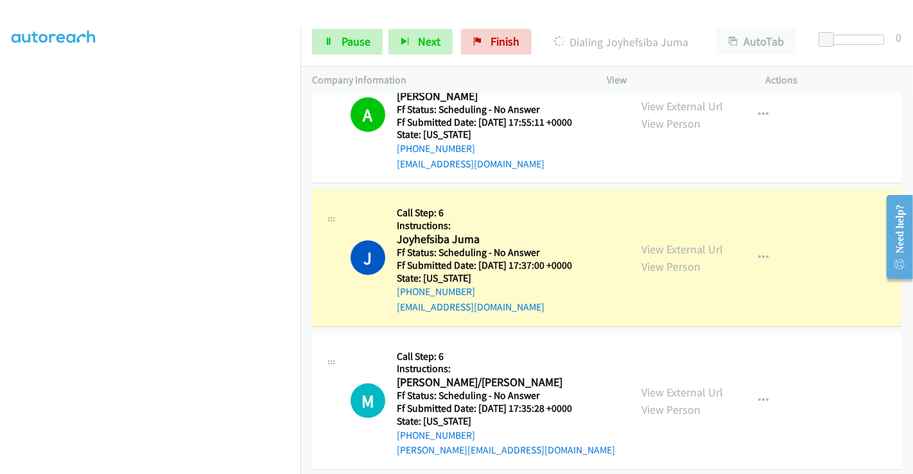
scroll to position [1429, 0]
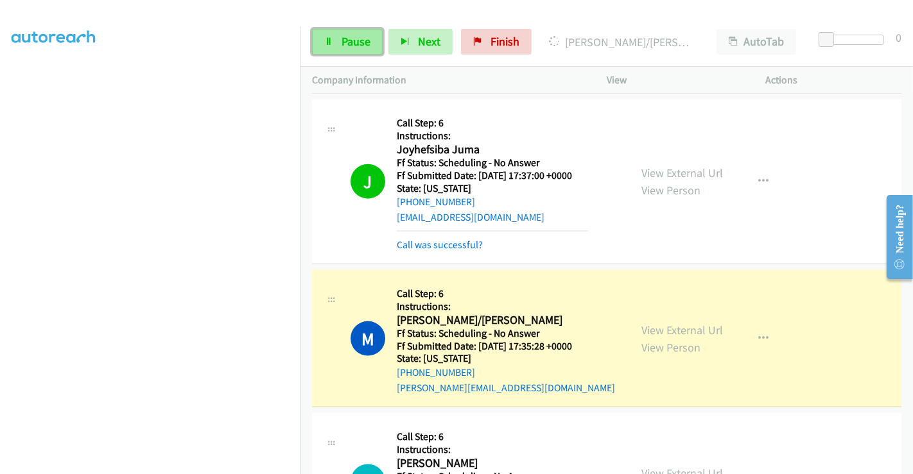
click at [347, 48] on span "Pause" at bounding box center [355, 41] width 29 height 15
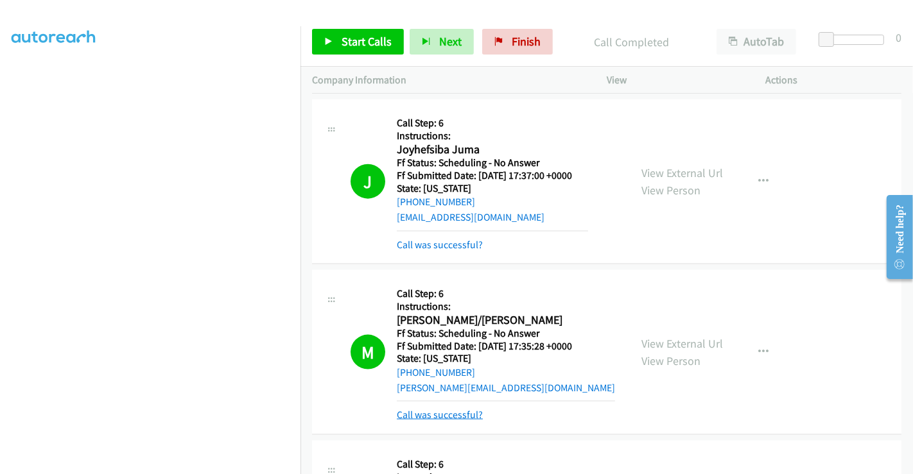
click at [444, 409] on link "Call was successful?" at bounding box center [440, 415] width 86 height 12
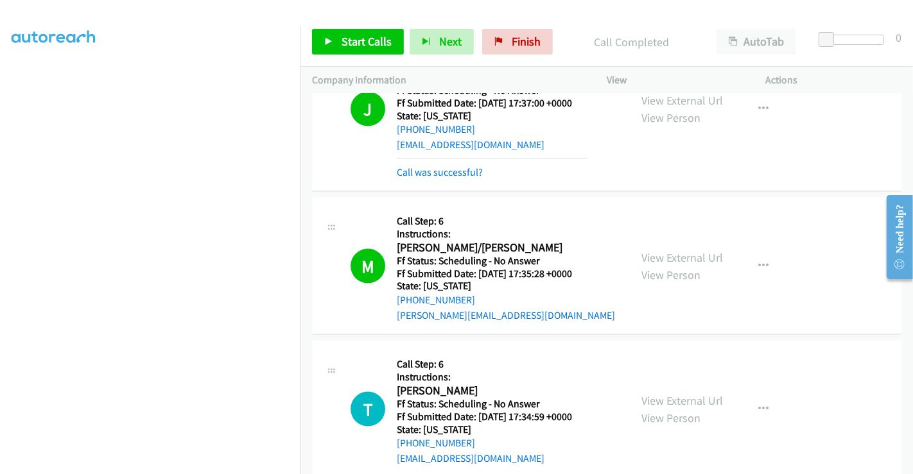
scroll to position [1572, 0]
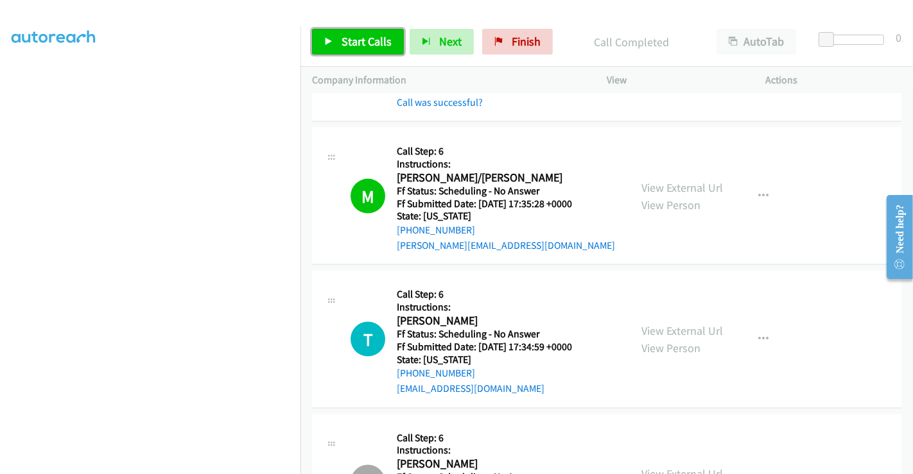
click at [358, 46] on span "Start Calls" at bounding box center [366, 41] width 50 height 15
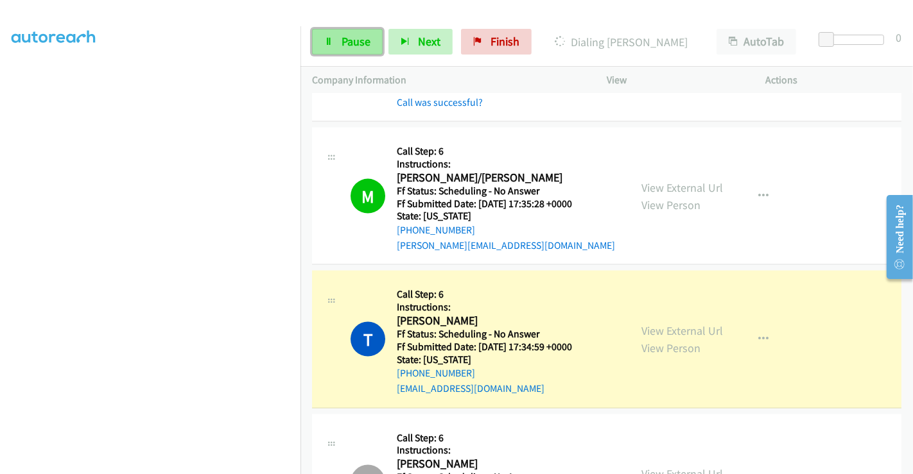
click at [356, 45] on span "Pause" at bounding box center [355, 41] width 29 height 15
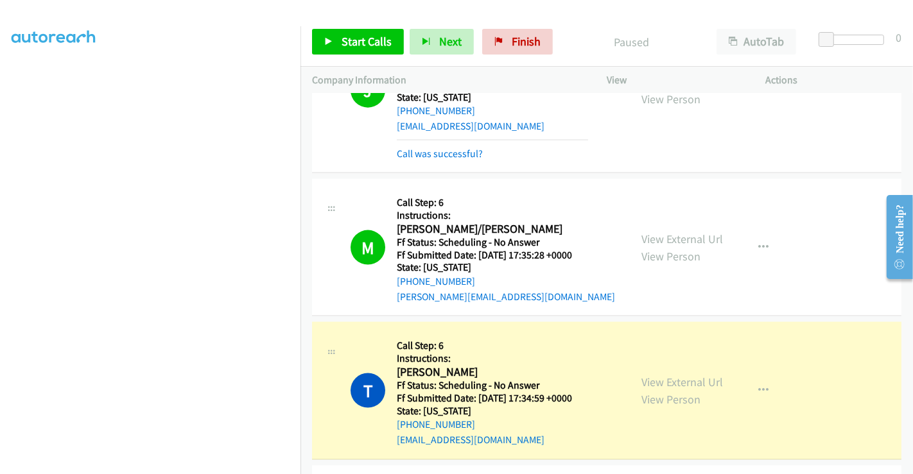
scroll to position [1429, 0]
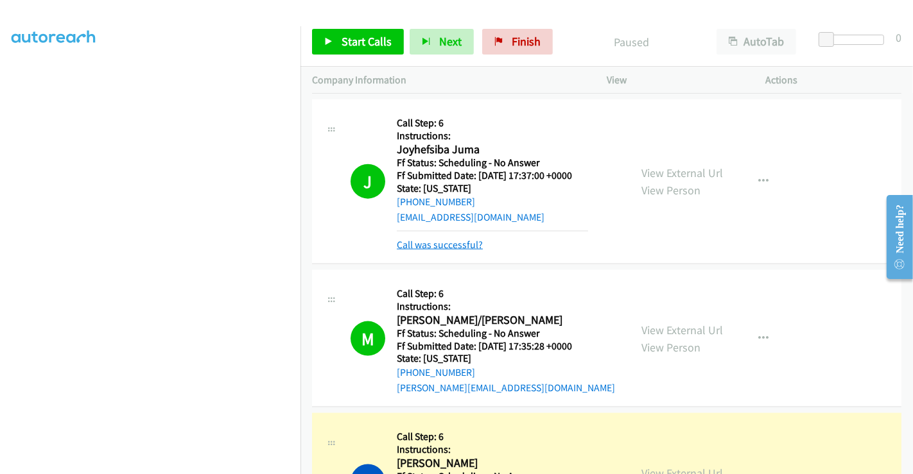
click at [439, 241] on link "Call was successful?" at bounding box center [440, 245] width 86 height 12
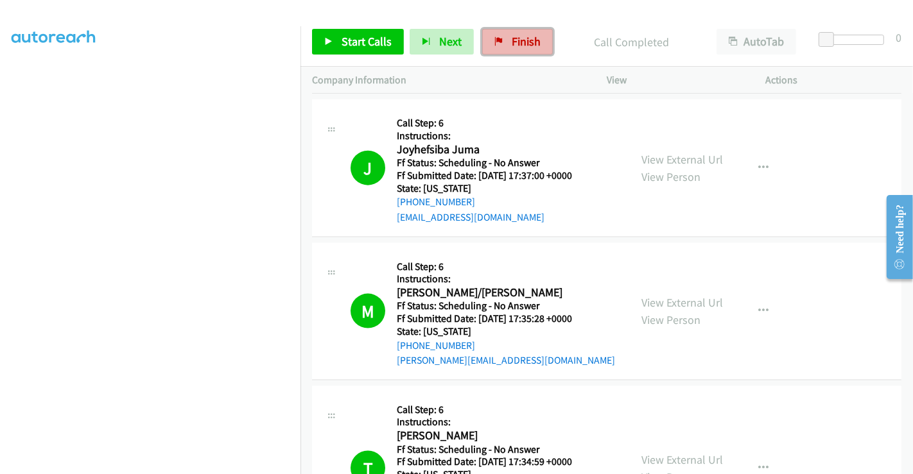
click at [515, 45] on span "Finish" at bounding box center [526, 41] width 29 height 15
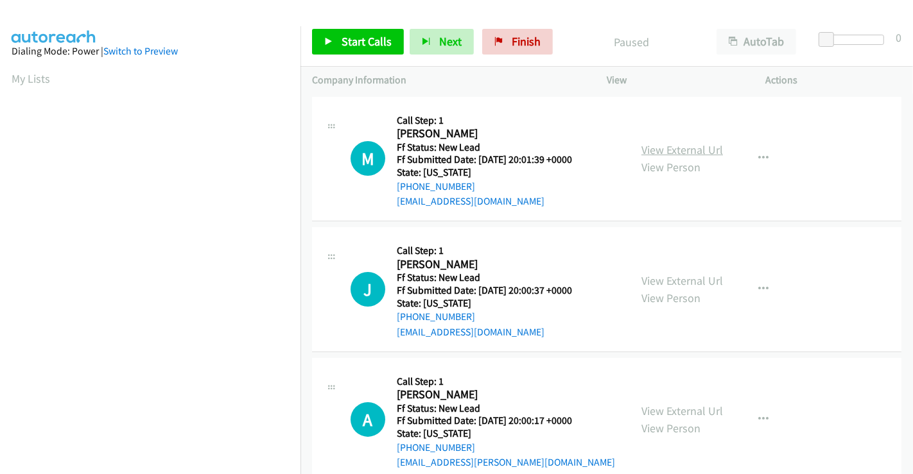
click at [655, 148] on link "View External Url" at bounding box center [682, 149] width 82 height 15
click at [670, 275] on link "View External Url" at bounding box center [682, 280] width 82 height 15
click at [673, 406] on link "View External Url" at bounding box center [682, 411] width 82 height 15
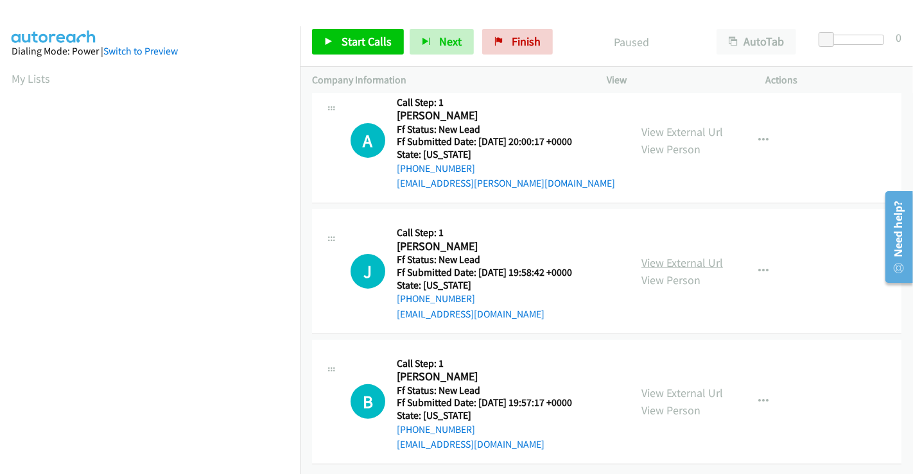
scroll to position [288, 0]
click at [685, 255] on link "View External Url" at bounding box center [682, 262] width 82 height 15
click at [677, 386] on link "View External Url" at bounding box center [682, 393] width 82 height 15
click at [354, 37] on span "Start Calls" at bounding box center [366, 41] width 50 height 15
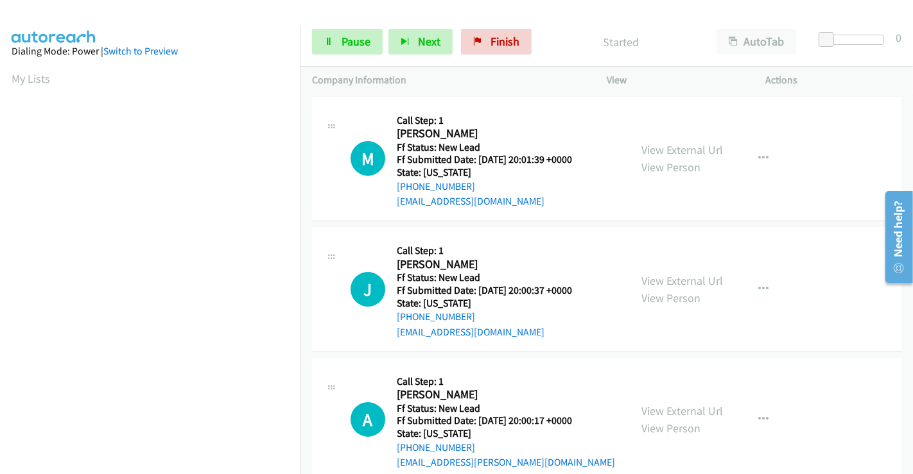
scroll to position [0, 0]
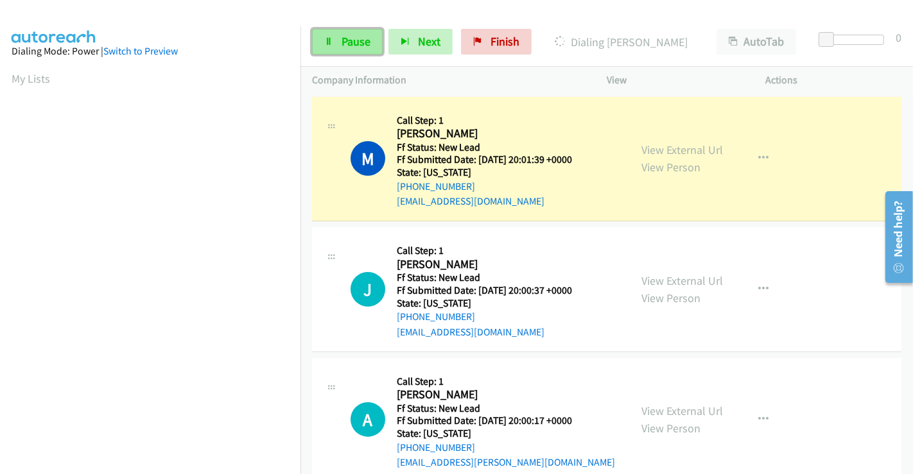
click at [356, 35] on span "Pause" at bounding box center [355, 41] width 29 height 15
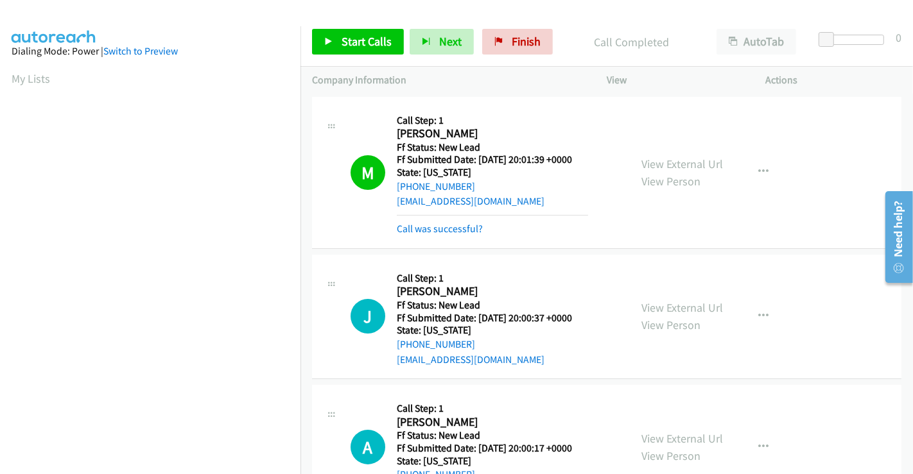
scroll to position [247, 0]
click at [436, 229] on link "Call was successful?" at bounding box center [440, 229] width 86 height 12
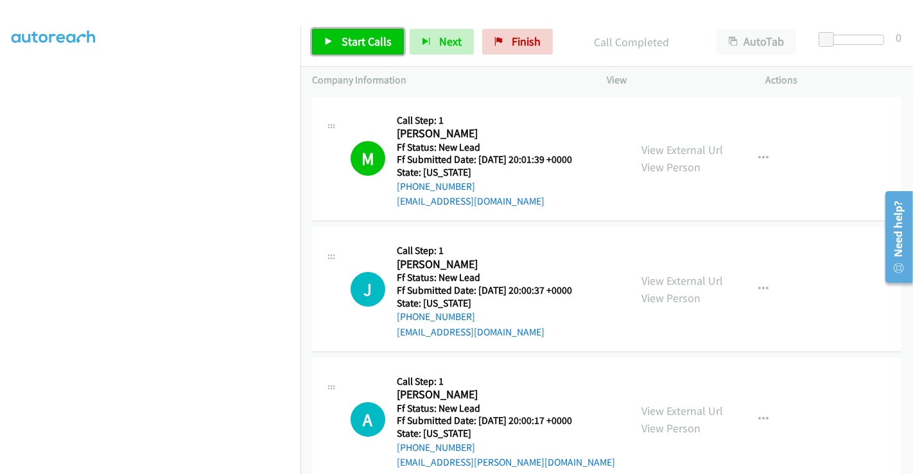
click at [345, 42] on span "Start Calls" at bounding box center [366, 41] width 50 height 15
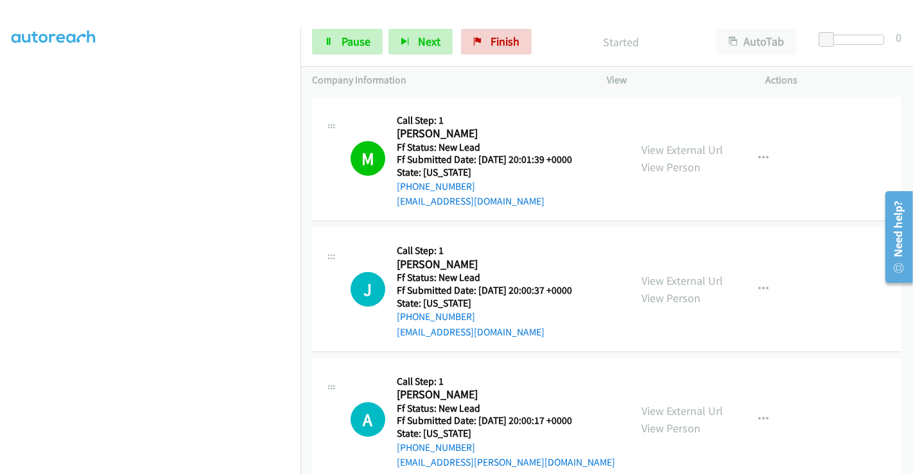
scroll to position [71, 0]
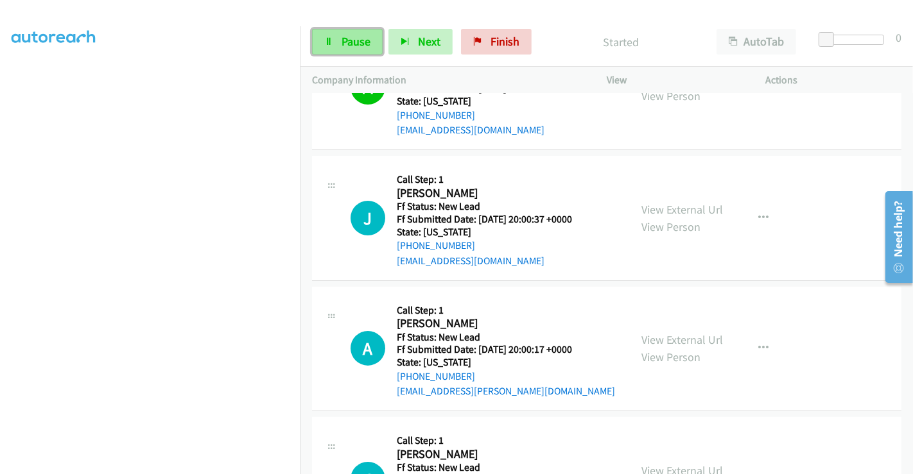
click at [349, 36] on span "Pause" at bounding box center [355, 41] width 29 height 15
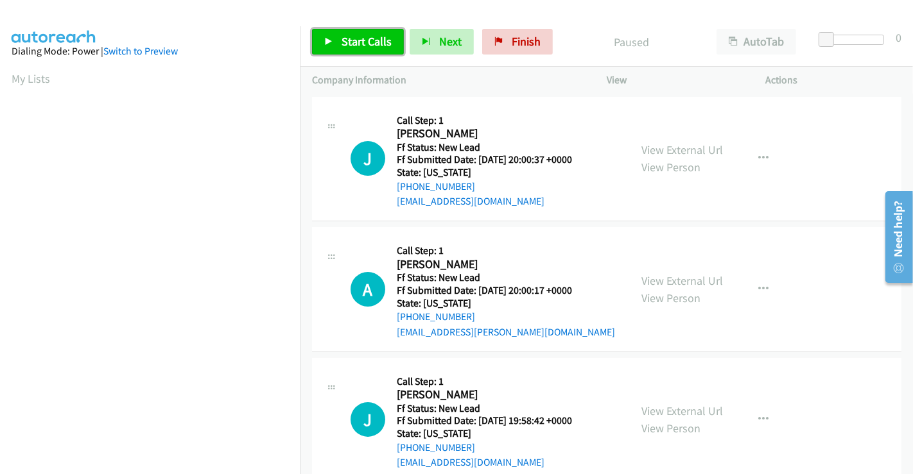
click at [363, 46] on span "Start Calls" at bounding box center [366, 41] width 50 height 15
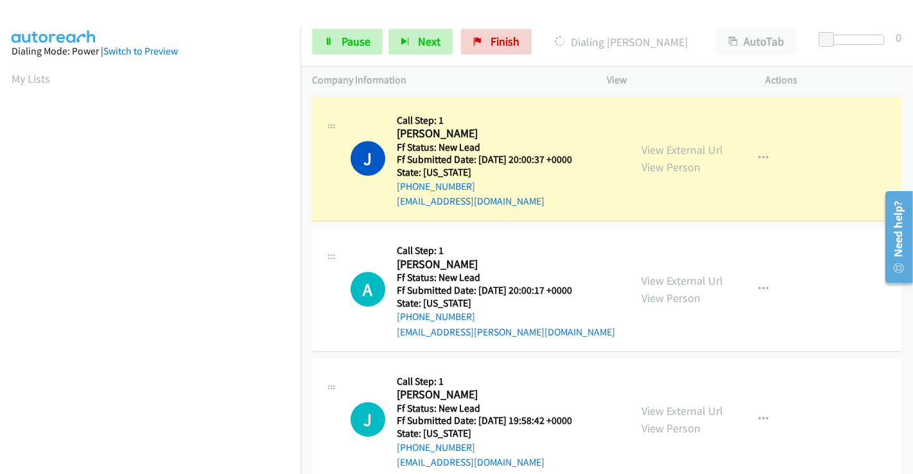
scroll to position [247, 0]
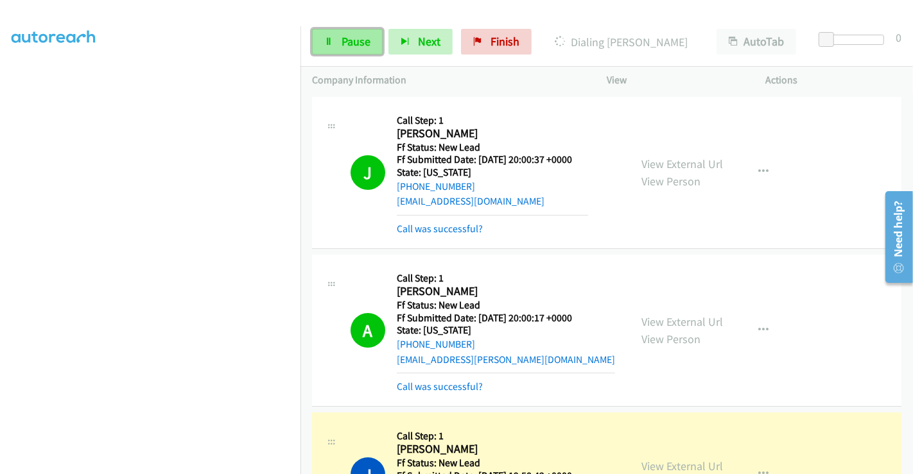
click at [332, 40] on icon at bounding box center [328, 42] width 9 height 9
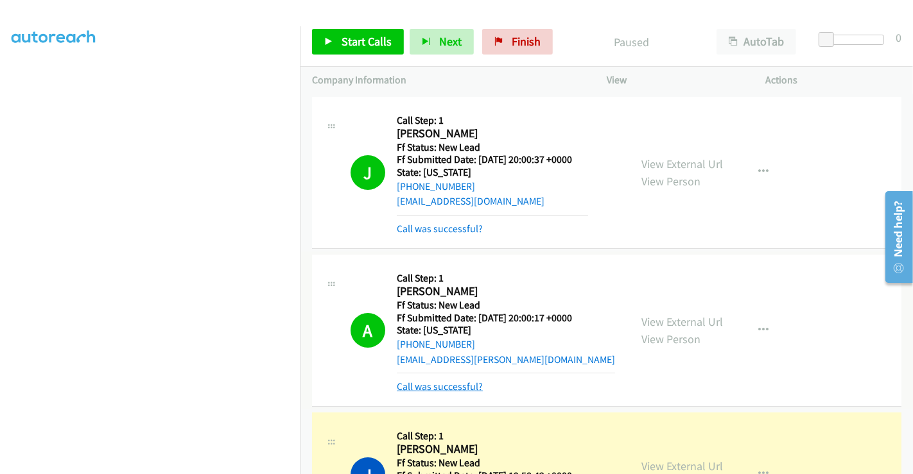
click at [451, 384] on link "Call was successful?" at bounding box center [440, 387] width 86 height 12
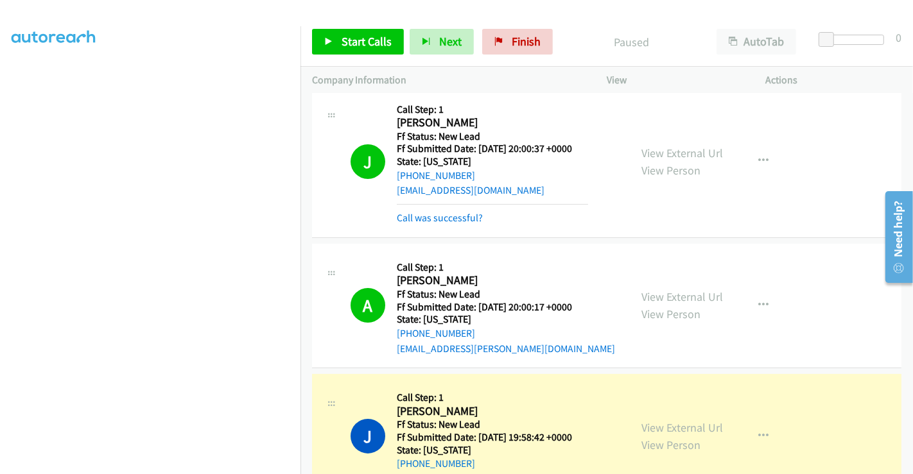
scroll to position [0, 0]
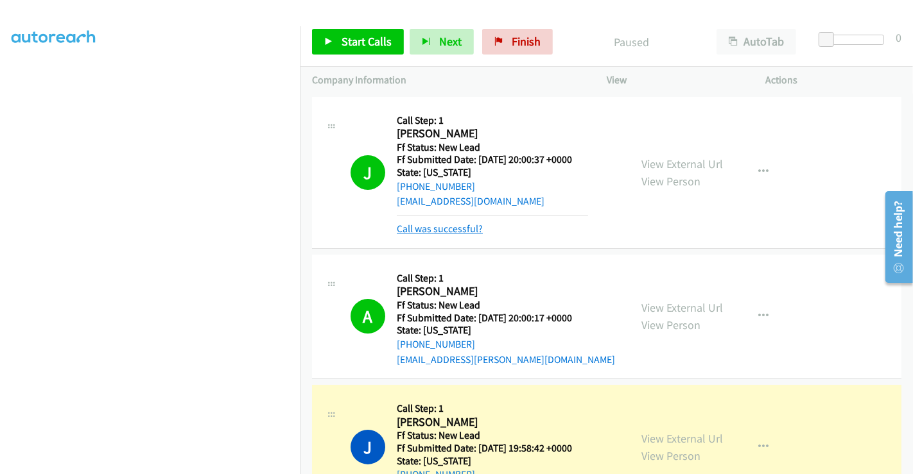
click at [463, 226] on link "Call was successful?" at bounding box center [440, 229] width 86 height 12
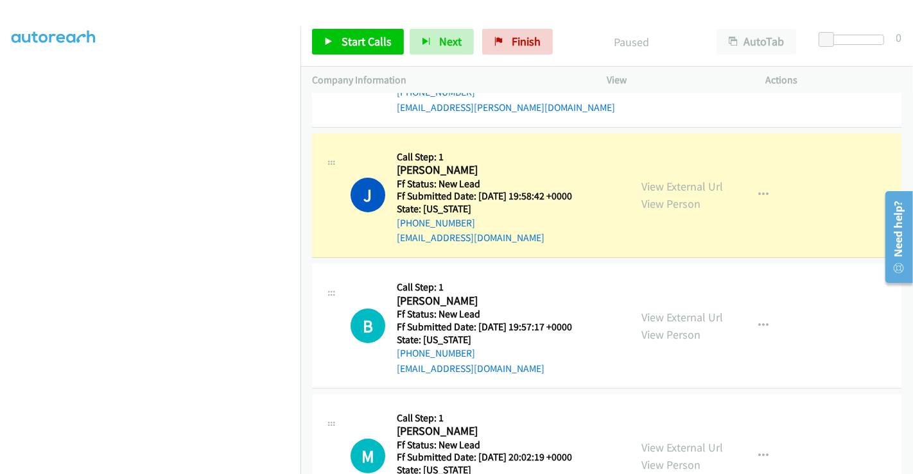
scroll to position [285, 0]
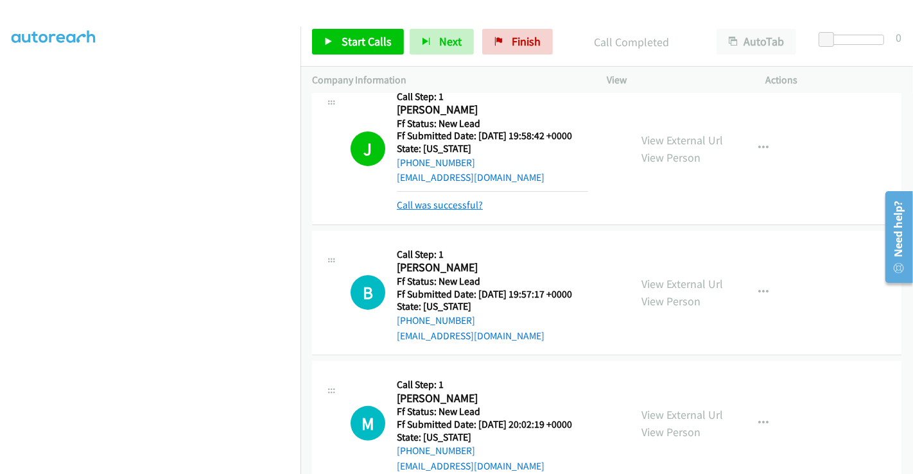
click at [450, 204] on link "Call was successful?" at bounding box center [440, 205] width 86 height 12
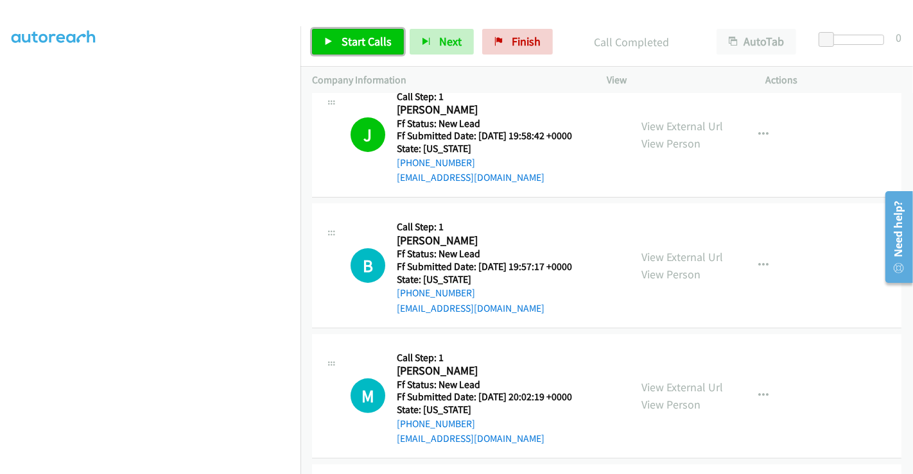
click at [365, 37] on span "Start Calls" at bounding box center [366, 41] width 50 height 15
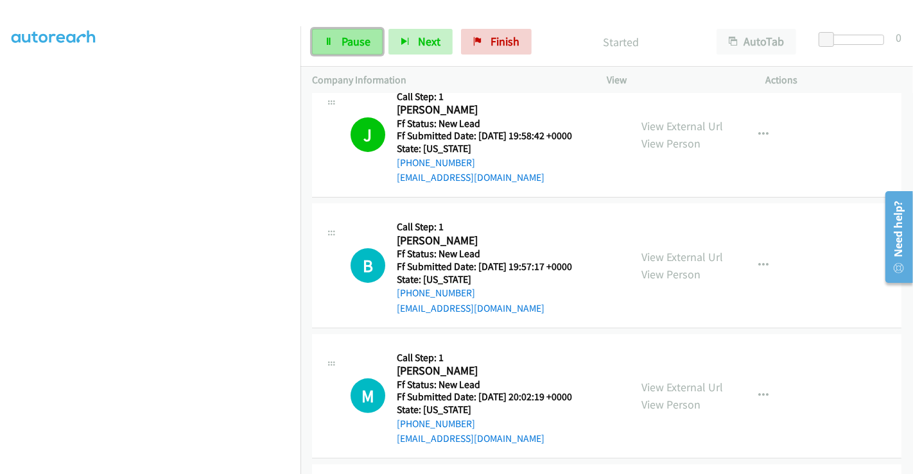
click at [348, 39] on span "Pause" at bounding box center [355, 41] width 29 height 15
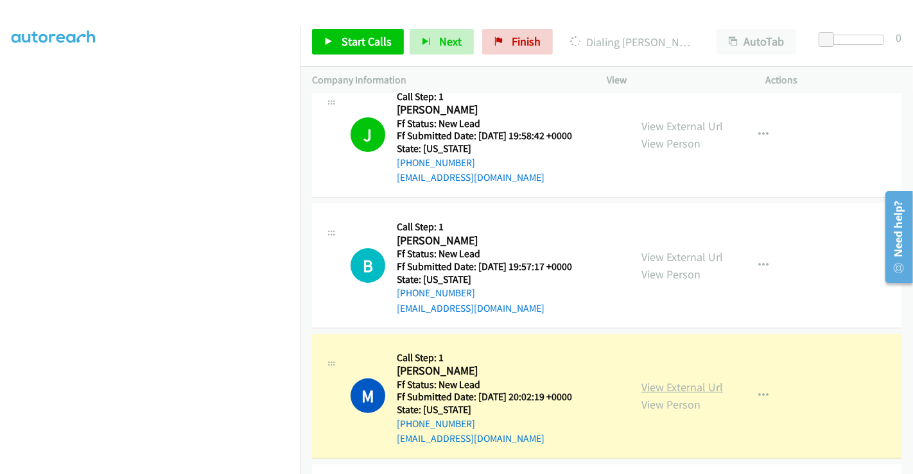
click at [651, 388] on link "View External Url" at bounding box center [682, 387] width 82 height 15
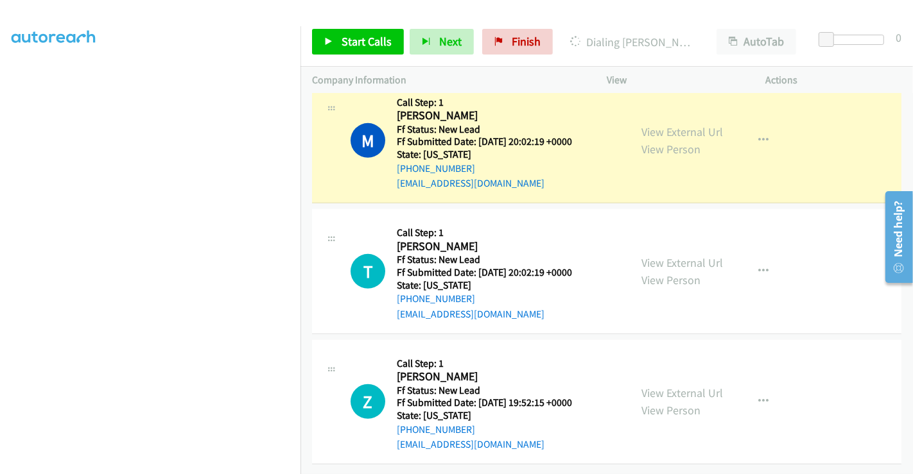
scroll to position [335, 0]
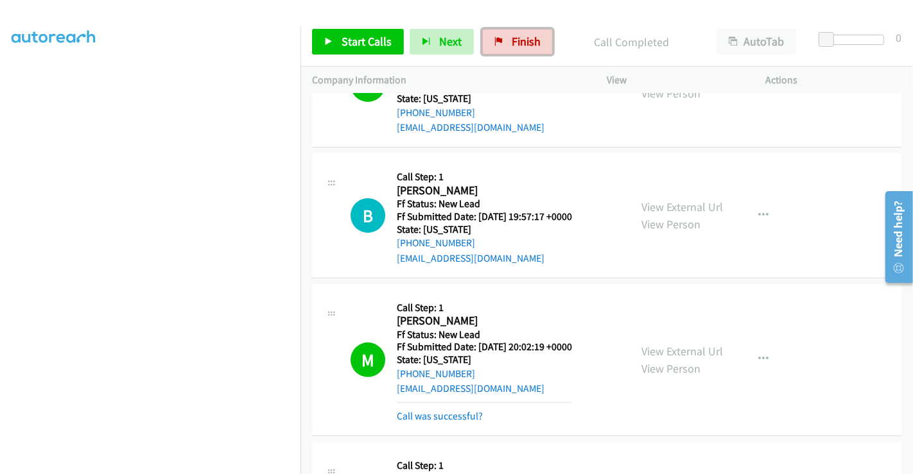
drag, startPoint x: 505, startPoint y: 37, endPoint x: 498, endPoint y: 76, distance: 39.0
click at [505, 37] on link "Finish" at bounding box center [517, 42] width 71 height 26
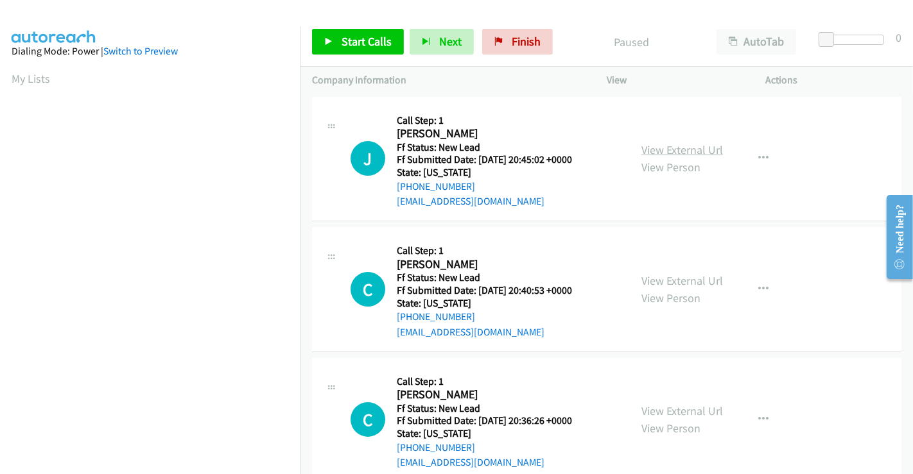
click at [668, 148] on link "View External Url" at bounding box center [682, 149] width 82 height 15
click at [663, 278] on link "View External Url" at bounding box center [682, 280] width 82 height 15
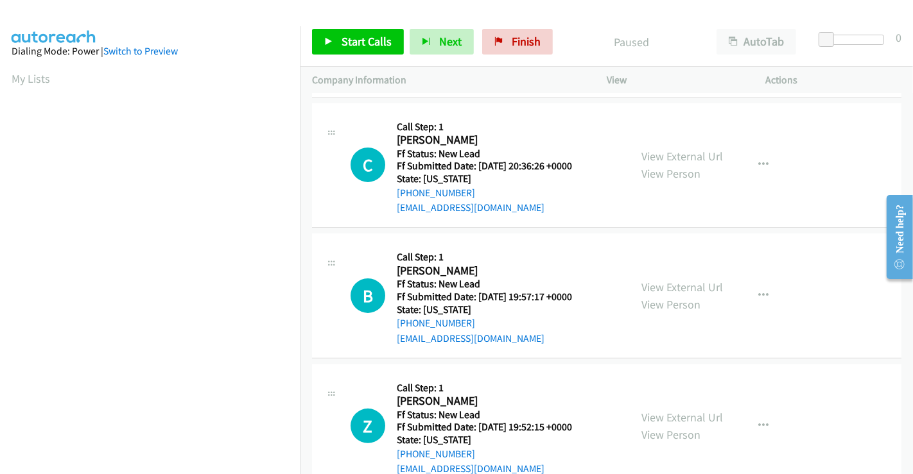
scroll to position [285, 0]
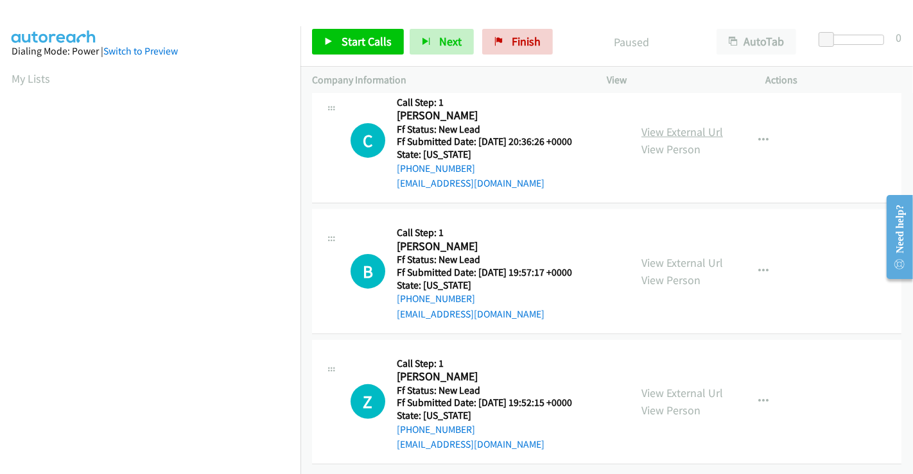
click at [670, 126] on link "View External Url" at bounding box center [682, 132] width 82 height 15
click at [666, 255] on link "View External Url" at bounding box center [682, 262] width 82 height 15
click at [691, 386] on link "View External Url" at bounding box center [682, 393] width 82 height 15
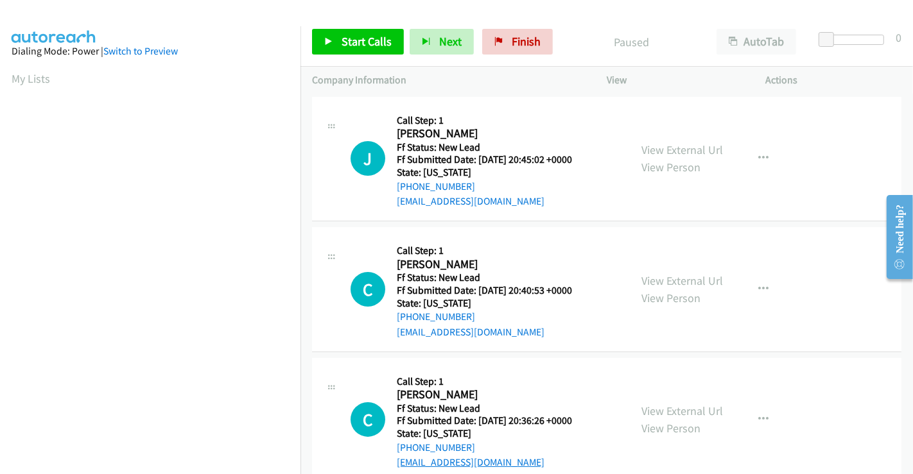
scroll to position [0, 0]
click at [368, 31] on link "Start Calls" at bounding box center [358, 42] width 92 height 26
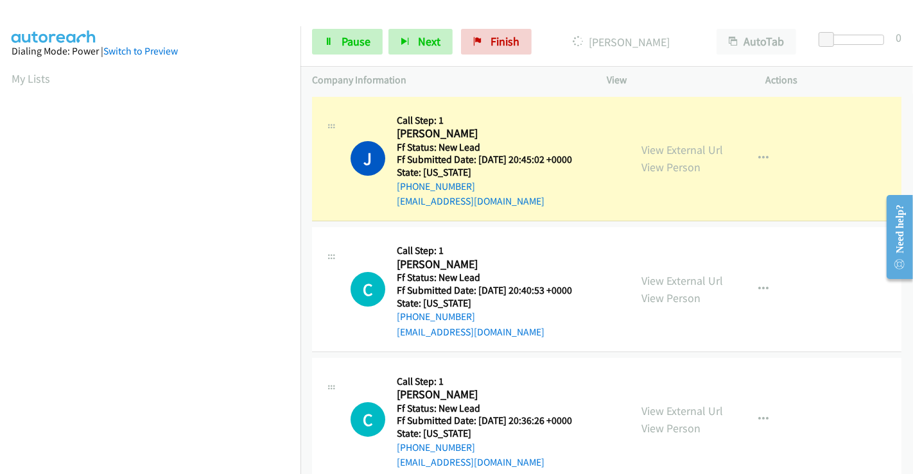
scroll to position [247, 0]
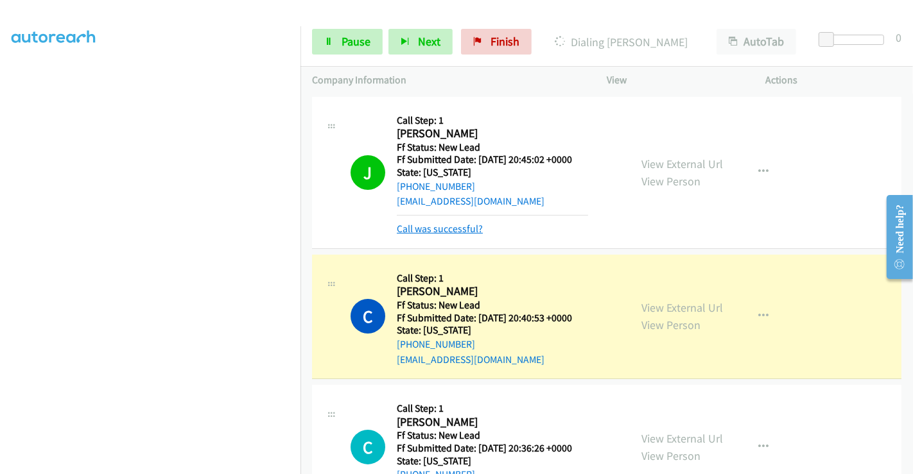
click at [440, 226] on link "Call was successful?" at bounding box center [440, 229] width 86 height 12
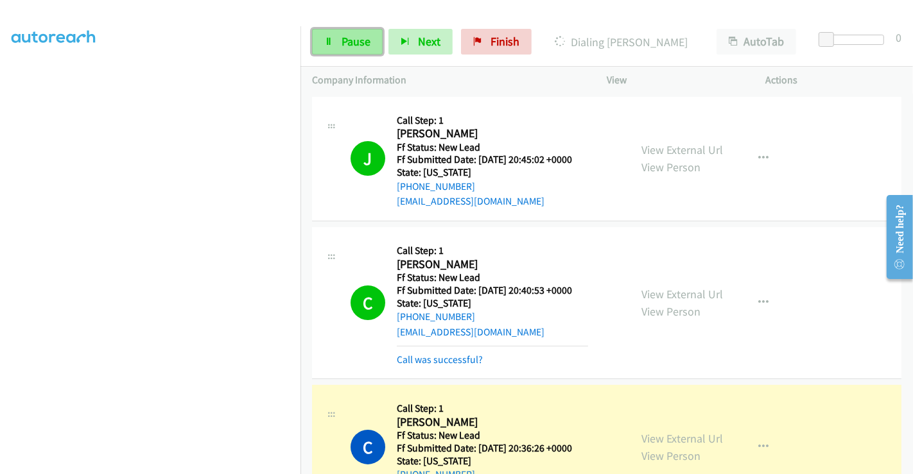
click at [345, 31] on link "Pause" at bounding box center [347, 42] width 71 height 26
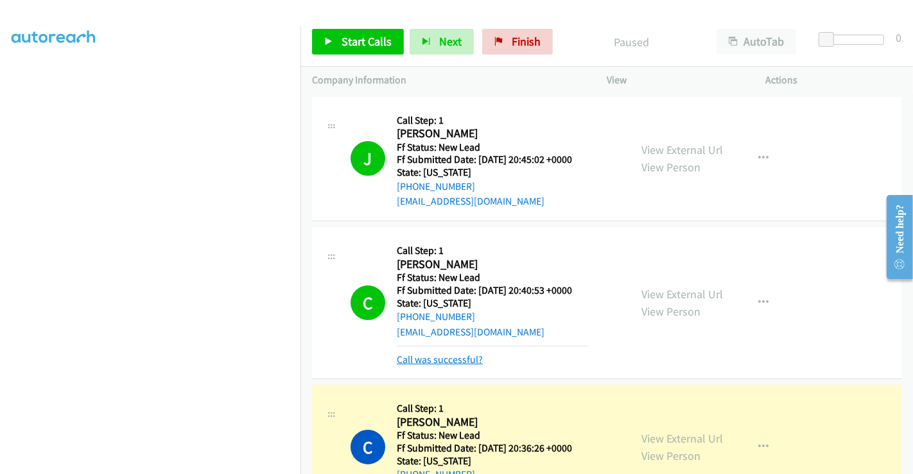
click at [455, 360] on link "Call was successful?" at bounding box center [440, 360] width 86 height 12
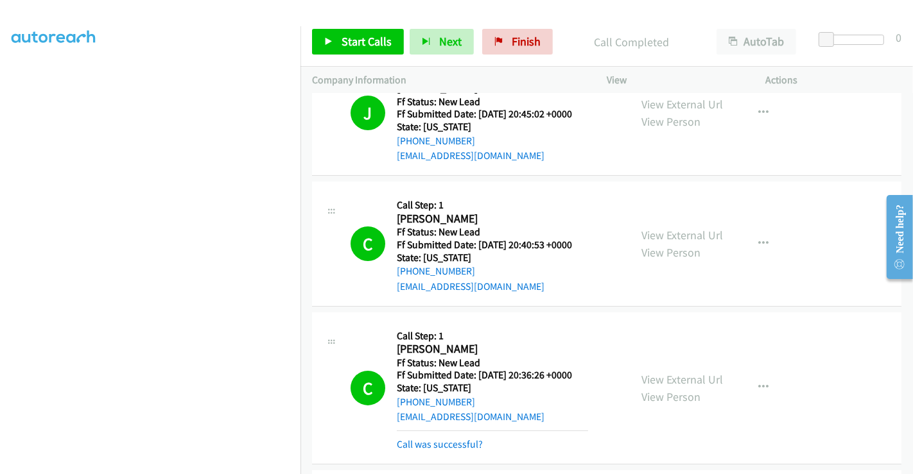
scroll to position [214, 0]
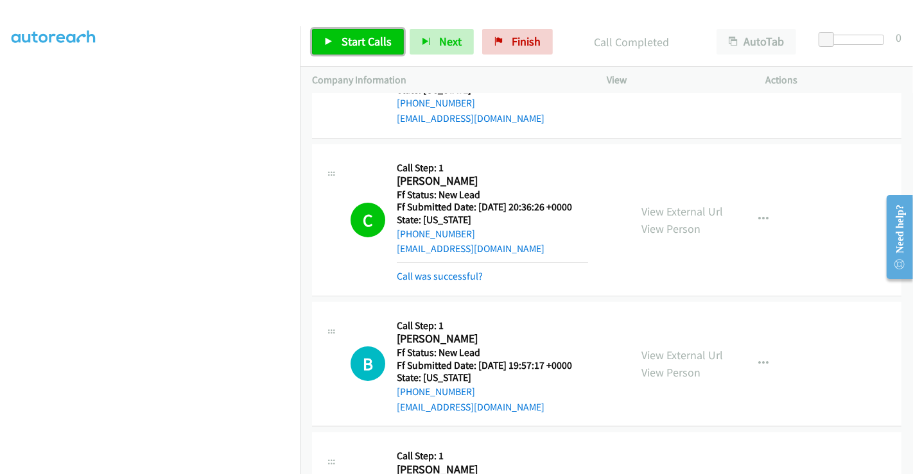
click at [359, 43] on span "Start Calls" at bounding box center [366, 41] width 50 height 15
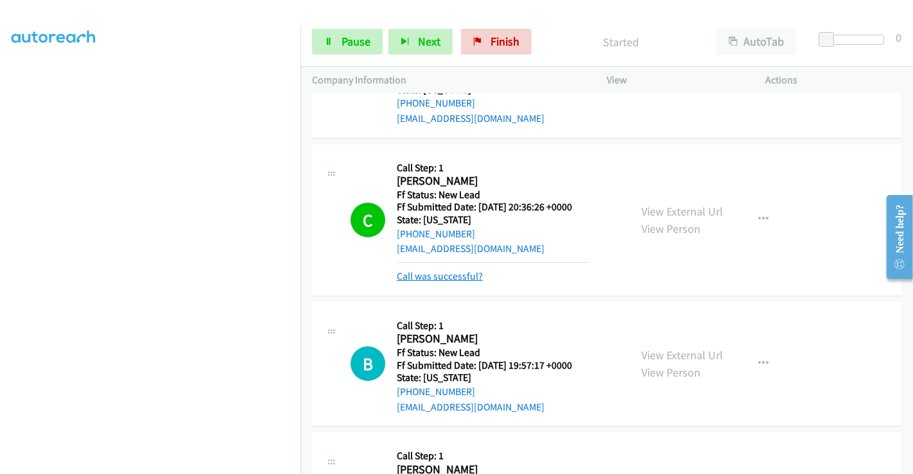
click at [436, 273] on link "Call was successful?" at bounding box center [440, 276] width 86 height 12
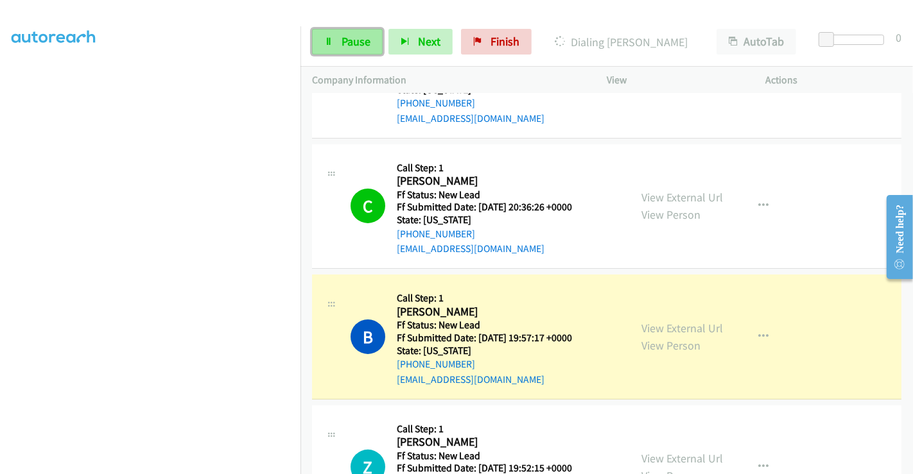
click at [347, 45] on span "Pause" at bounding box center [355, 41] width 29 height 15
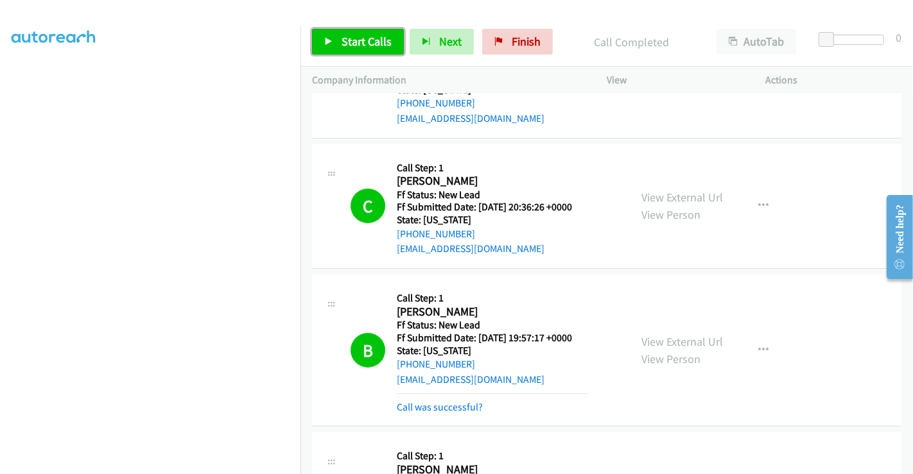
click at [343, 38] on span "Start Calls" at bounding box center [366, 41] width 50 height 15
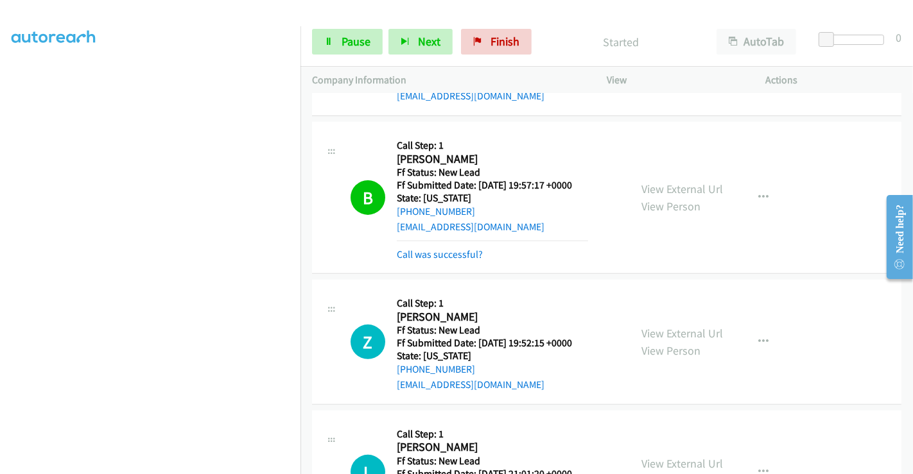
scroll to position [427, 0]
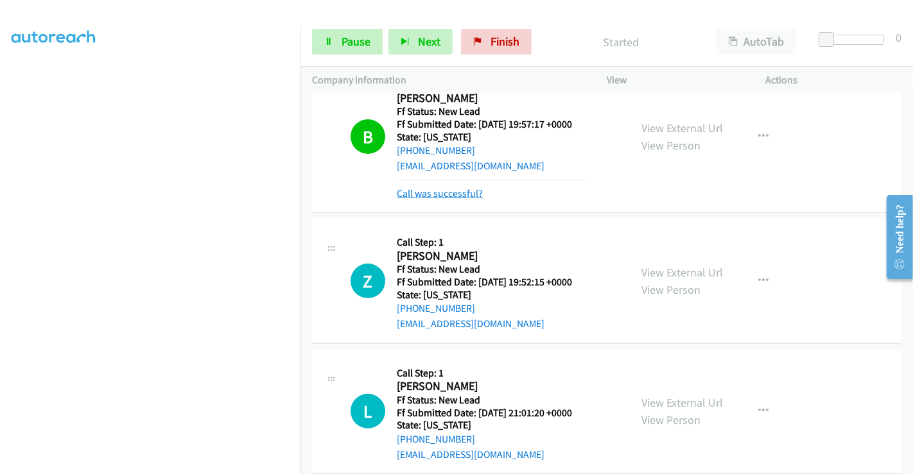
click at [444, 189] on link "Call was successful?" at bounding box center [440, 193] width 86 height 12
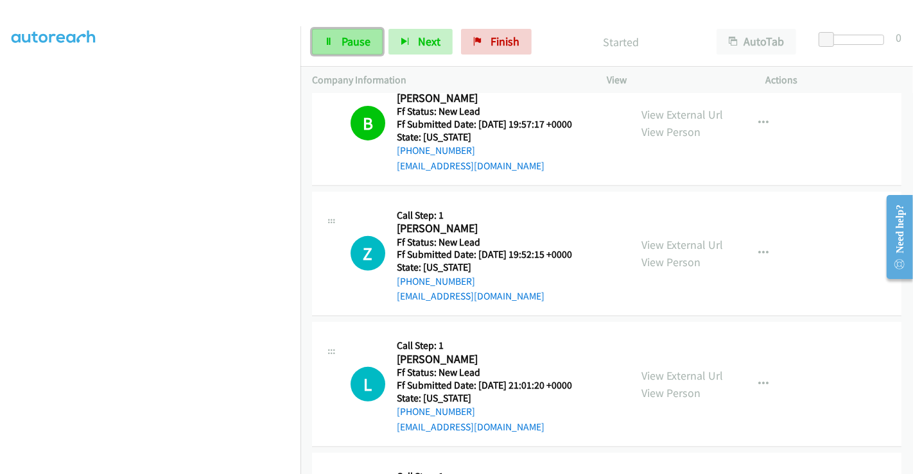
click at [339, 45] on link "Pause" at bounding box center [347, 42] width 71 height 26
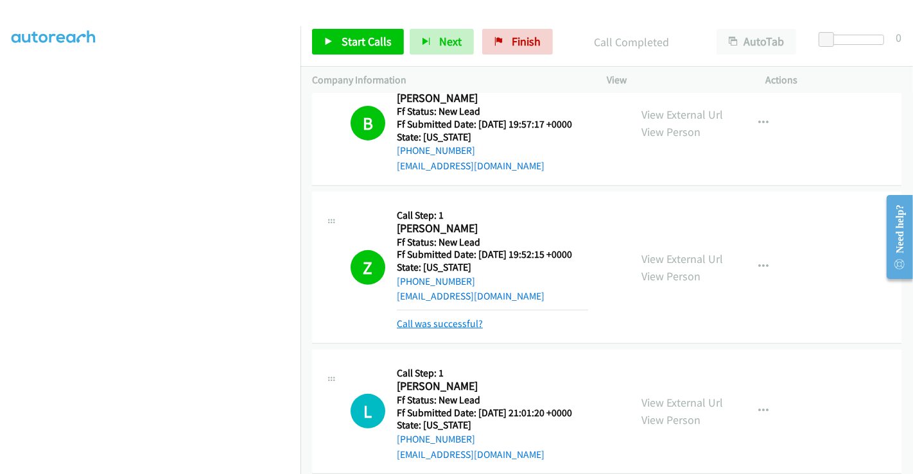
click at [428, 318] on link "Call was successful?" at bounding box center [440, 324] width 86 height 12
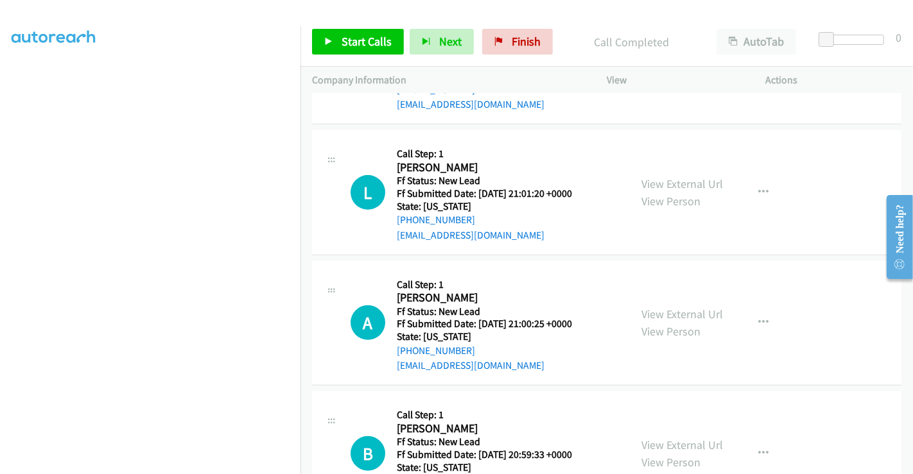
scroll to position [642, 0]
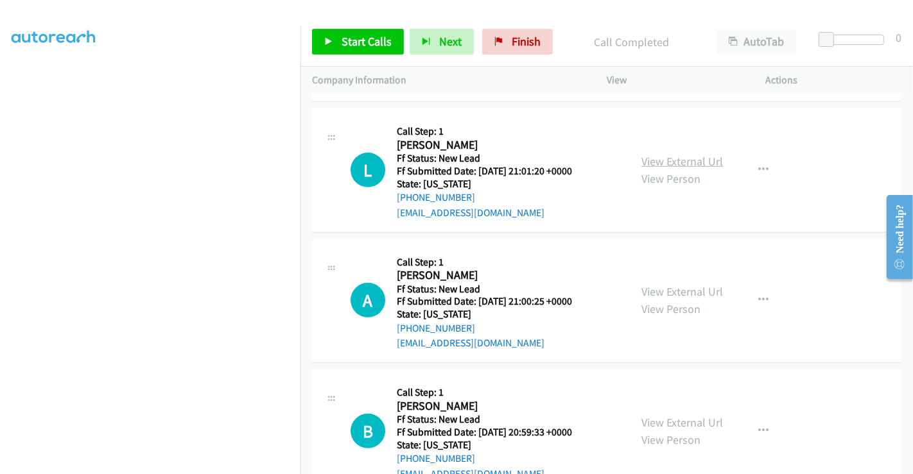
click at [669, 157] on link "View External Url" at bounding box center [682, 161] width 82 height 15
click at [666, 285] on link "View External Url" at bounding box center [682, 291] width 82 height 15
click at [660, 419] on link "View External Url" at bounding box center [682, 422] width 82 height 15
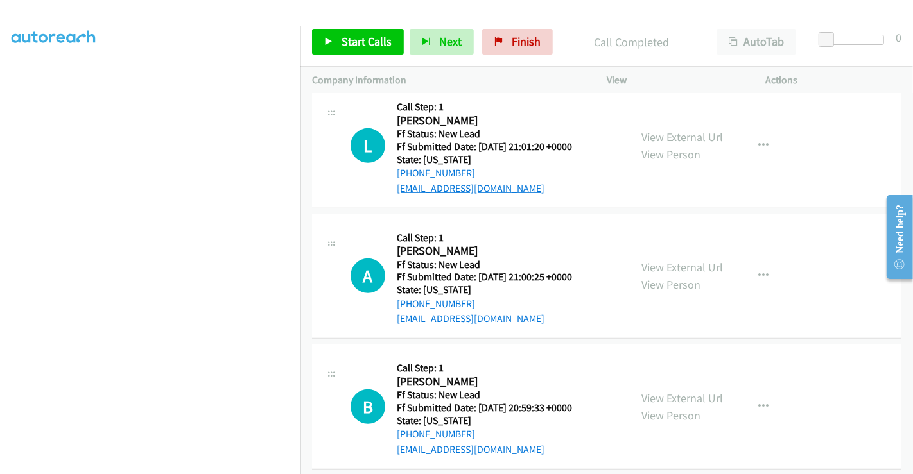
scroll to position [680, 0]
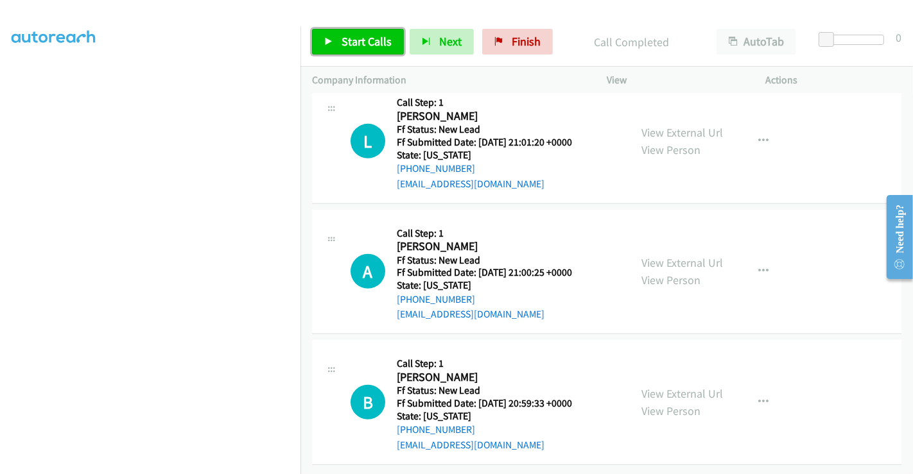
click at [336, 36] on link "Start Calls" at bounding box center [358, 42] width 92 height 26
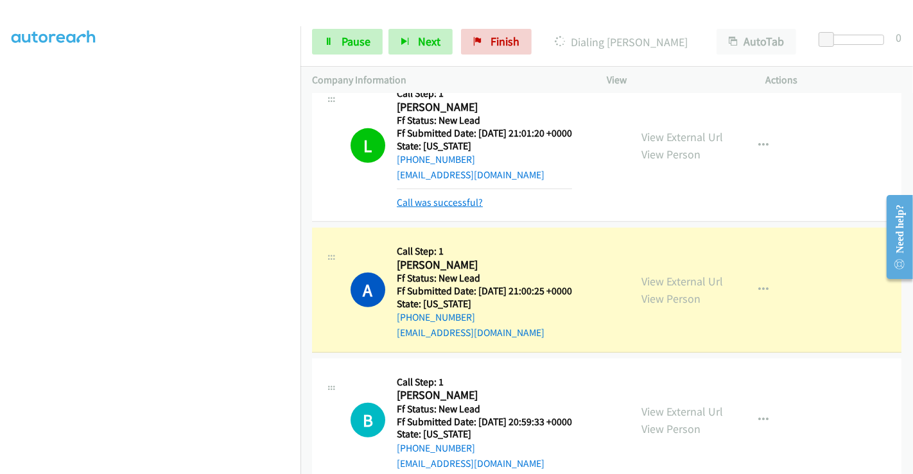
drag, startPoint x: 424, startPoint y: 203, endPoint x: 430, endPoint y: 200, distance: 6.6
click at [430, 200] on link "Call was successful?" at bounding box center [440, 202] width 86 height 12
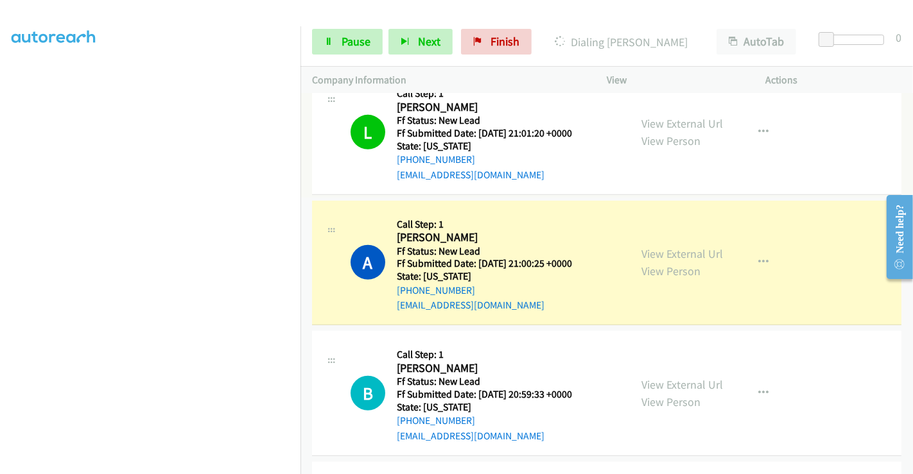
scroll to position [653, 0]
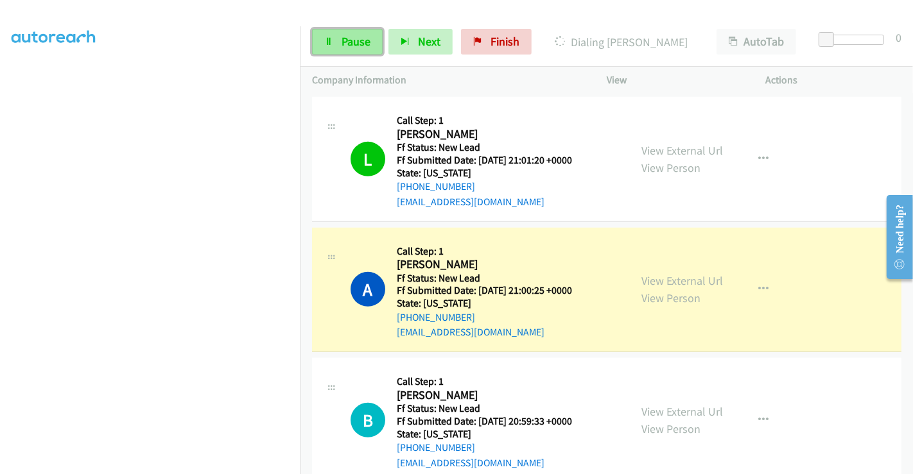
click at [341, 46] on span "Pause" at bounding box center [355, 41] width 29 height 15
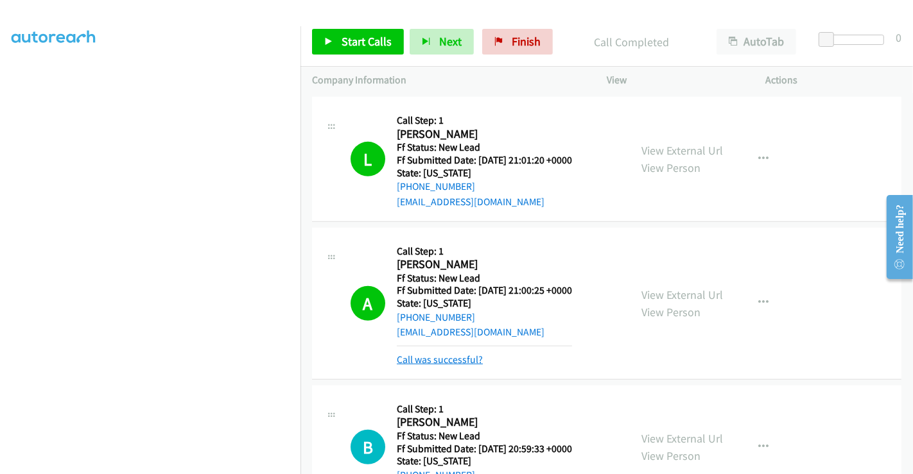
click at [445, 360] on link "Call was successful?" at bounding box center [440, 360] width 86 height 12
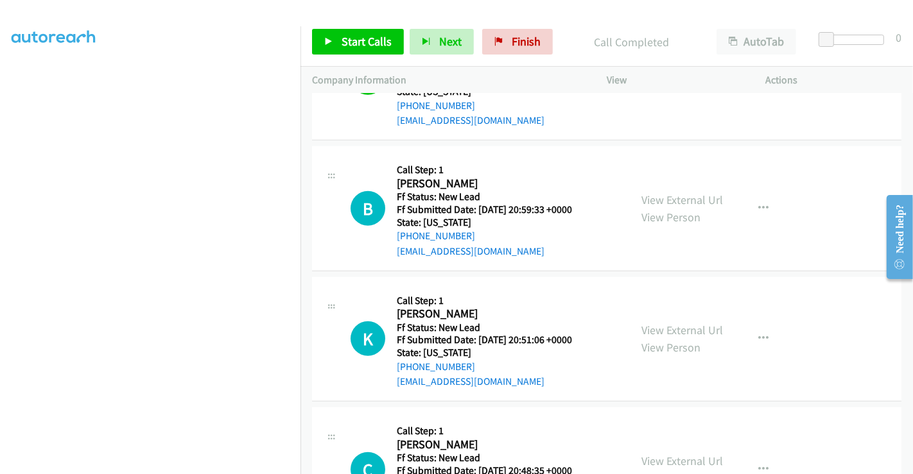
scroll to position [867, 0]
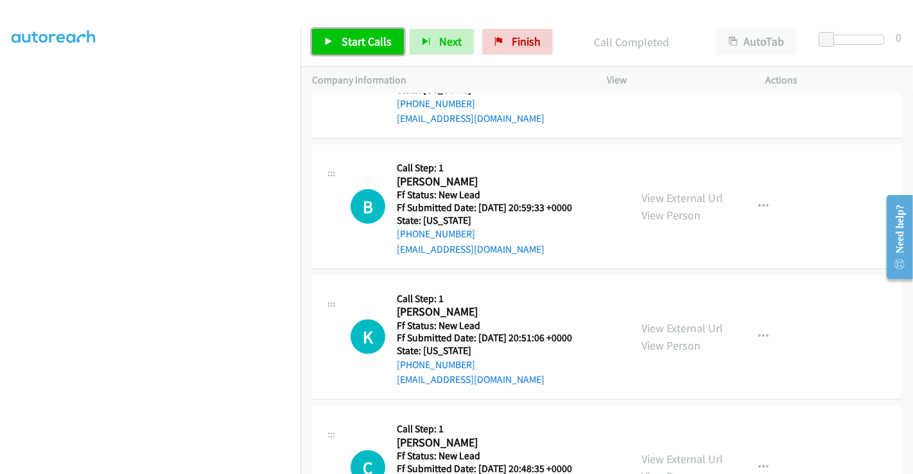
click at [349, 38] on span "Start Calls" at bounding box center [366, 41] width 50 height 15
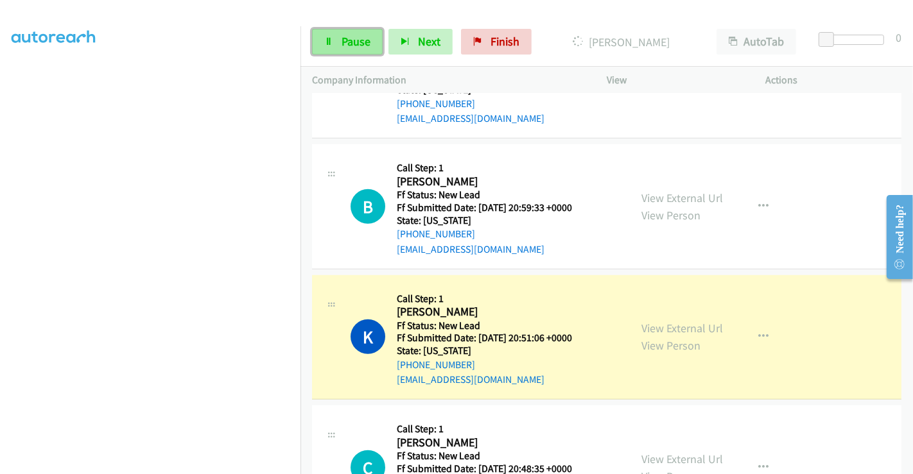
click at [348, 42] on span "Pause" at bounding box center [355, 41] width 29 height 15
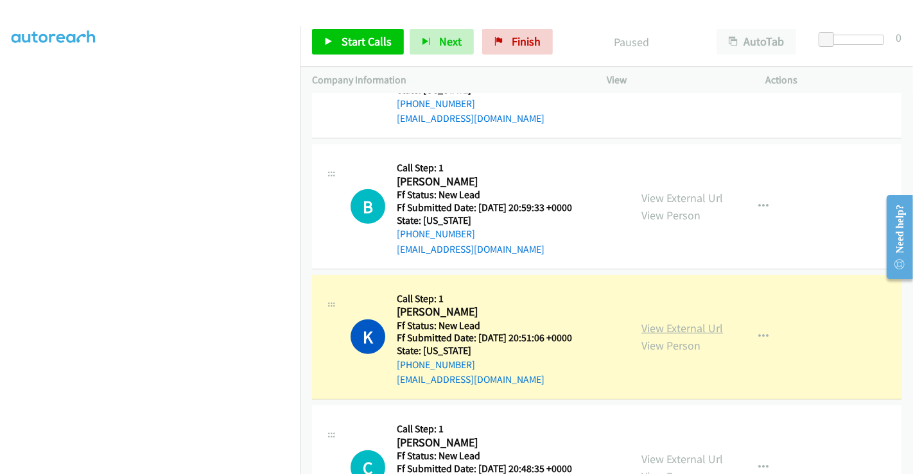
click at [691, 327] on link "View External Url" at bounding box center [682, 328] width 82 height 15
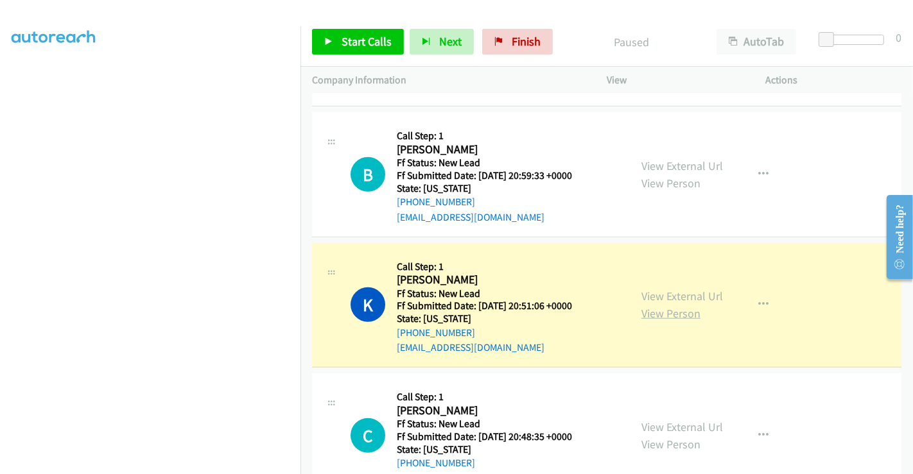
scroll to position [940, 0]
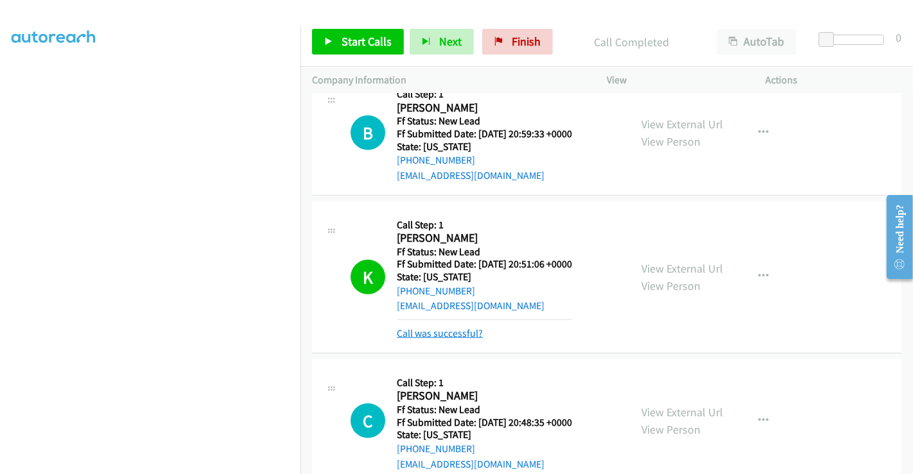
click at [447, 331] on link "Call was successful?" at bounding box center [440, 333] width 86 height 12
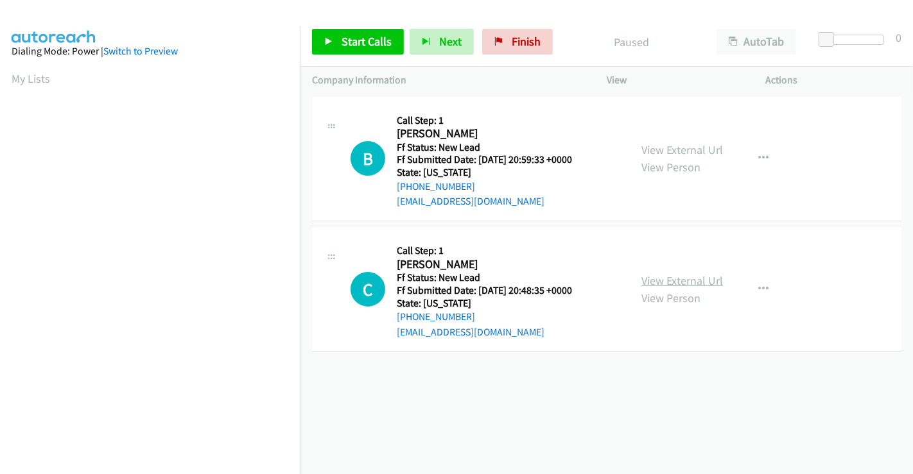
click at [668, 278] on link "View External Url" at bounding box center [682, 280] width 82 height 15
click at [374, 34] on span "Start Calls" at bounding box center [366, 41] width 50 height 15
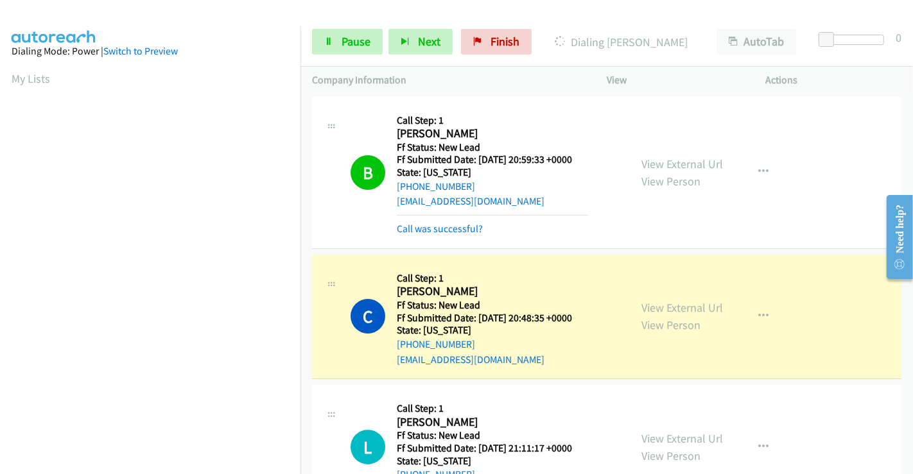
scroll to position [247, 0]
click at [355, 42] on span "Pause" at bounding box center [355, 41] width 29 height 15
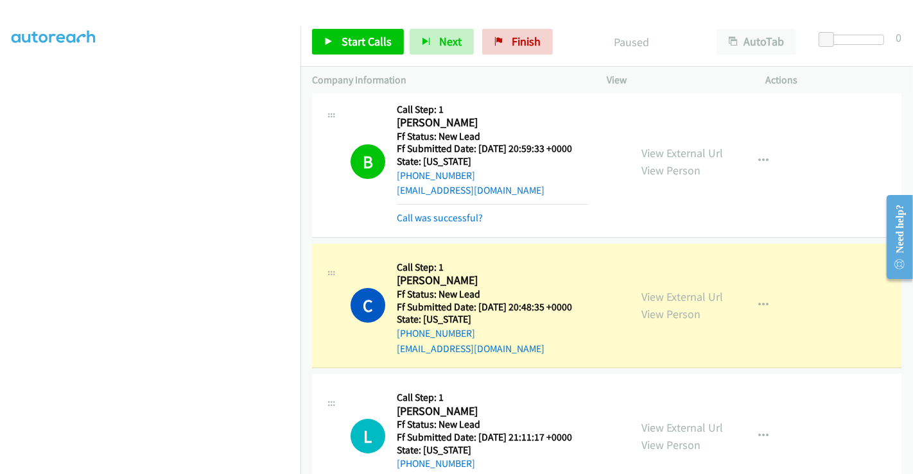
scroll to position [0, 0]
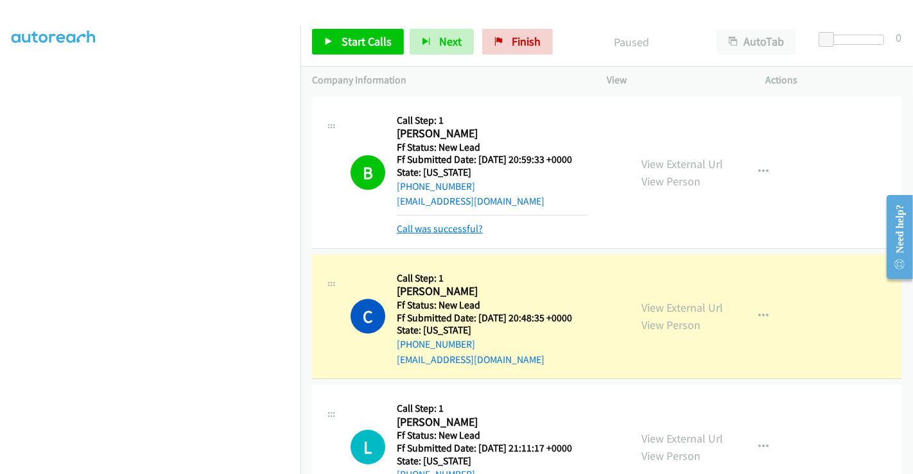
click at [449, 228] on link "Call was successful?" at bounding box center [440, 229] width 86 height 12
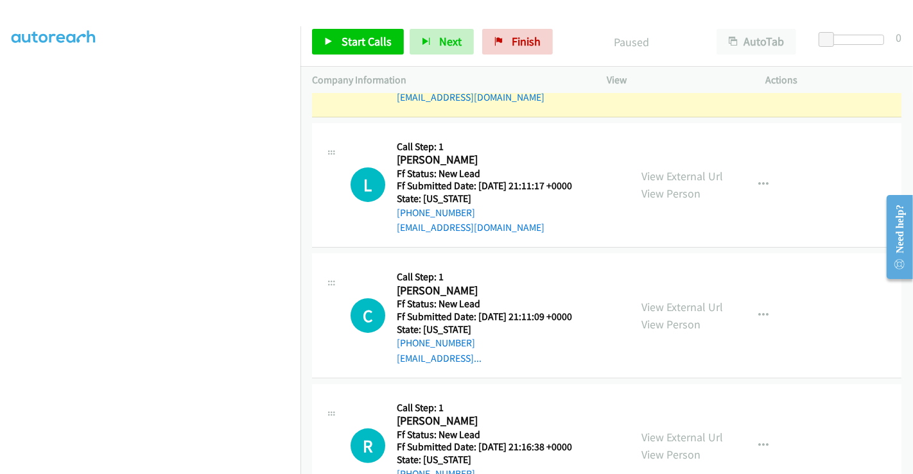
scroll to position [214, 0]
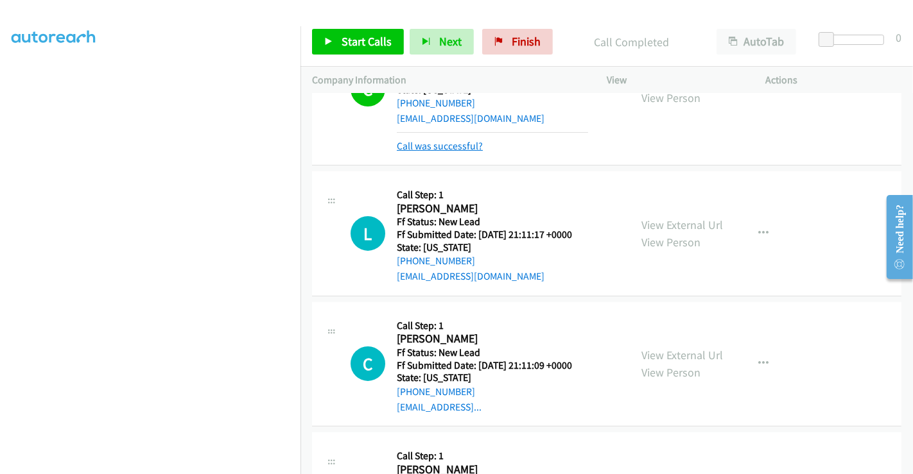
click at [440, 147] on link "Call was successful?" at bounding box center [440, 146] width 86 height 12
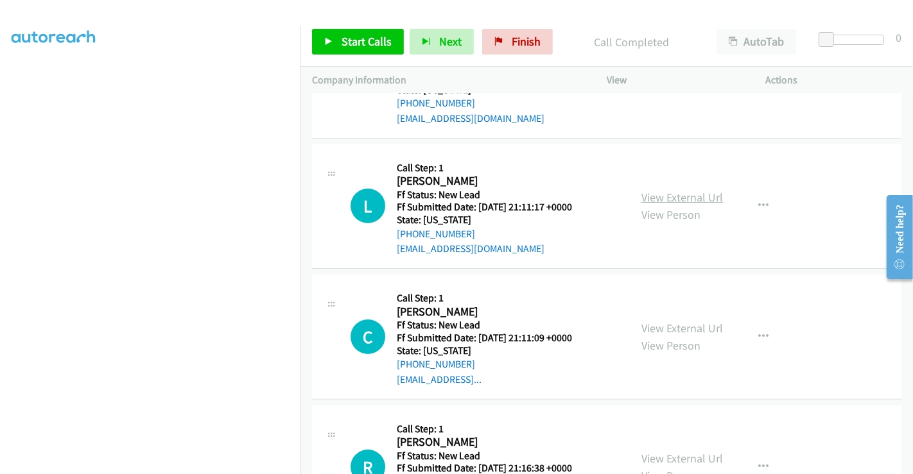
click at [660, 202] on link "View External Url" at bounding box center [682, 197] width 82 height 15
click at [675, 325] on link "View External Url" at bounding box center [682, 328] width 82 height 15
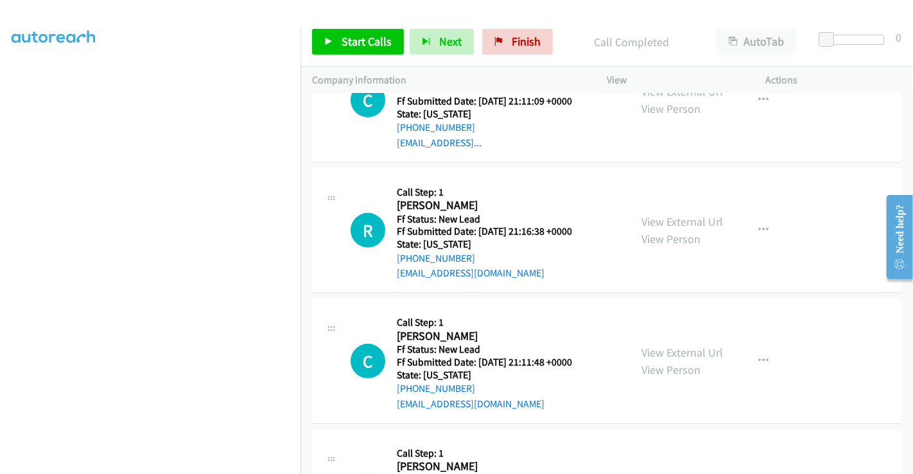
scroll to position [499, 0]
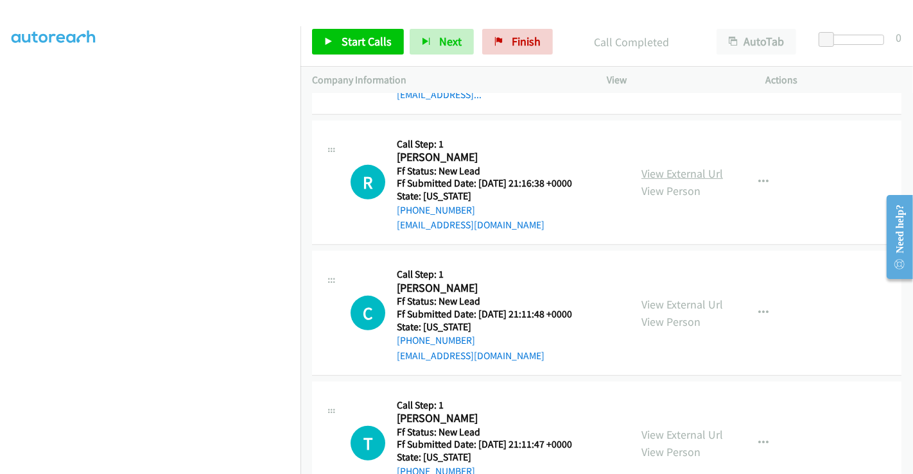
click at [660, 171] on link "View External Url" at bounding box center [682, 173] width 82 height 15
click at [661, 303] on link "View External Url" at bounding box center [682, 304] width 82 height 15
click at [671, 431] on link "View External Url" at bounding box center [682, 434] width 82 height 15
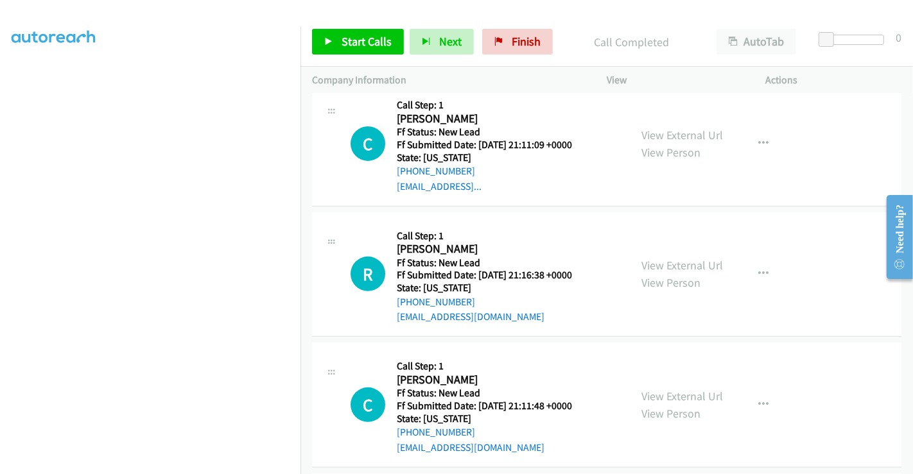
scroll to position [549, 0]
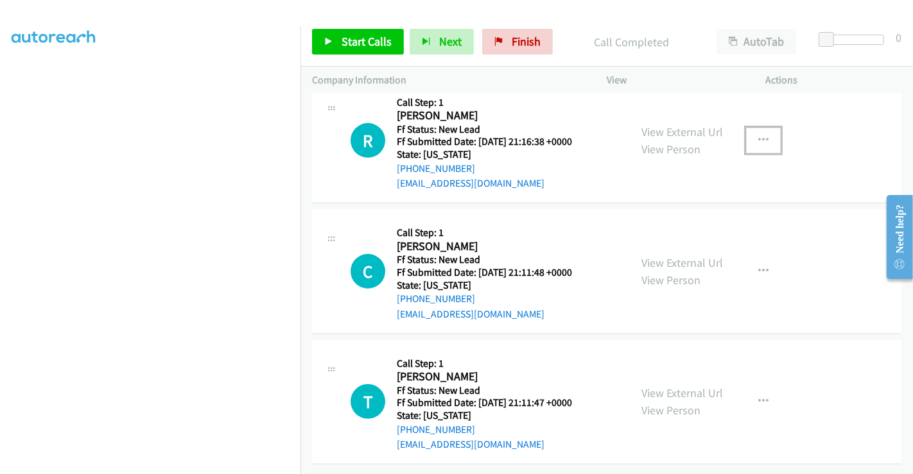
drag, startPoint x: 755, startPoint y: 127, endPoint x: 745, endPoint y: 131, distance: 10.4
click at [758, 135] on icon "button" at bounding box center [763, 140] width 10 height 10
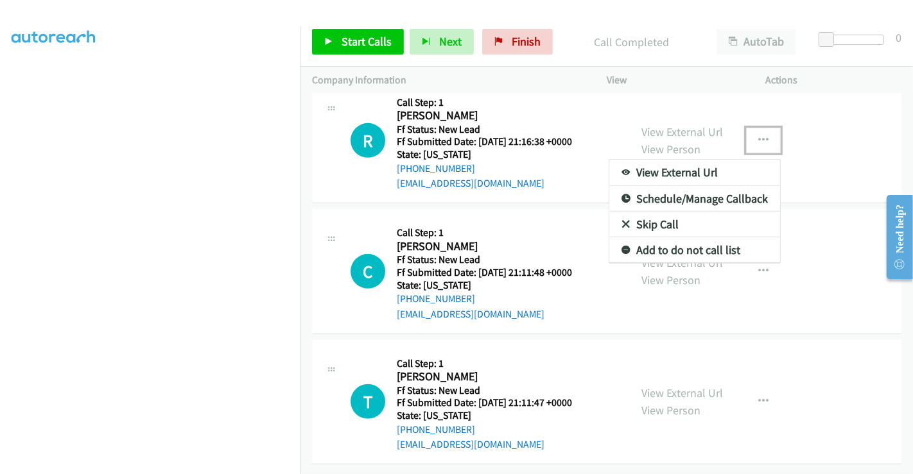
click at [648, 212] on link "Skip Call" at bounding box center [694, 225] width 171 height 26
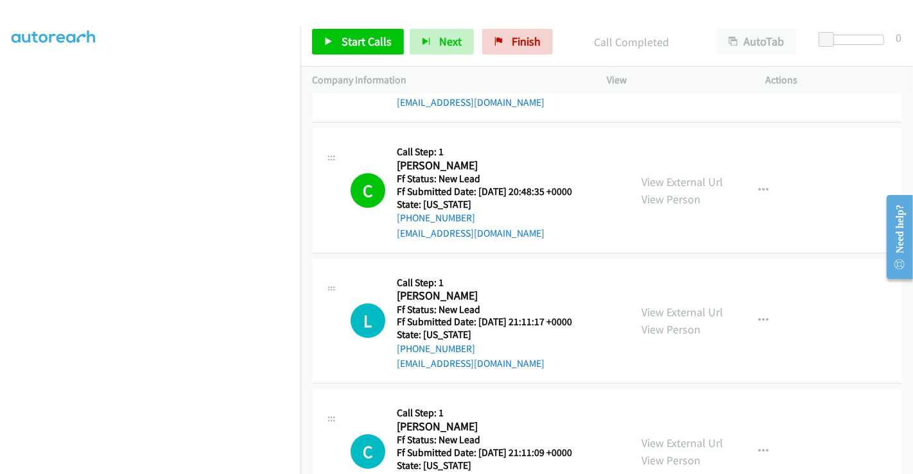
scroll to position [121, 0]
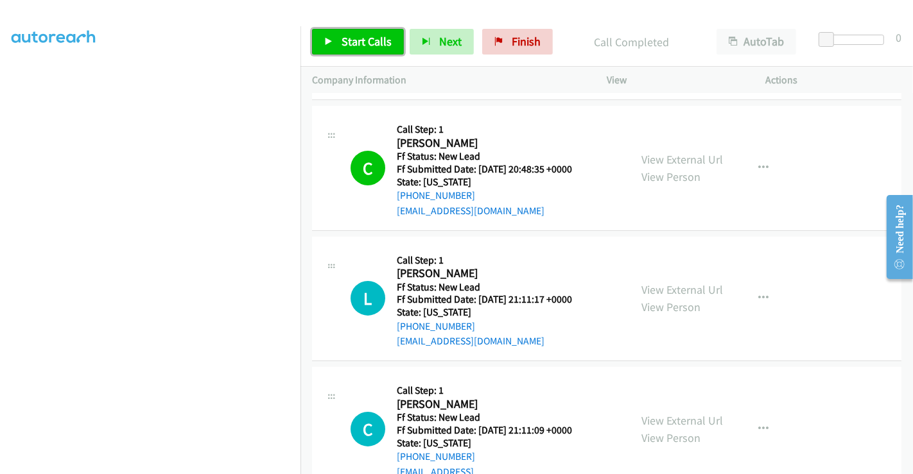
click at [379, 41] on span "Start Calls" at bounding box center [366, 41] width 50 height 15
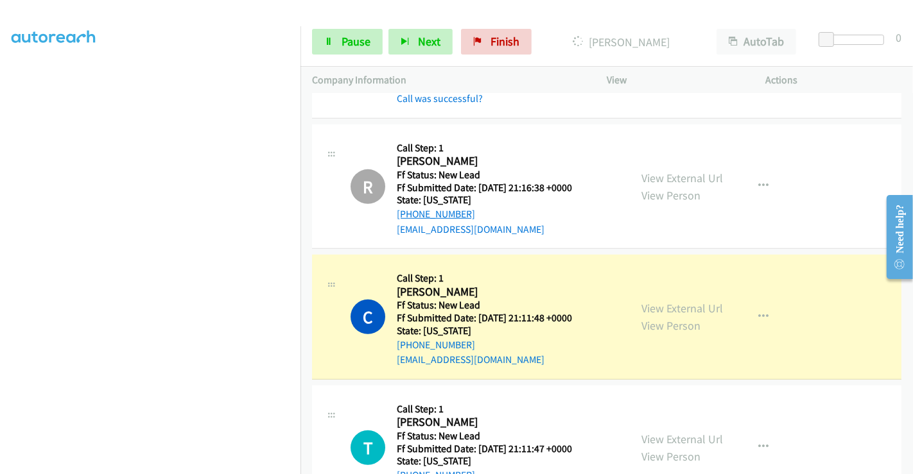
scroll to position [407, 0]
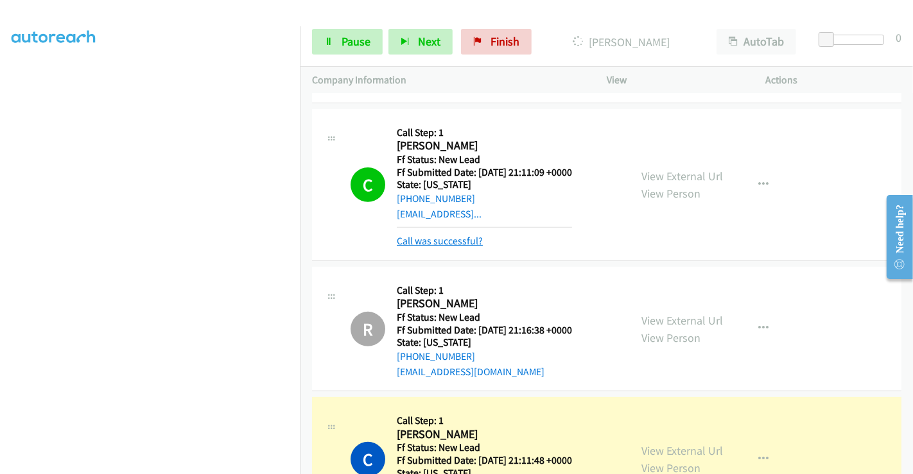
click at [444, 243] on link "Call was successful?" at bounding box center [440, 241] width 86 height 12
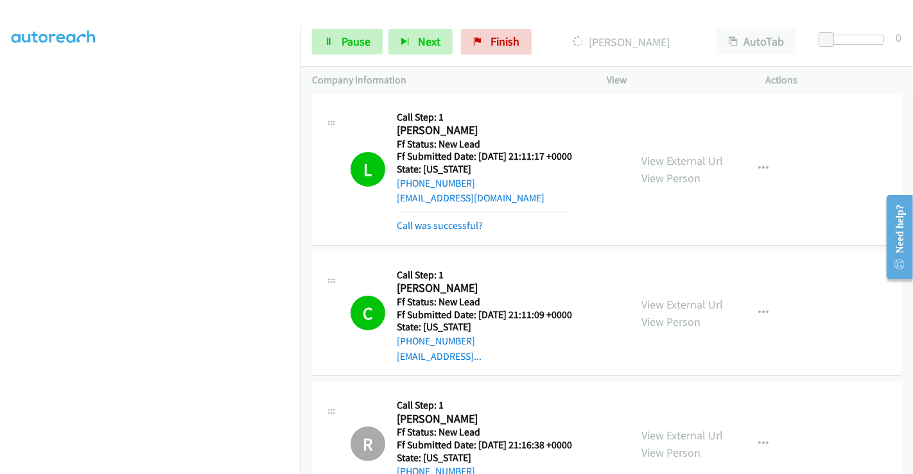
scroll to position [264, 0]
click at [441, 222] on link "Call was successful?" at bounding box center [440, 226] width 86 height 12
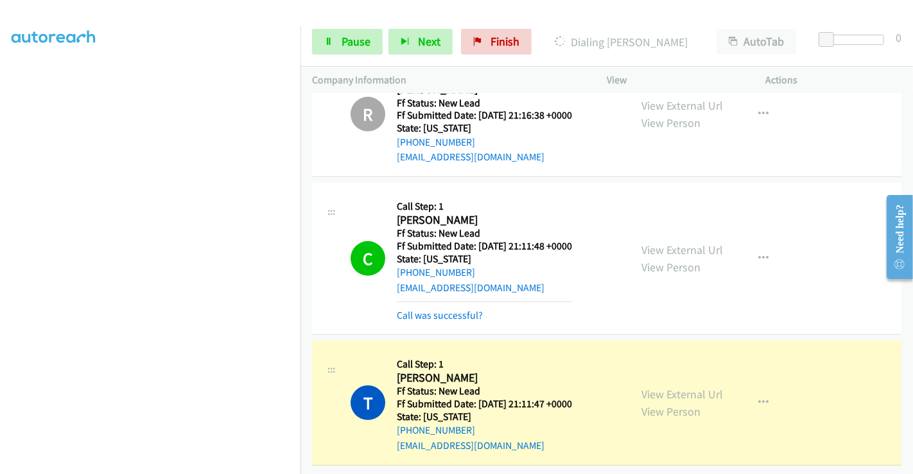
scroll to position [576, 0]
click at [353, 44] on span "Pause" at bounding box center [355, 41] width 29 height 15
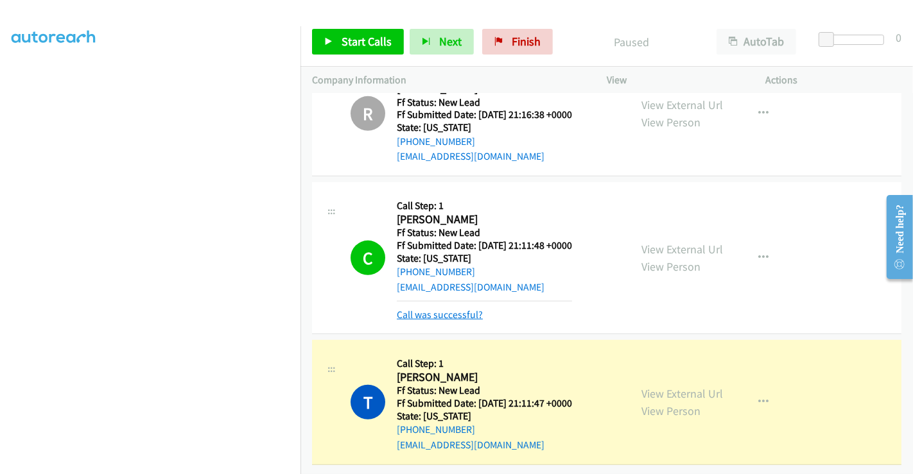
click at [422, 309] on link "Call was successful?" at bounding box center [440, 315] width 86 height 12
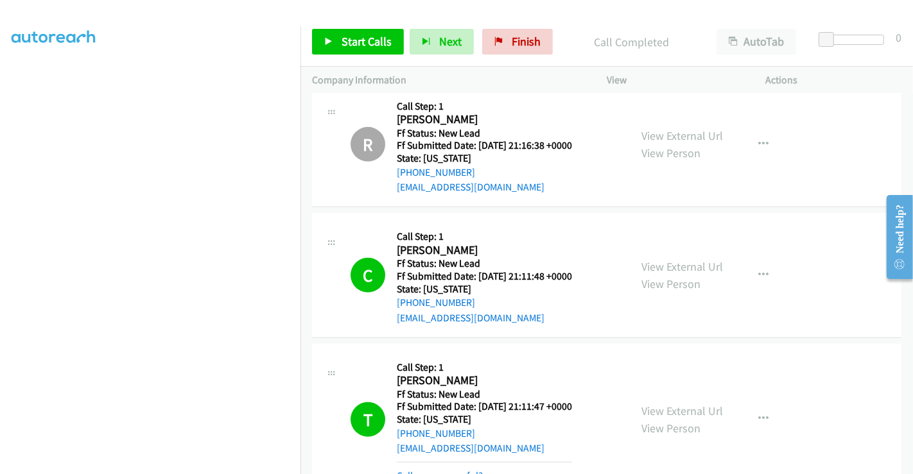
scroll to position [634, 0]
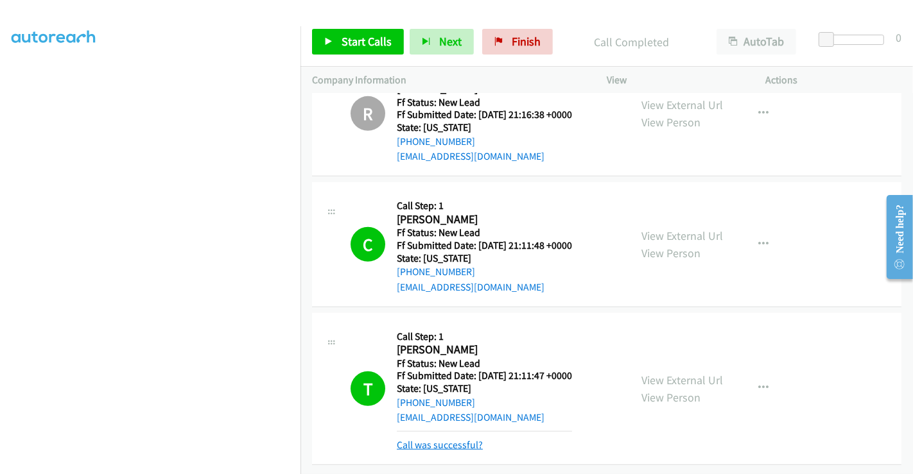
click at [462, 439] on link "Call was successful?" at bounding box center [440, 445] width 86 height 12
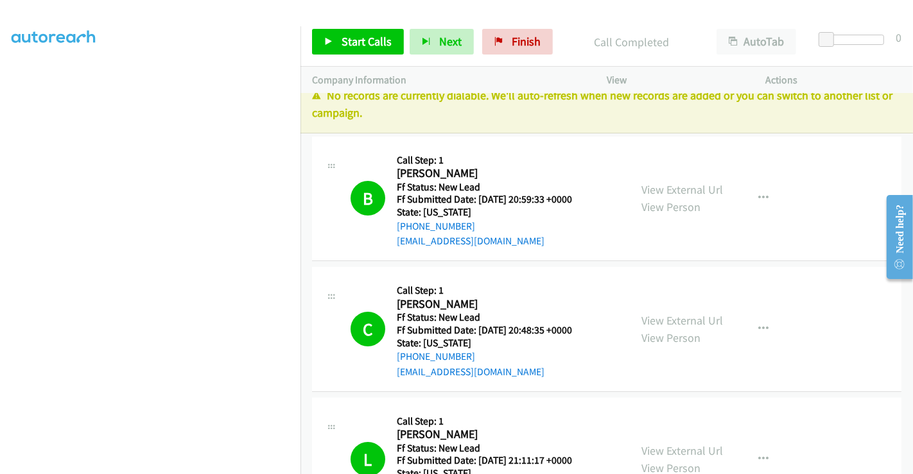
scroll to position [0, 0]
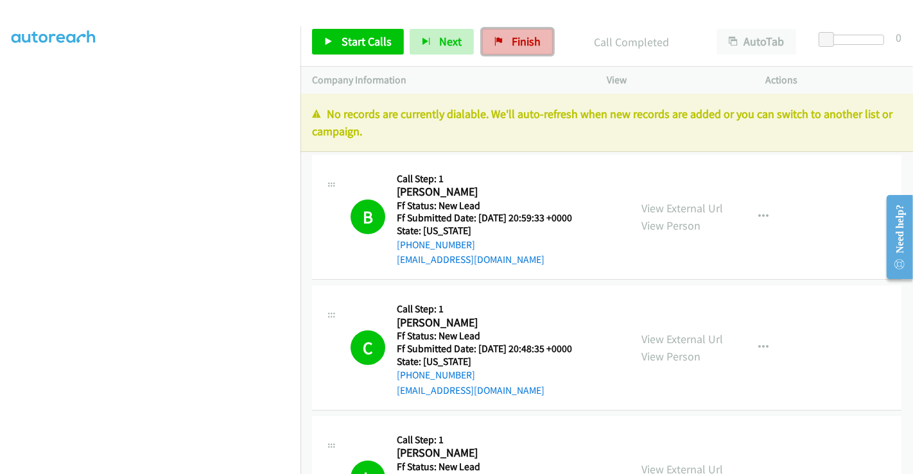
click at [494, 38] on icon at bounding box center [498, 42] width 9 height 9
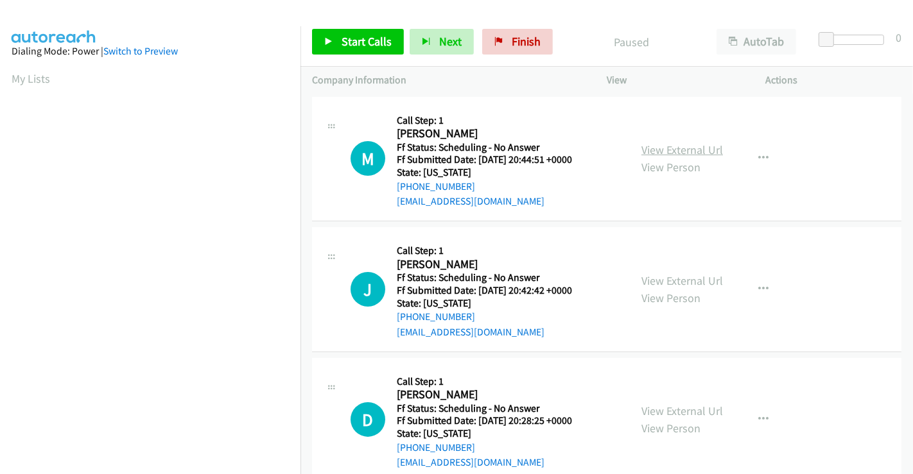
click at [675, 148] on link "View External Url" at bounding box center [682, 149] width 82 height 15
click at [669, 278] on link "View External Url" at bounding box center [682, 280] width 82 height 15
click at [665, 411] on link "View External Url" at bounding box center [682, 411] width 82 height 15
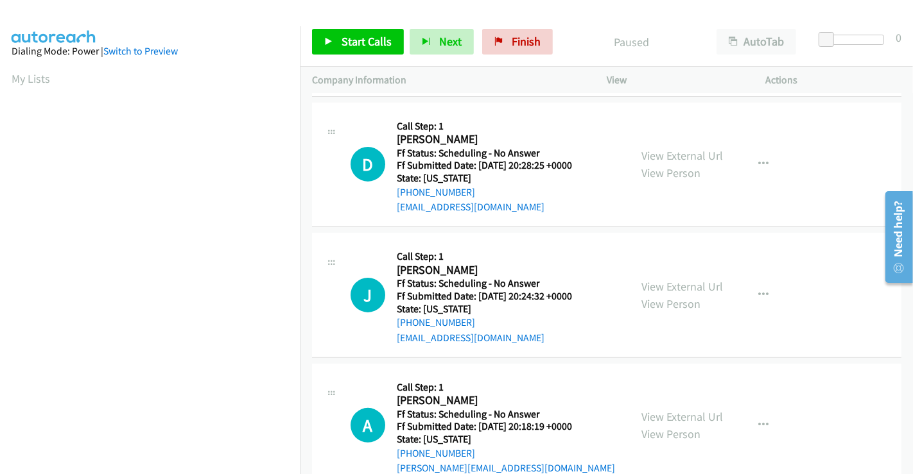
scroll to position [285, 0]
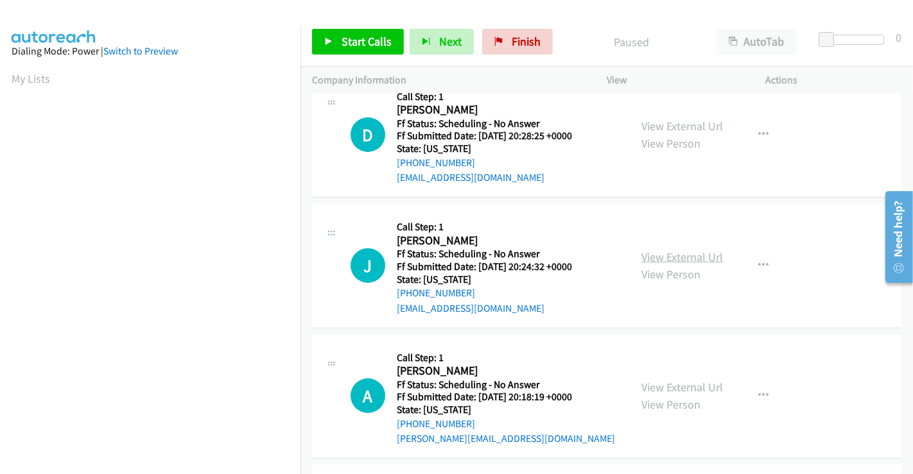
click at [652, 255] on link "View External Url" at bounding box center [682, 257] width 82 height 15
click at [673, 384] on link "View External Url" at bounding box center [682, 387] width 82 height 15
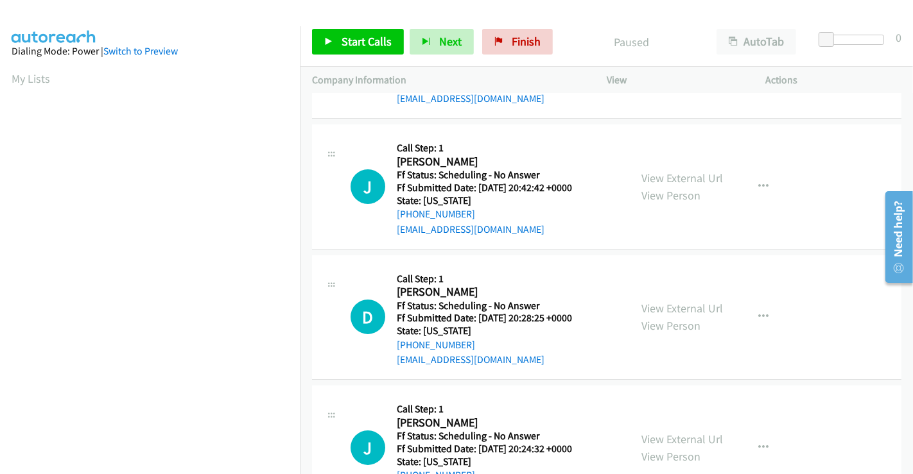
scroll to position [0, 0]
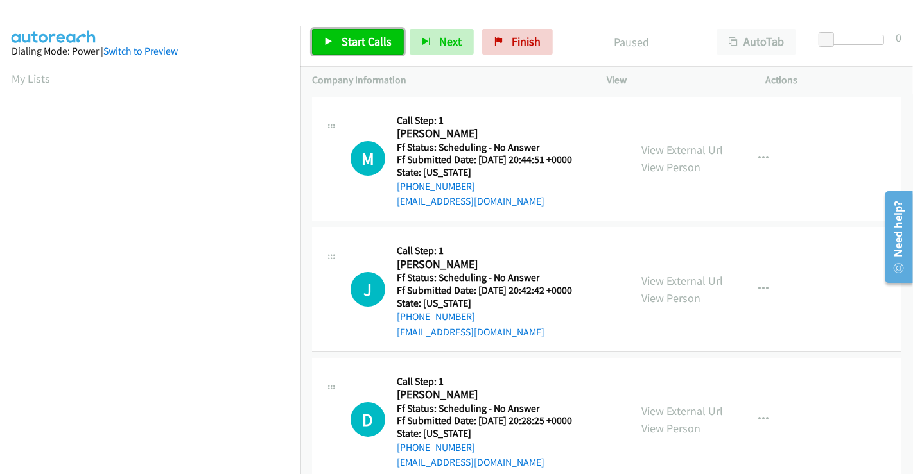
click at [364, 46] on span "Start Calls" at bounding box center [366, 41] width 50 height 15
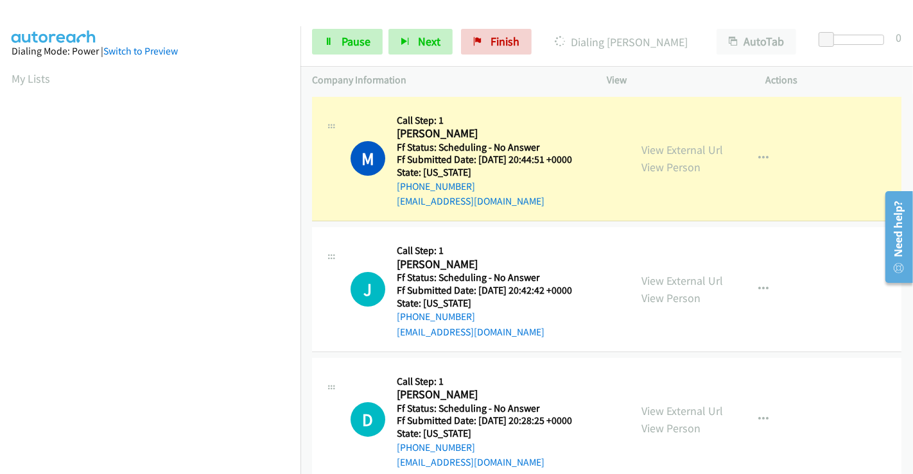
scroll to position [247, 0]
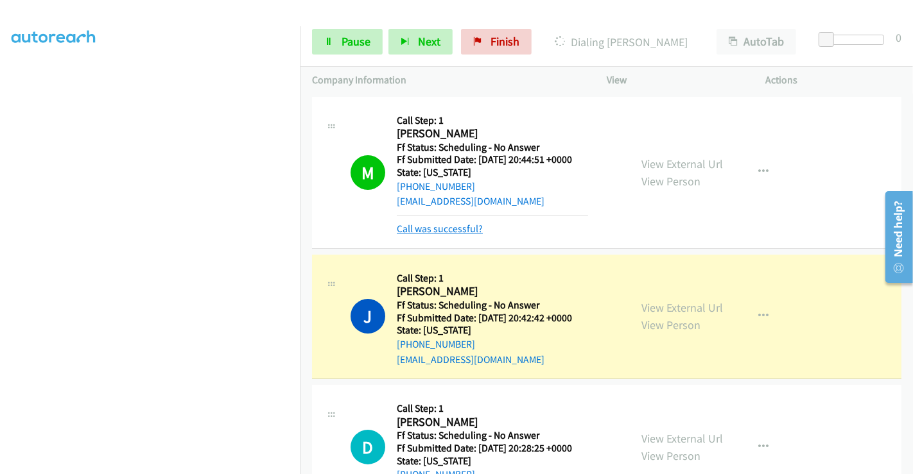
click at [424, 228] on link "Call was successful?" at bounding box center [440, 229] width 86 height 12
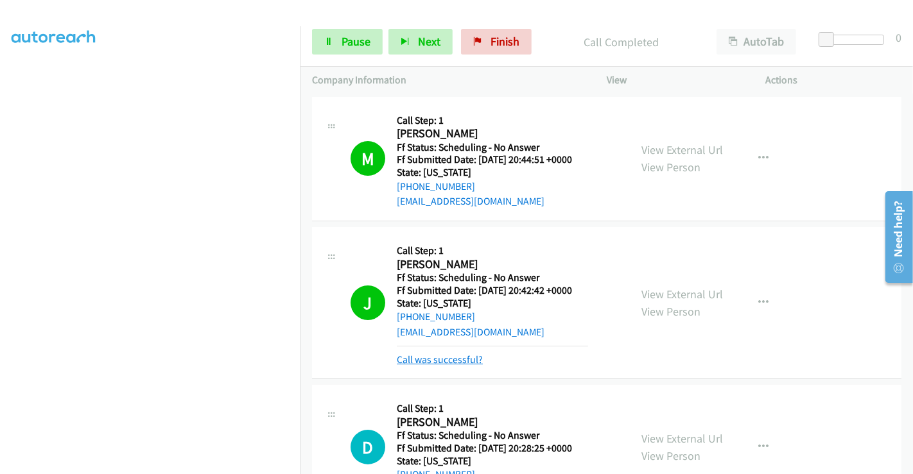
click at [458, 359] on link "Call was successful?" at bounding box center [440, 360] width 86 height 12
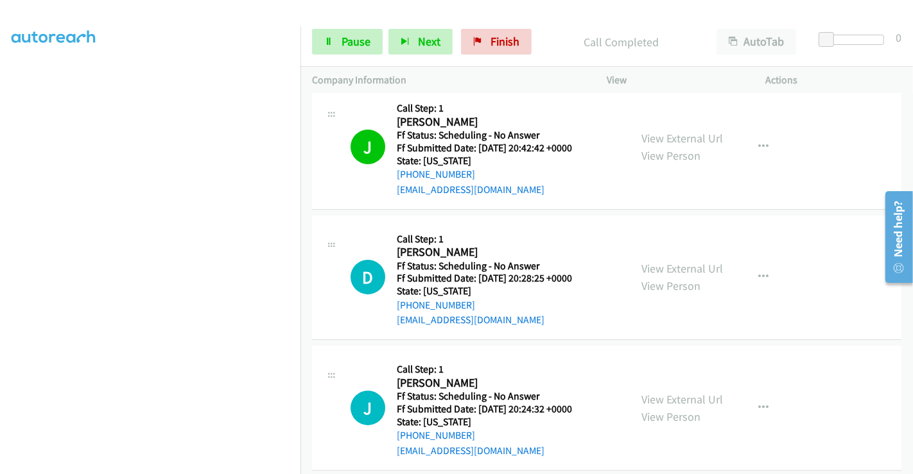
scroll to position [214, 0]
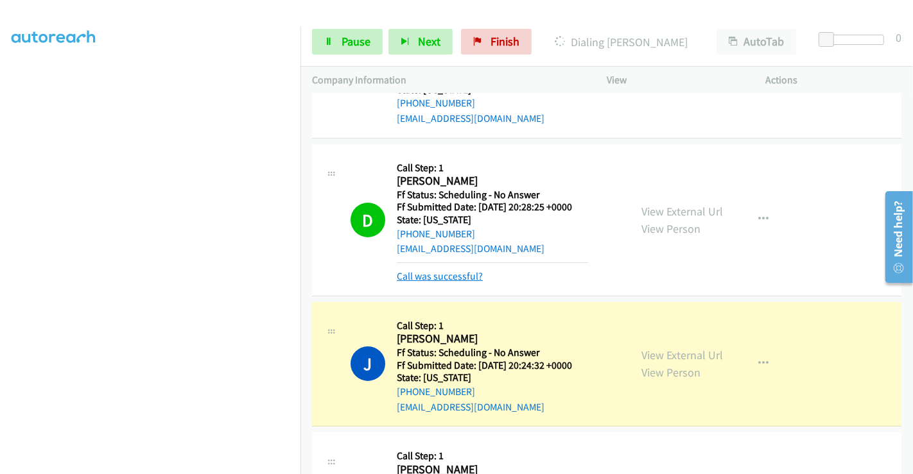
click at [454, 280] on link "Call was successful?" at bounding box center [440, 276] width 86 height 12
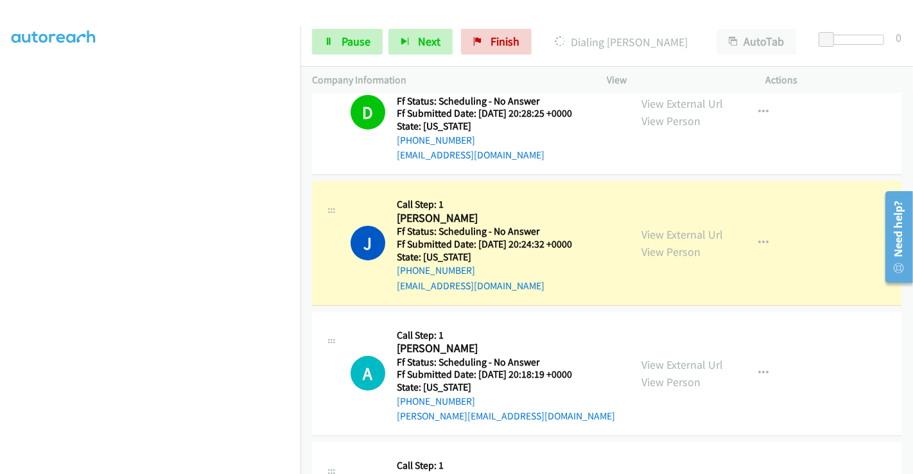
scroll to position [285, 0]
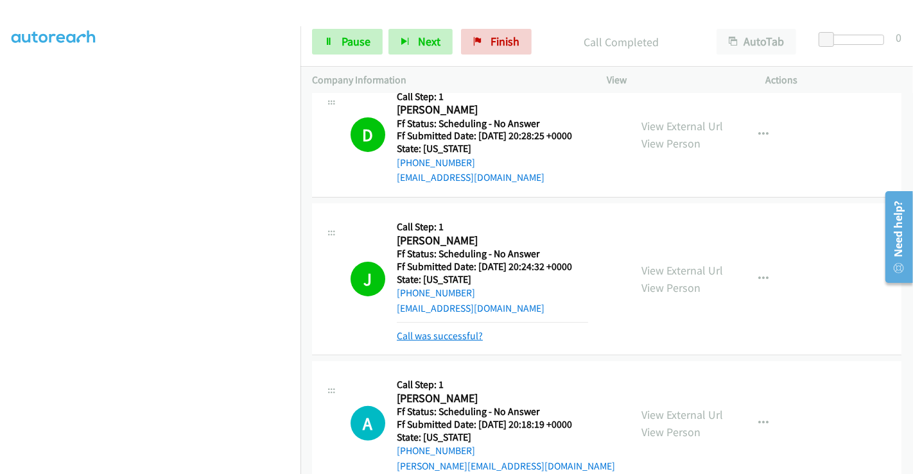
click at [460, 336] on link "Call was successful?" at bounding box center [440, 336] width 86 height 12
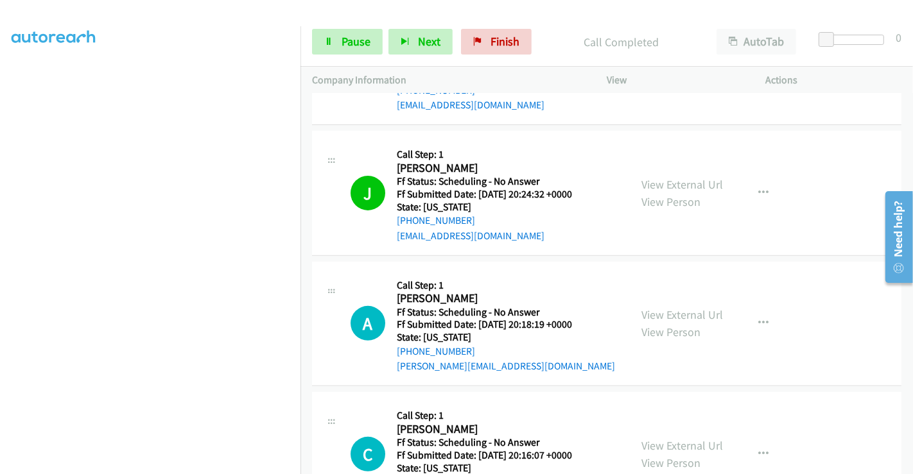
scroll to position [427, 0]
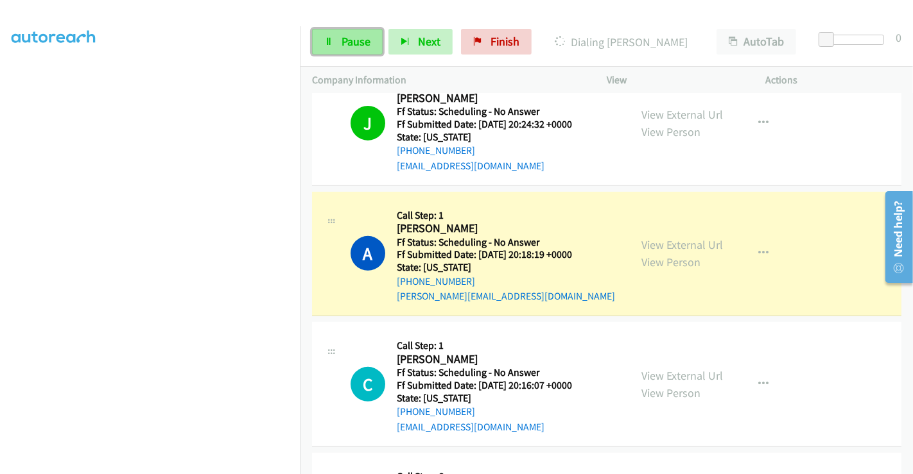
click at [348, 39] on span "Pause" at bounding box center [355, 41] width 29 height 15
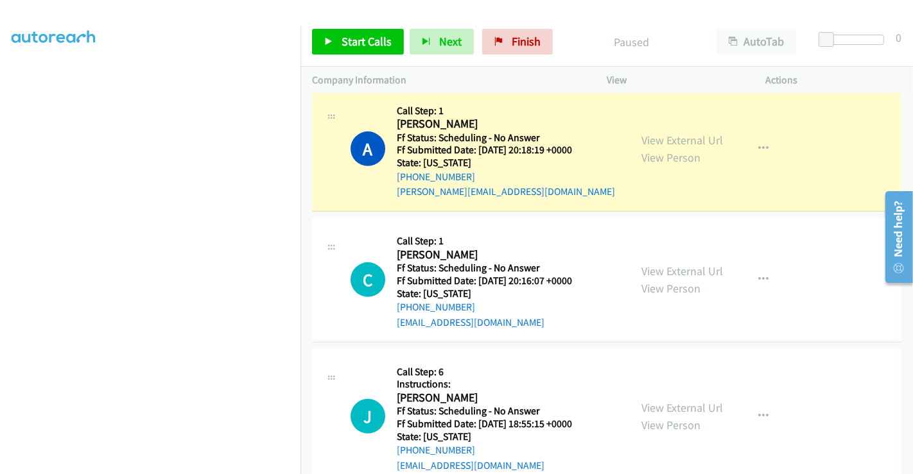
scroll to position [642, 0]
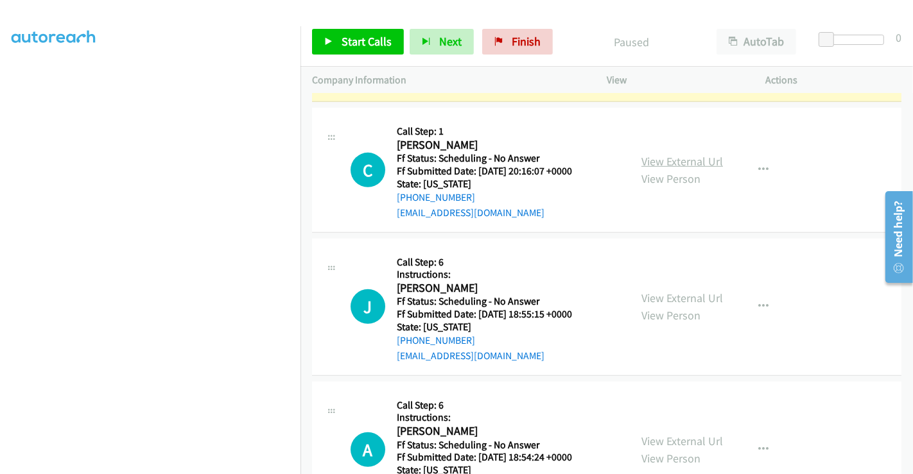
click at [685, 154] on link "View External Url" at bounding box center [682, 161] width 82 height 15
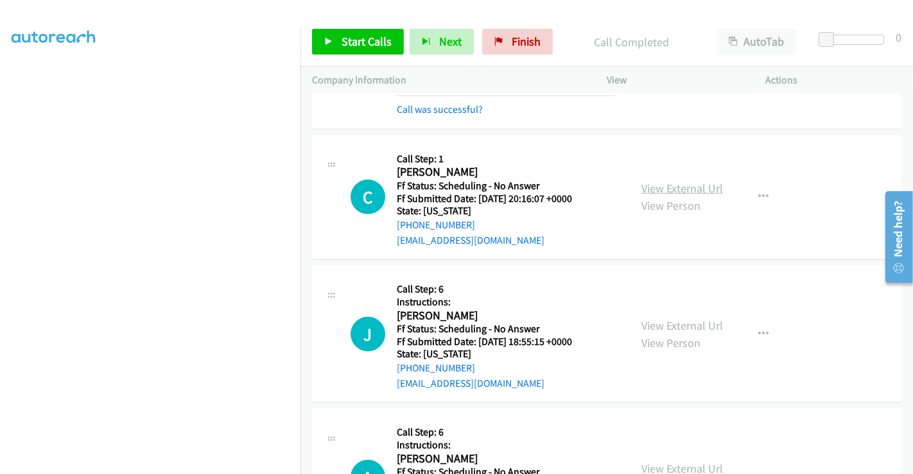
click at [673, 184] on link "View External Url" at bounding box center [682, 188] width 82 height 15
click at [678, 318] on link "View External Url" at bounding box center [682, 325] width 82 height 15
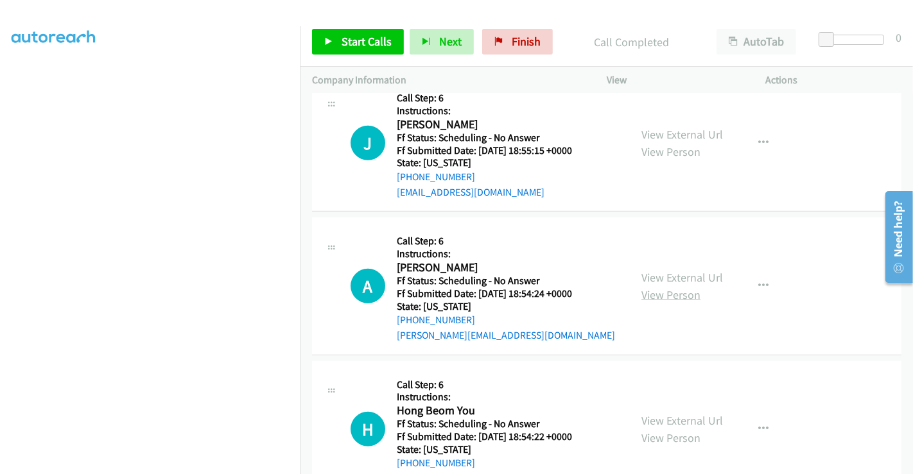
scroll to position [856, 0]
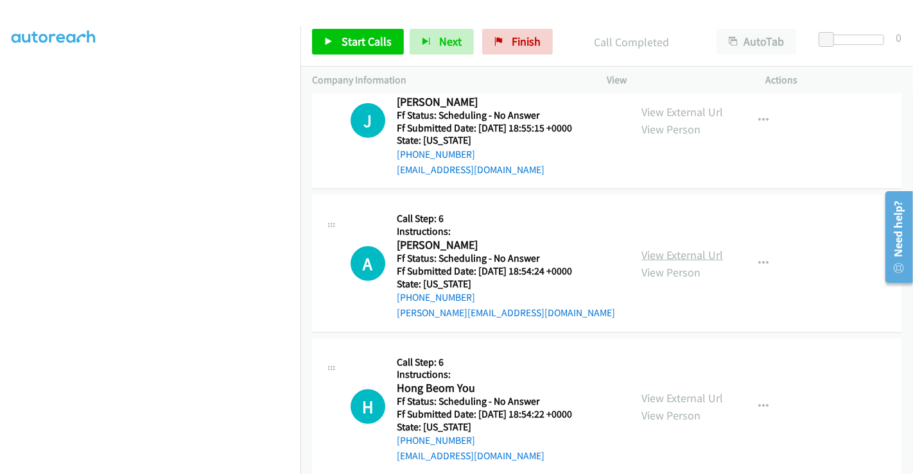
click at [664, 252] on link "View External Url" at bounding box center [682, 255] width 82 height 15
click at [657, 392] on link "View External Url" at bounding box center [682, 398] width 82 height 15
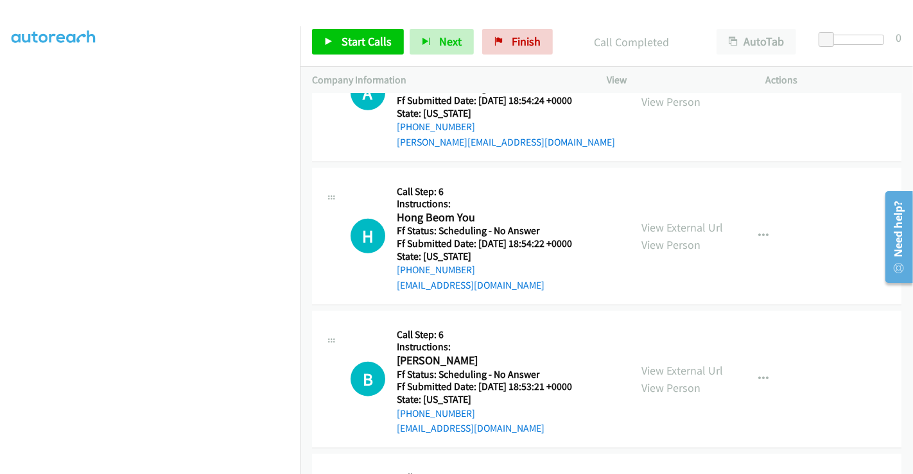
scroll to position [1069, 0]
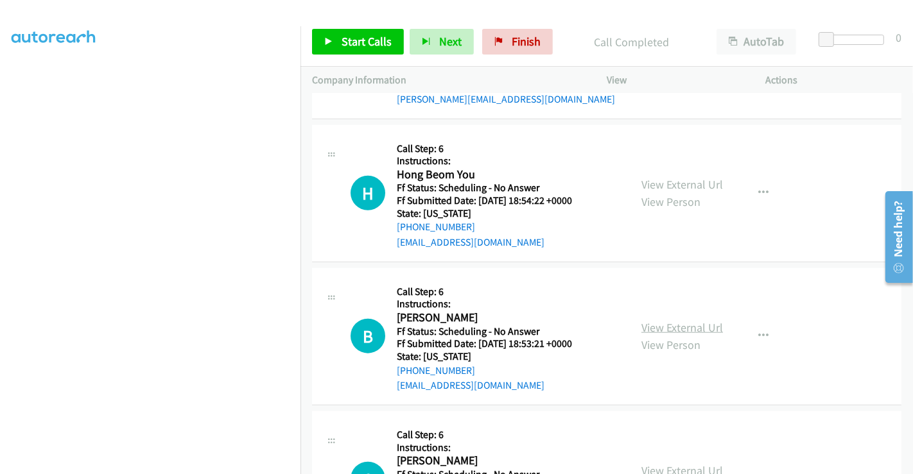
click at [677, 324] on link "View External Url" at bounding box center [682, 327] width 82 height 15
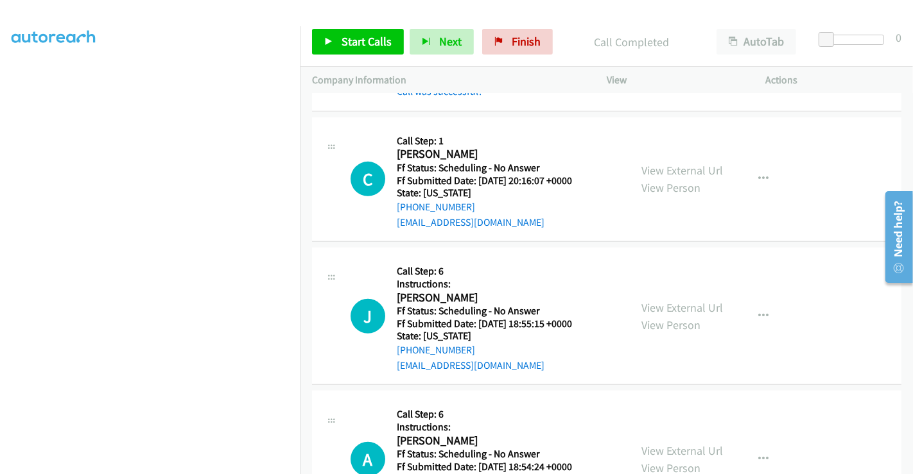
scroll to position [642, 0]
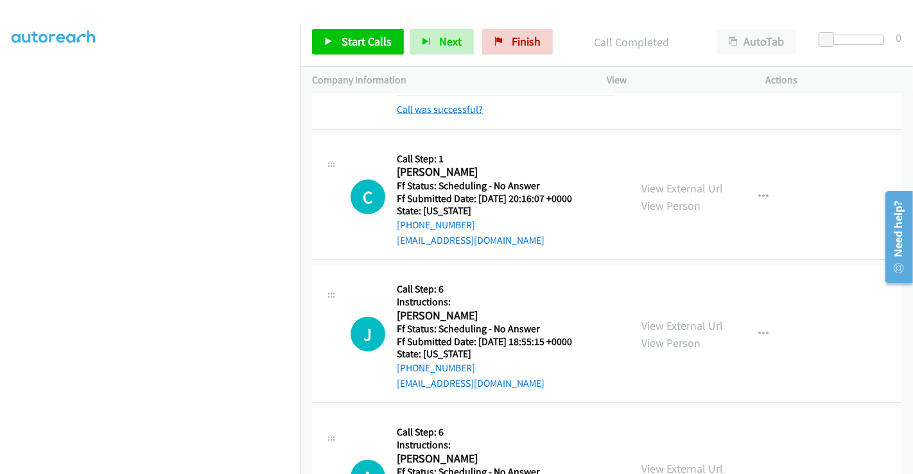
click at [453, 110] on link "Call was successful?" at bounding box center [440, 109] width 86 height 12
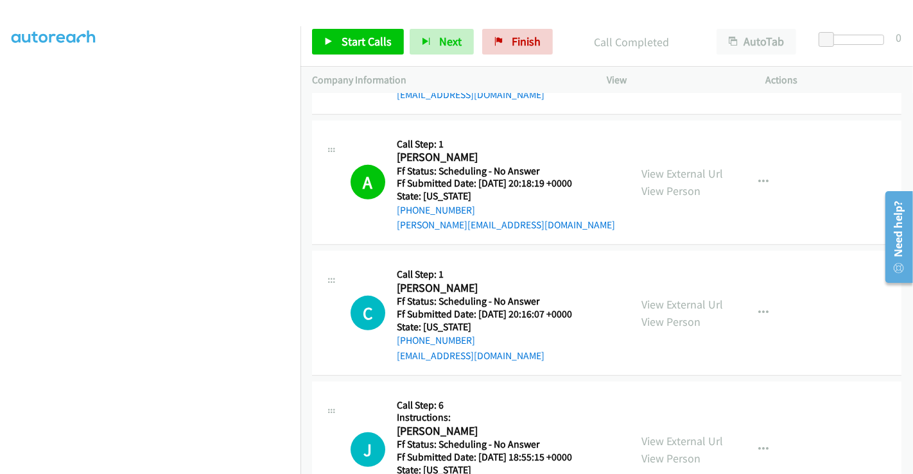
scroll to position [570, 0]
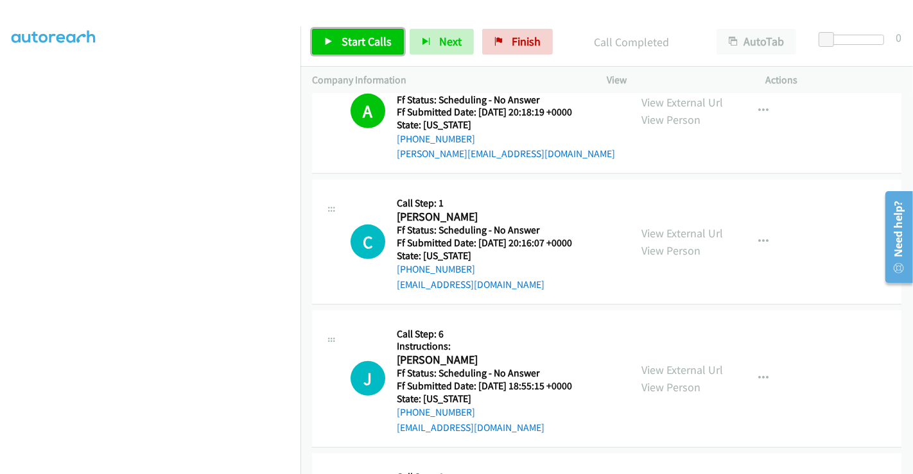
click at [372, 46] on span "Start Calls" at bounding box center [366, 41] width 50 height 15
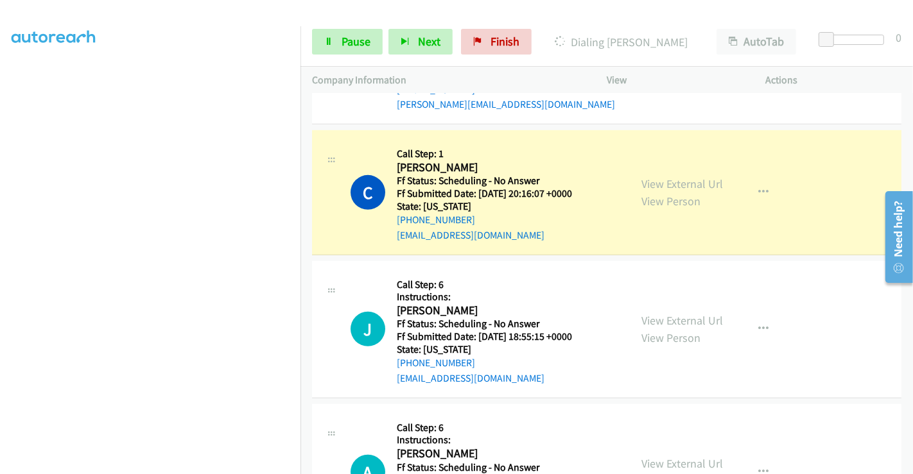
scroll to position [642, 0]
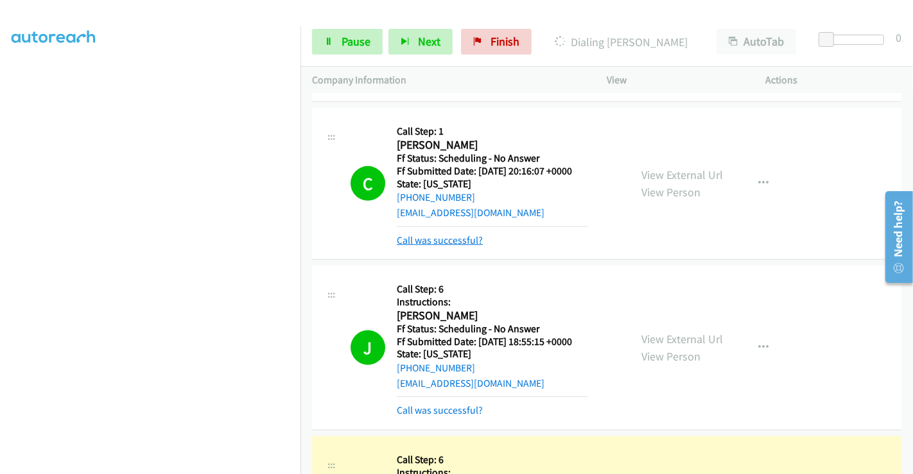
click at [442, 234] on link "Call was successful?" at bounding box center [440, 240] width 86 height 12
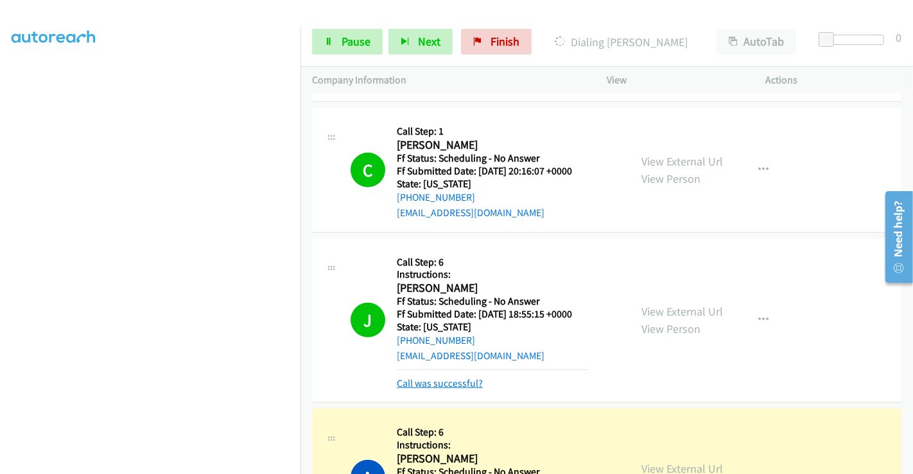
click at [442, 379] on link "Call was successful?" at bounding box center [440, 383] width 86 height 12
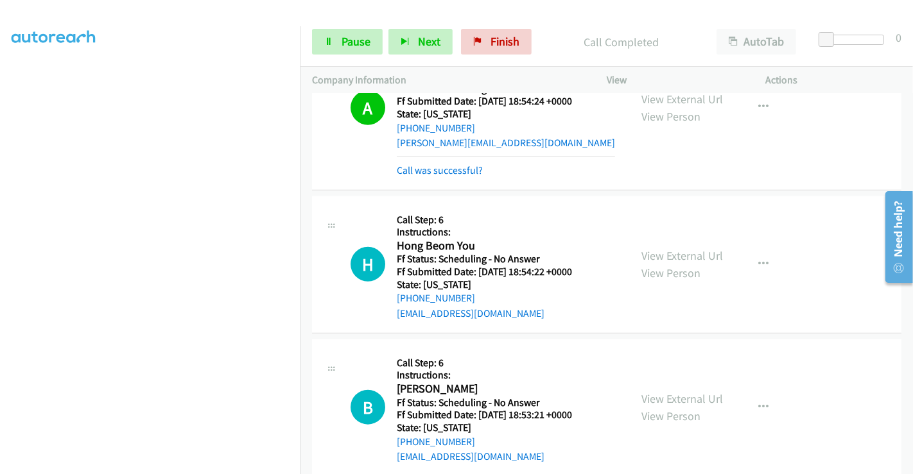
scroll to position [1012, 0]
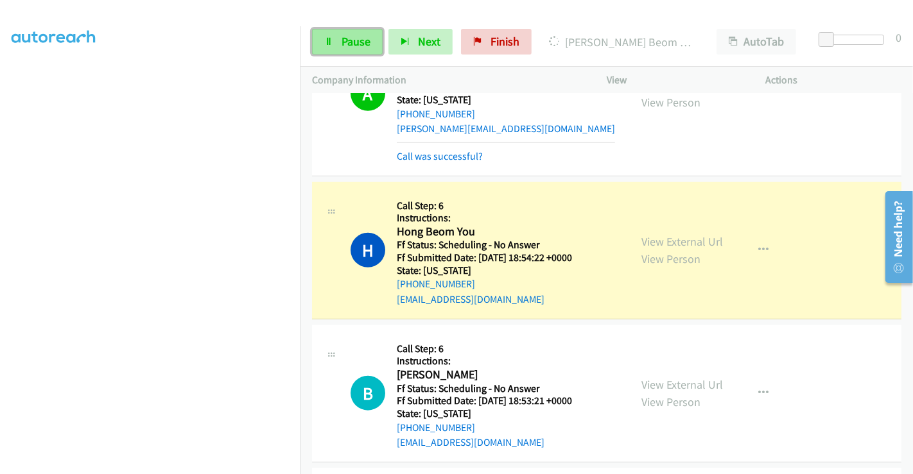
click at [350, 48] on span "Pause" at bounding box center [355, 41] width 29 height 15
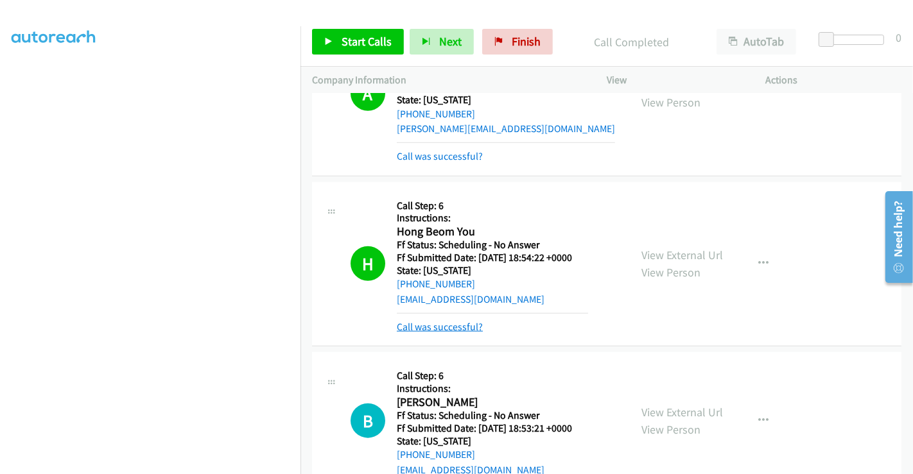
click at [433, 326] on link "Call was successful?" at bounding box center [440, 327] width 86 height 12
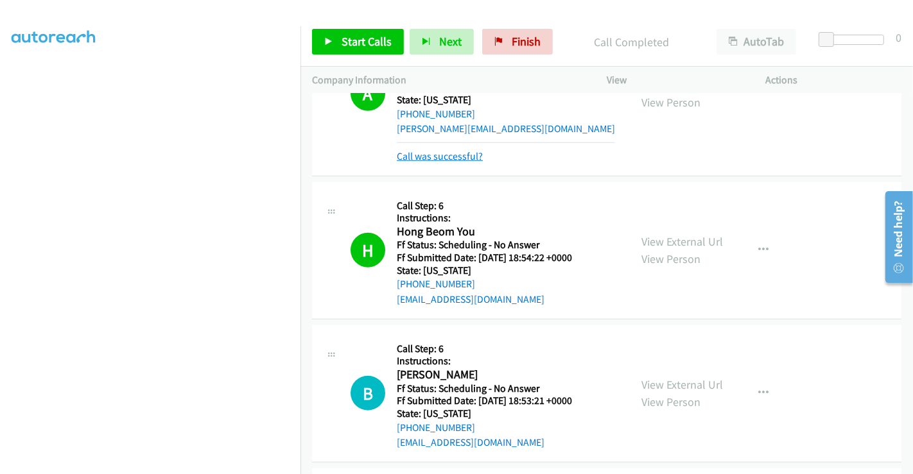
click at [426, 153] on link "Call was successful?" at bounding box center [440, 156] width 86 height 12
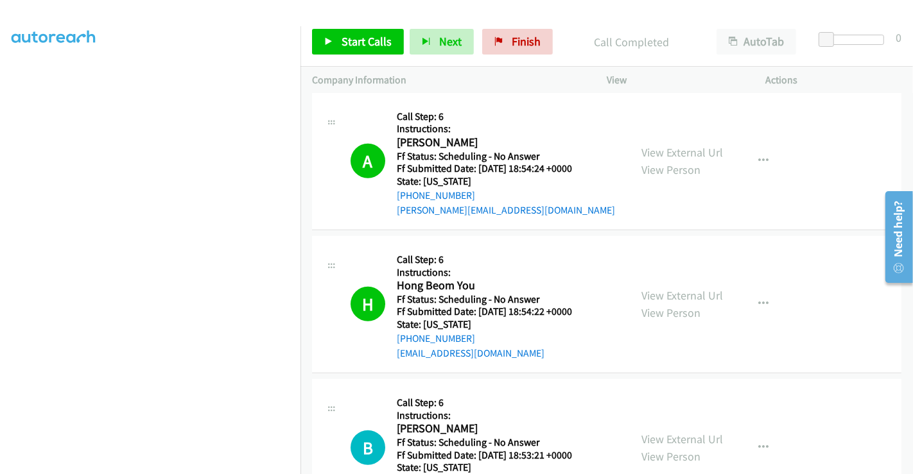
scroll to position [998, 0]
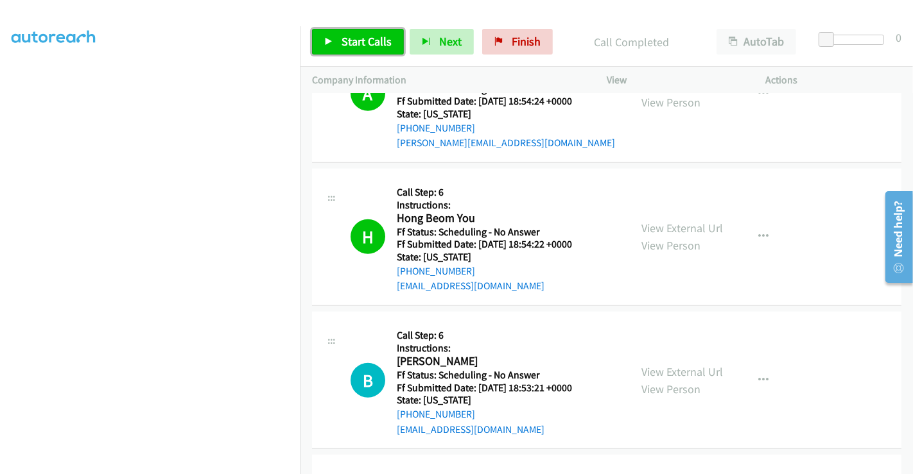
click at [359, 37] on span "Start Calls" at bounding box center [366, 41] width 50 height 15
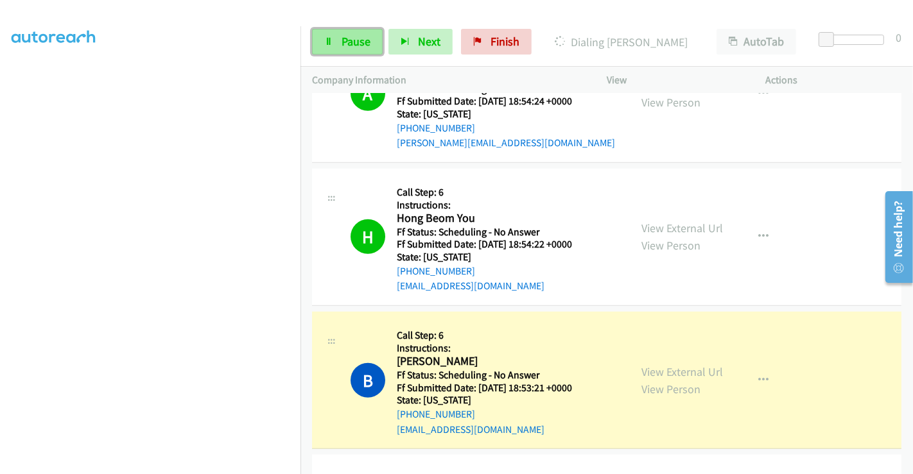
click at [353, 41] on span "Pause" at bounding box center [355, 41] width 29 height 15
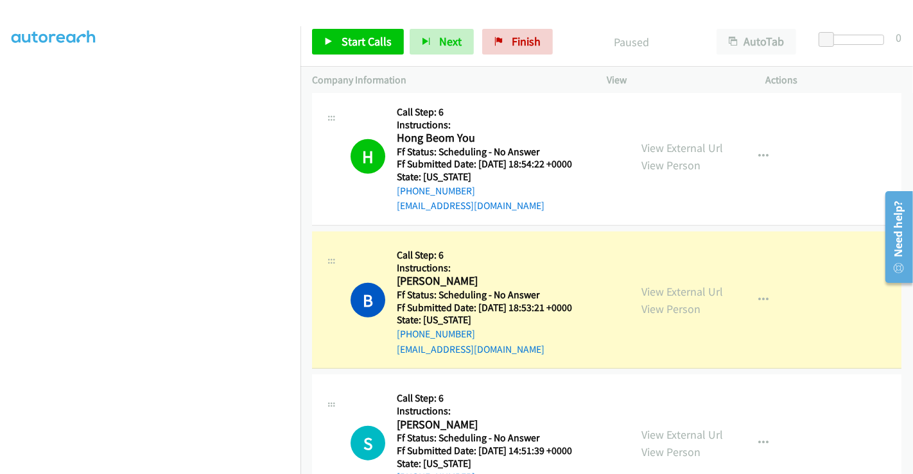
scroll to position [1212, 0]
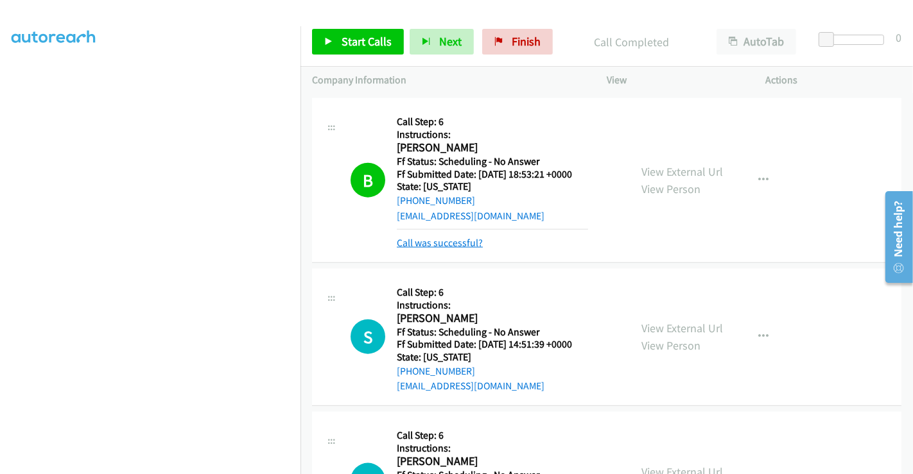
click at [438, 237] on link "Call was successful?" at bounding box center [440, 243] width 86 height 12
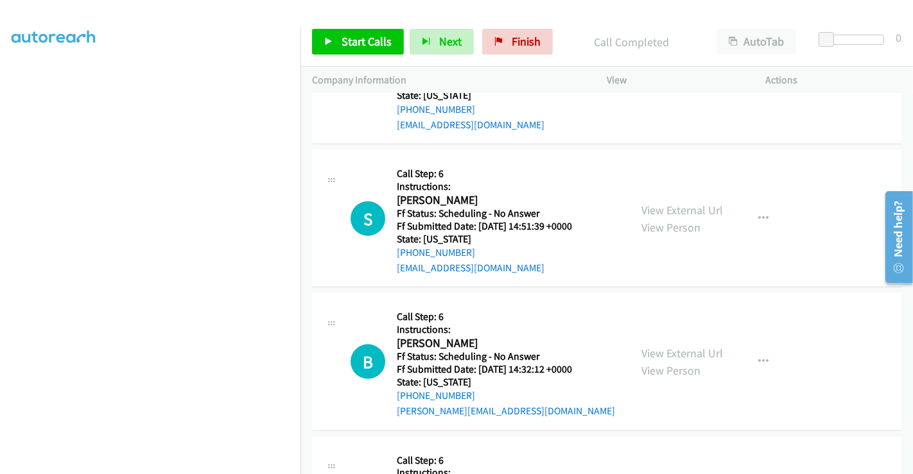
scroll to position [1355, 0]
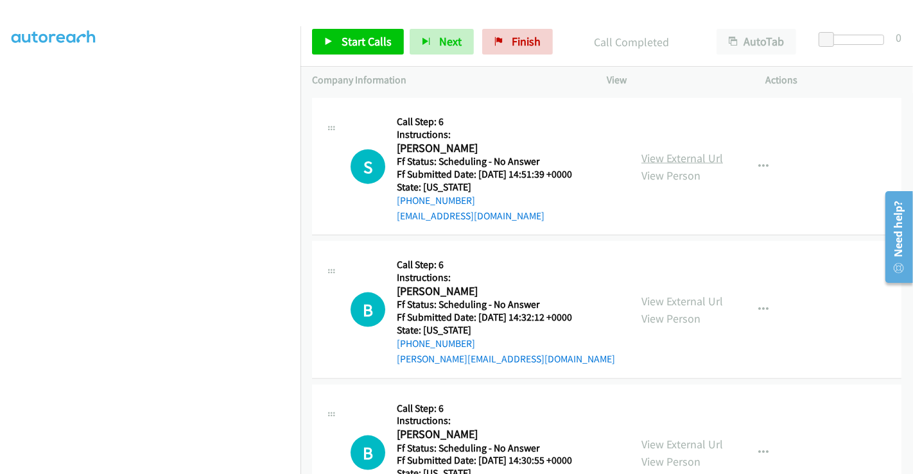
click at [678, 151] on link "View External Url" at bounding box center [682, 158] width 82 height 15
click at [669, 300] on link "View External Url" at bounding box center [682, 301] width 82 height 15
click at [678, 437] on link "View External Url" at bounding box center [682, 444] width 82 height 15
click at [352, 31] on link "Start Calls" at bounding box center [358, 42] width 92 height 26
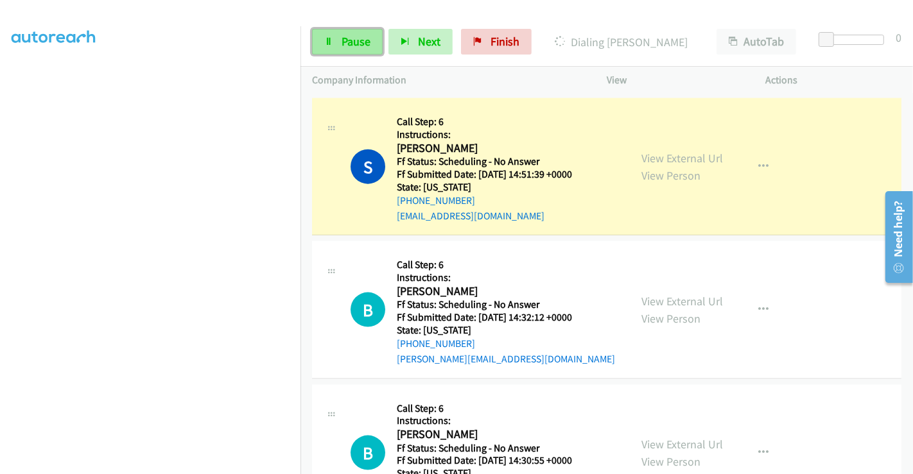
click at [345, 41] on span "Pause" at bounding box center [355, 41] width 29 height 15
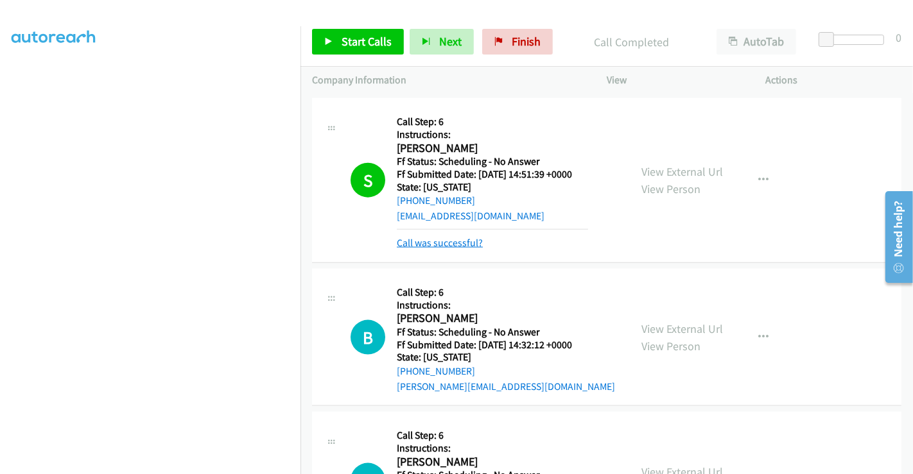
click at [445, 242] on link "Call was successful?" at bounding box center [440, 243] width 86 height 12
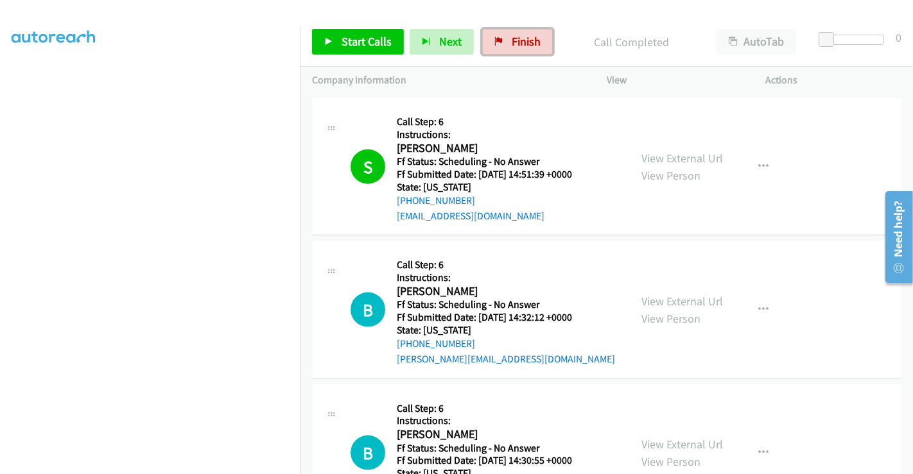
drag, startPoint x: 521, startPoint y: 32, endPoint x: 755, endPoint y: 0, distance: 236.5
click at [521, 32] on link "Finish" at bounding box center [517, 42] width 71 height 26
